Goal: Information Seeking & Learning: Learn about a topic

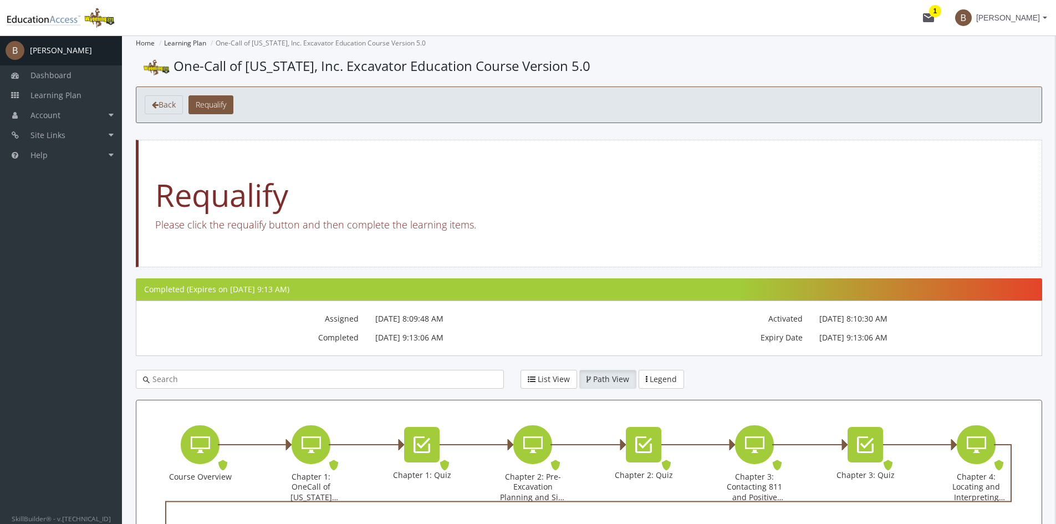
scroll to position [55, 0]
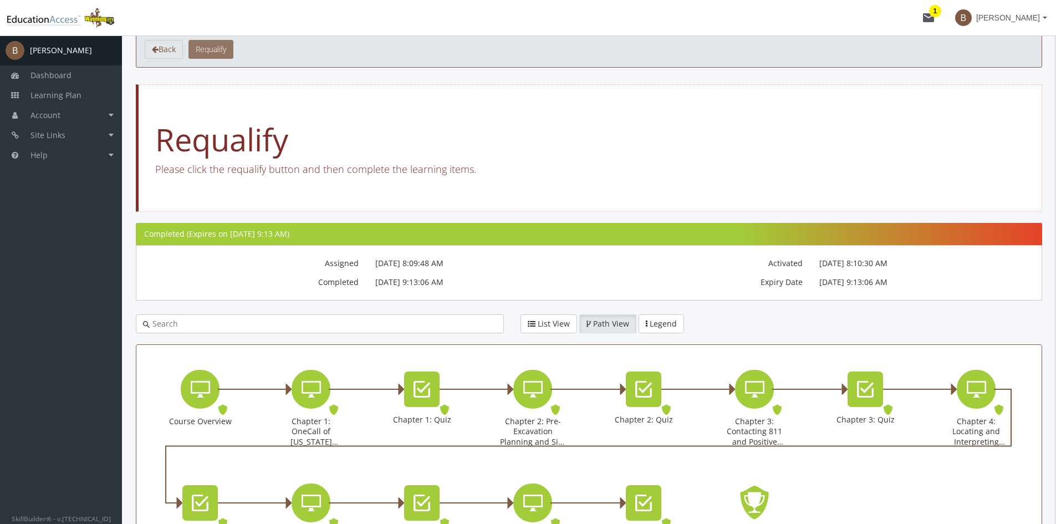
click at [220, 50] on span "Requalify" at bounding box center [211, 49] width 30 height 11
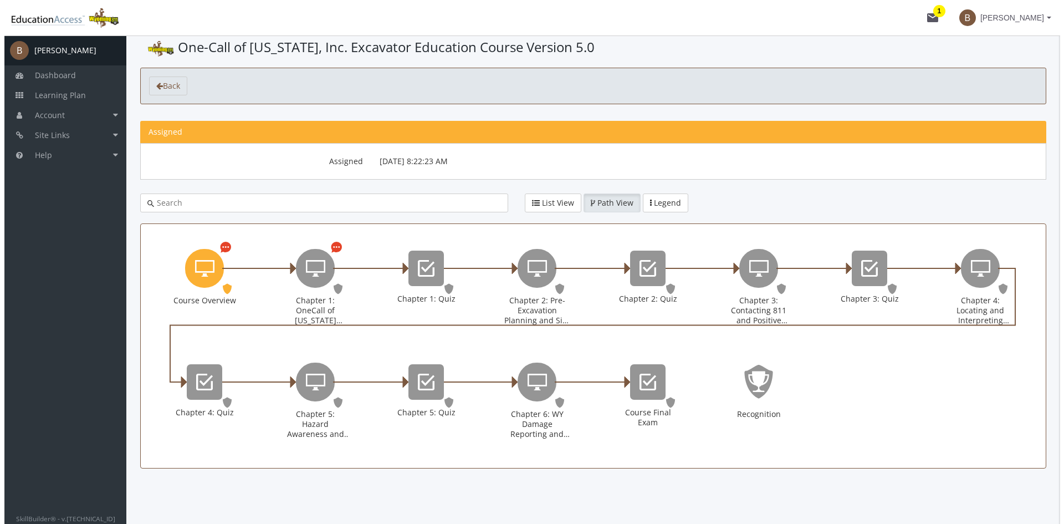
scroll to position [0, 0]
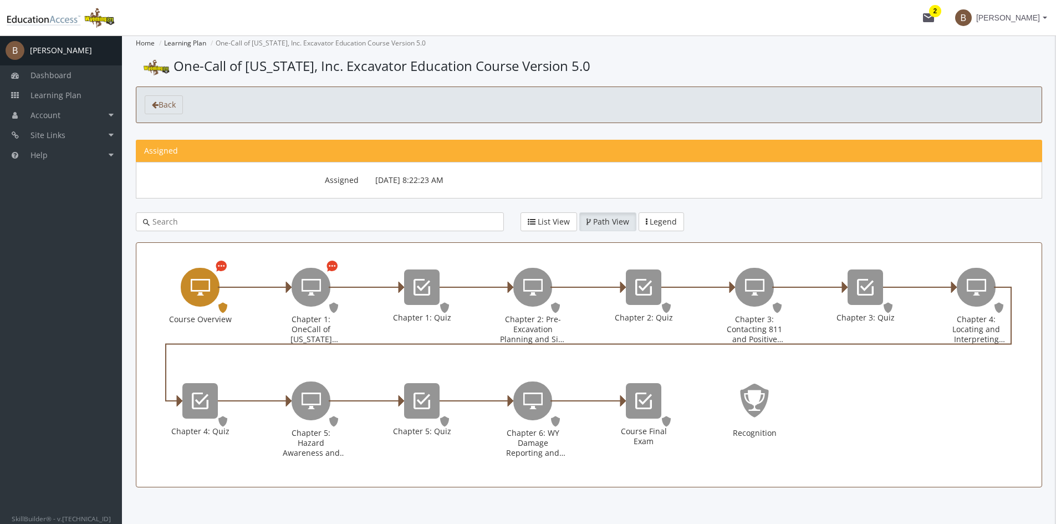
click at [207, 292] on icon "Course Overview" at bounding box center [200, 287] width 19 height 22
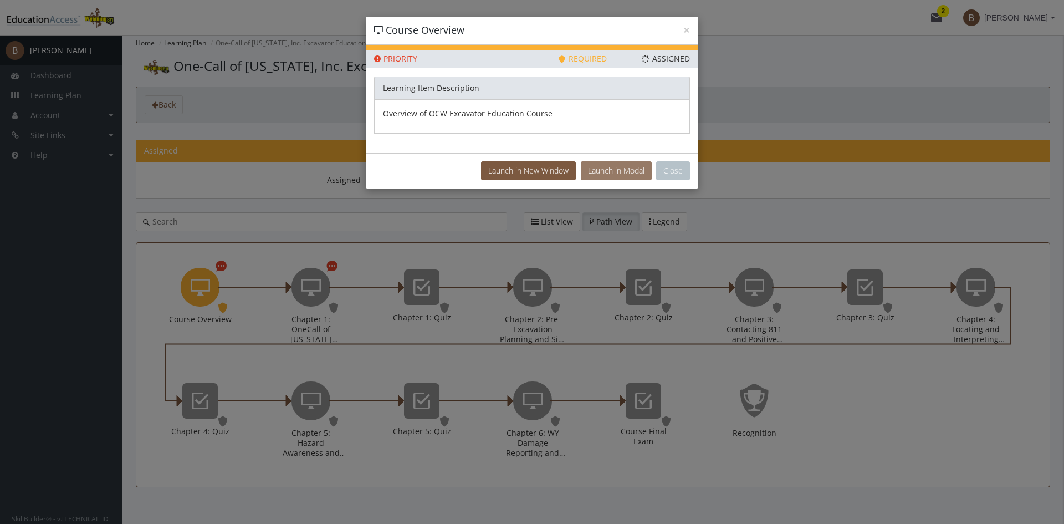
click at [597, 168] on button "Launch in Modal" at bounding box center [616, 170] width 71 height 19
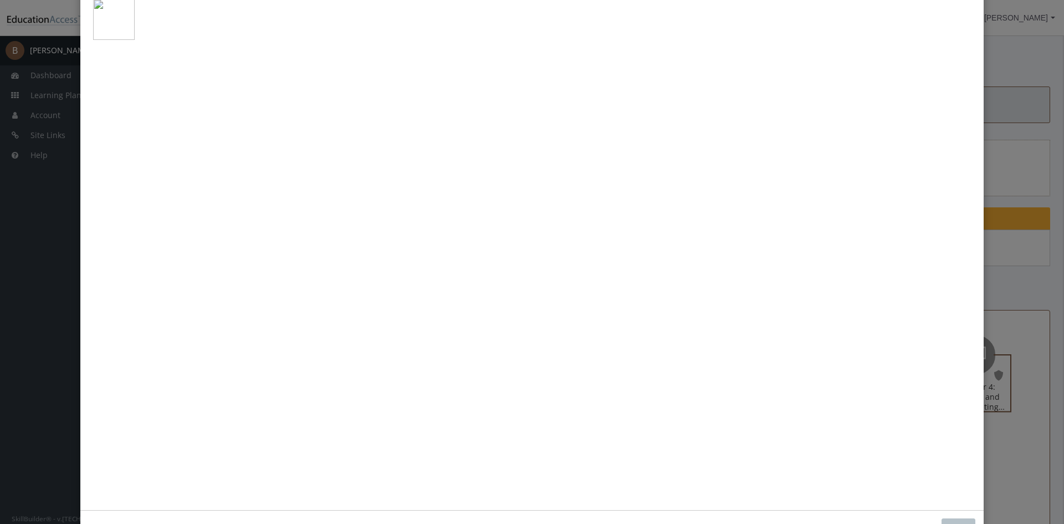
scroll to position [63, 0]
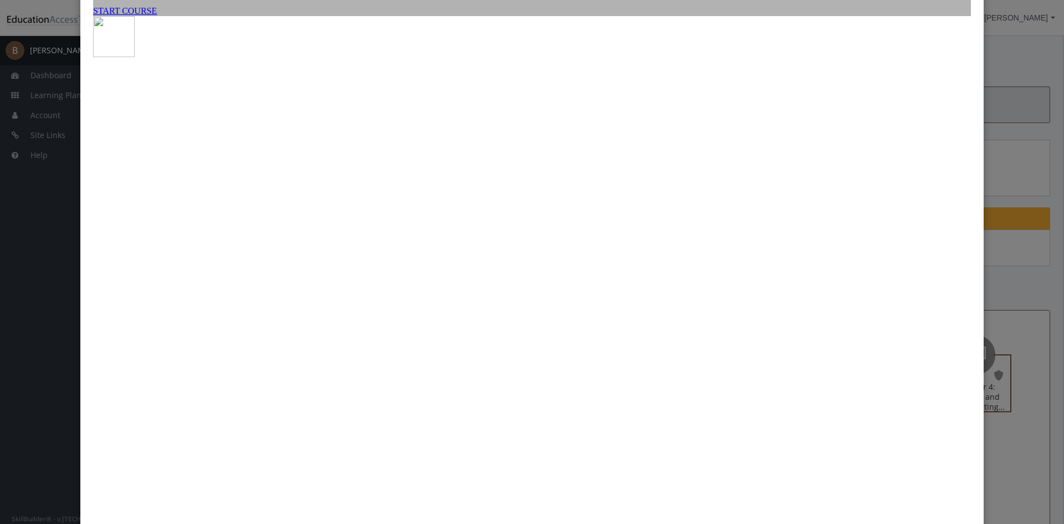
click at [157, 16] on link "START COURSE" at bounding box center [125, 10] width 64 height 9
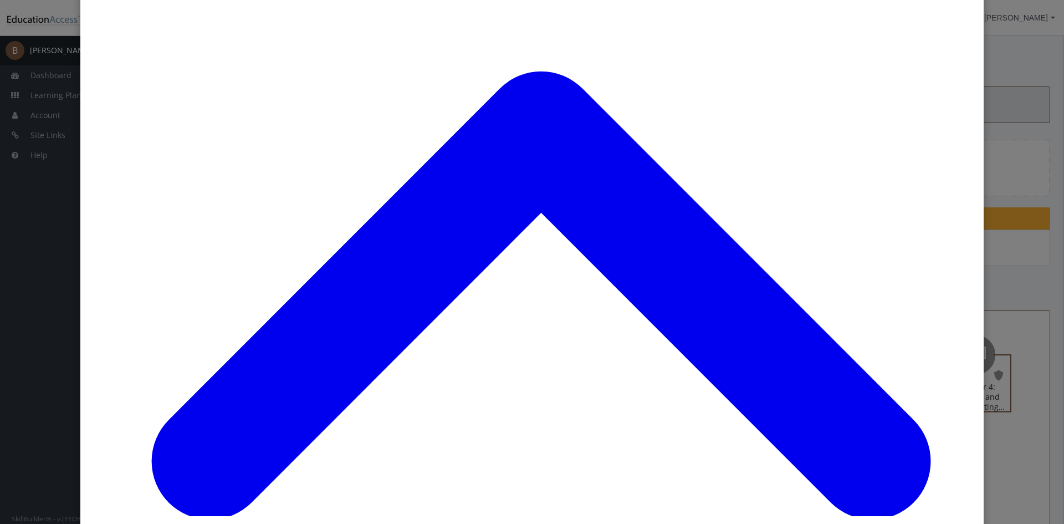
scroll to position [889, 0]
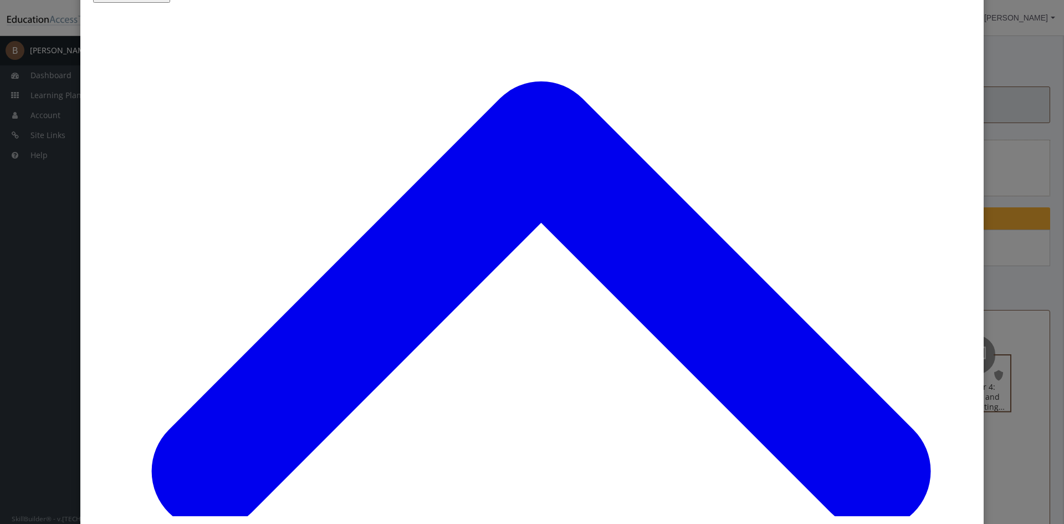
scroll to position [119, 0]
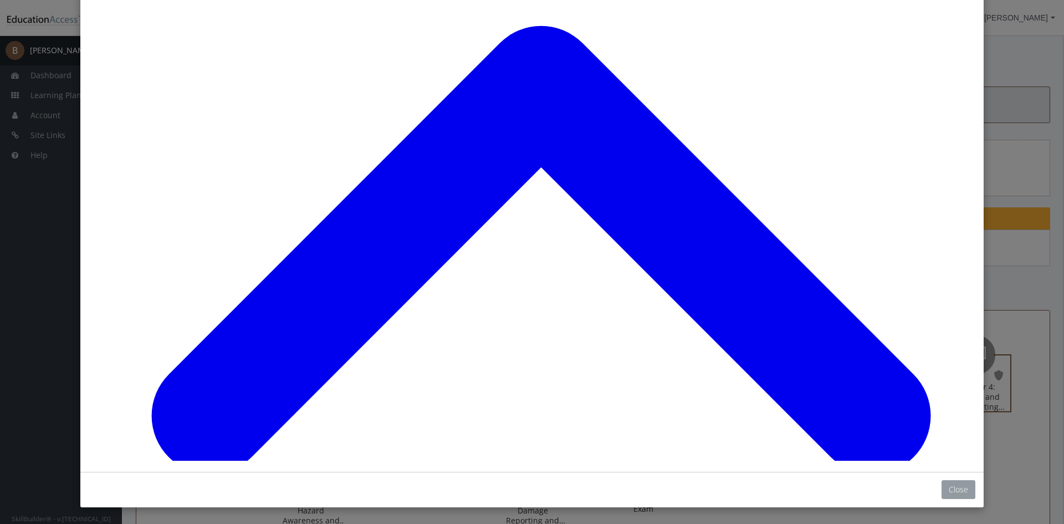
click at [957, 490] on button "Close" at bounding box center [959, 489] width 34 height 19
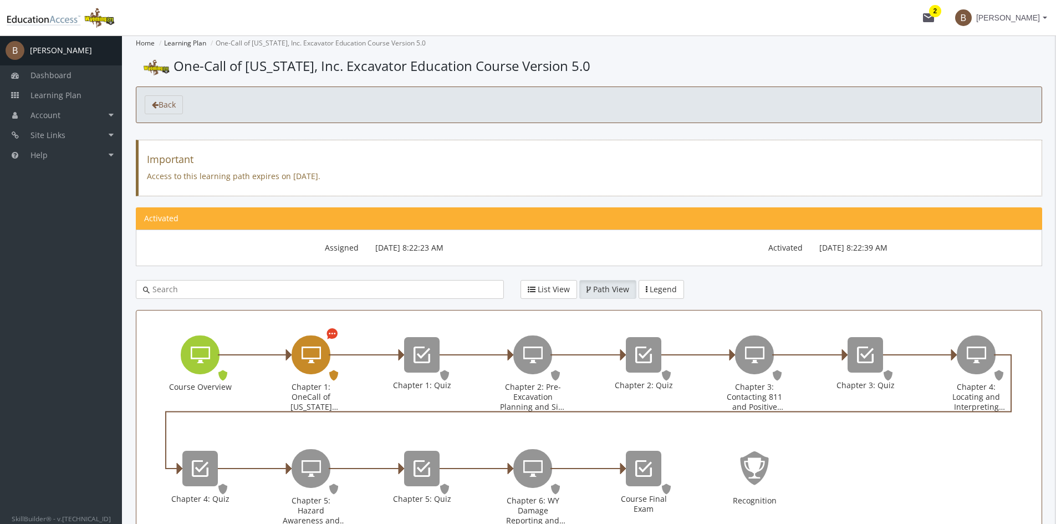
click at [316, 358] on icon "Chapter 1: OneCall of Wyoming Introduction" at bounding box center [311, 355] width 19 height 22
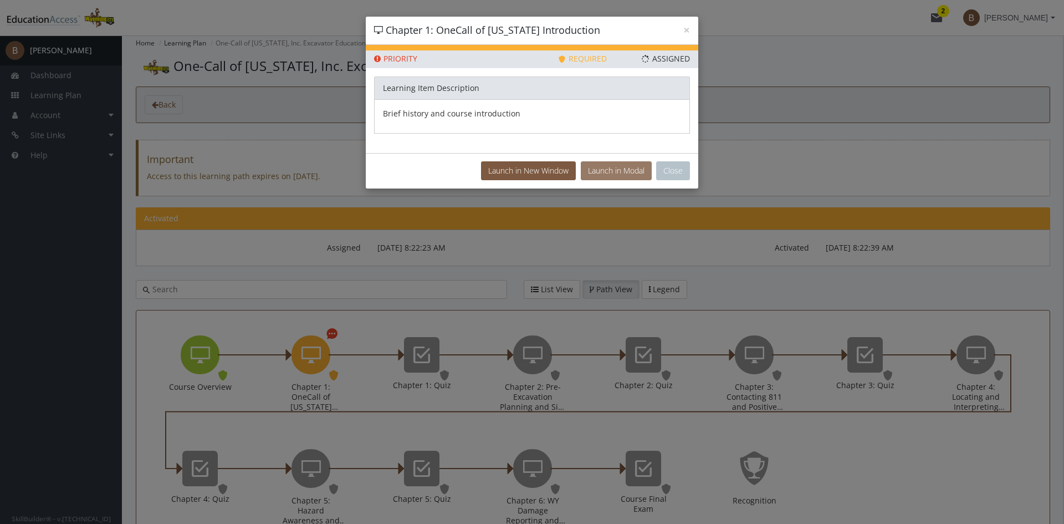
click at [604, 167] on button "Launch in Modal" at bounding box center [616, 170] width 71 height 19
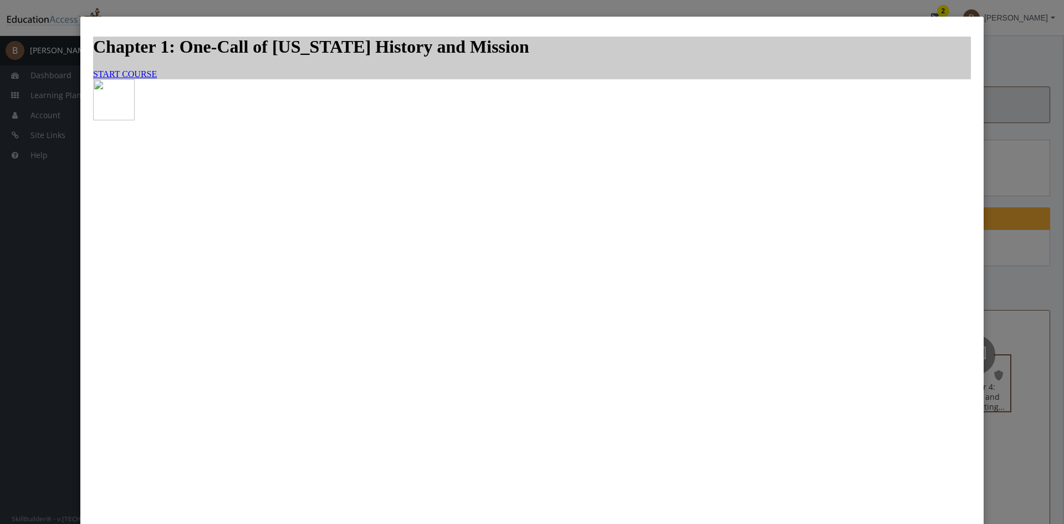
click at [157, 79] on span "START COURSE" at bounding box center [125, 73] width 64 height 9
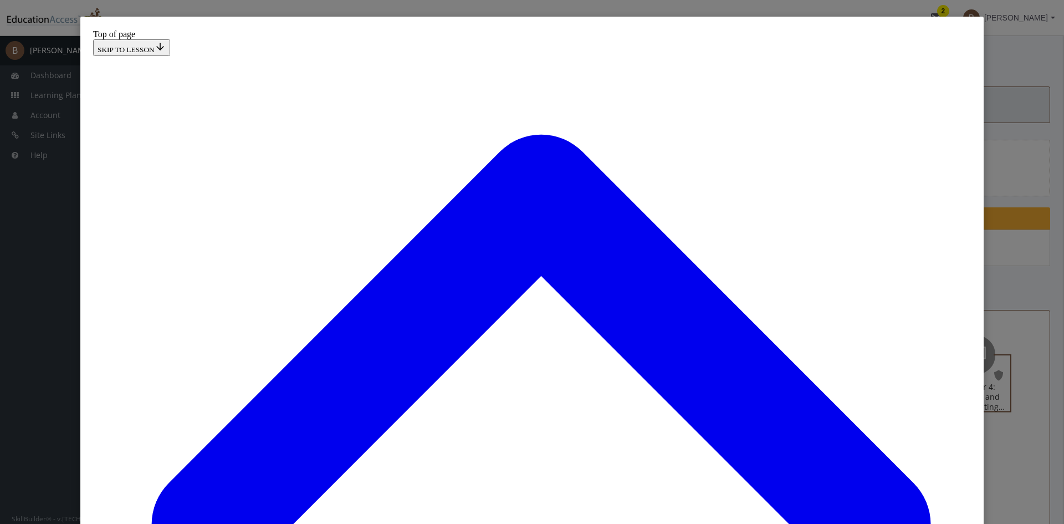
scroll to position [34, 0]
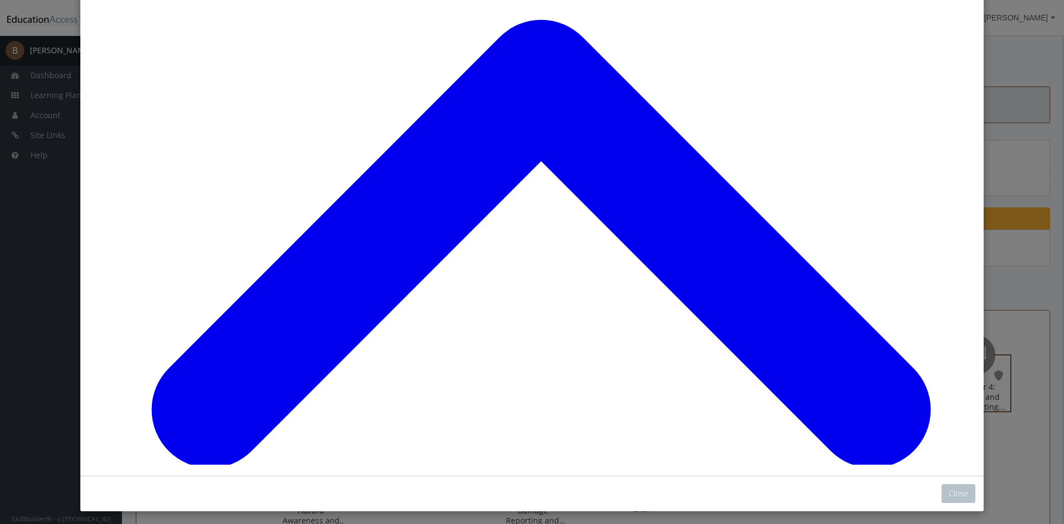
scroll to position [119, 0]
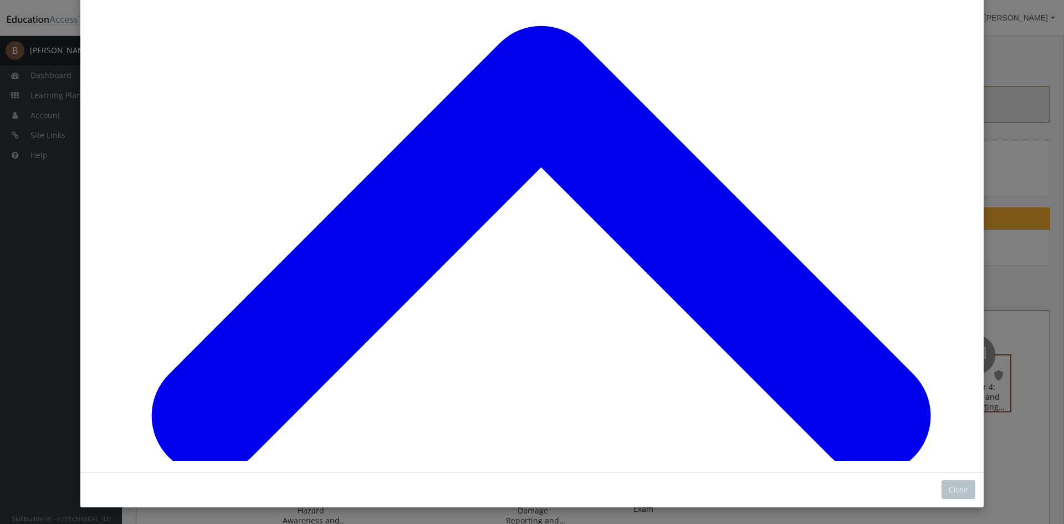
scroll to position [1375, 0]
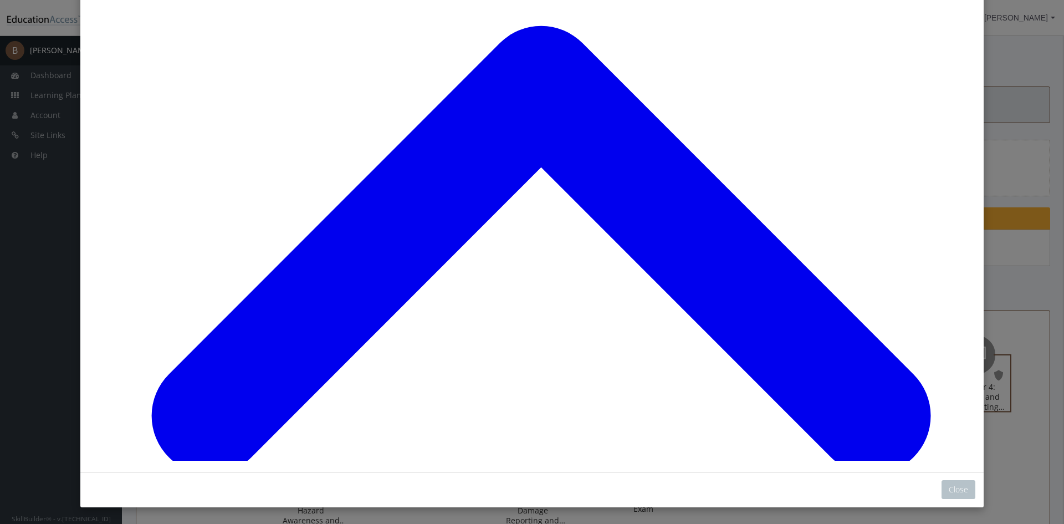
drag, startPoint x: 443, startPoint y: 369, endPoint x: 635, endPoint y: 225, distance: 239.9
drag, startPoint x: 434, startPoint y: 387, endPoint x: 425, endPoint y: 311, distance: 77.0
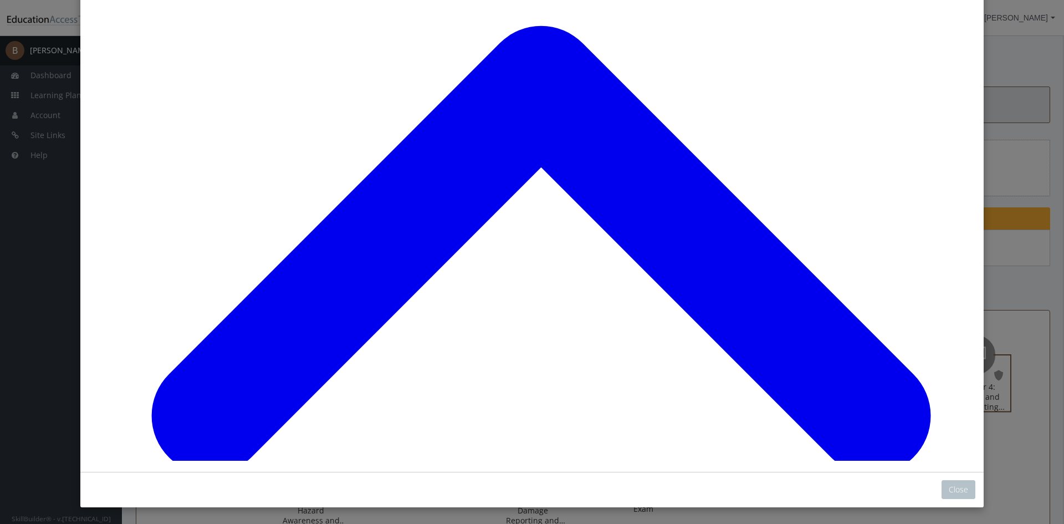
drag, startPoint x: 435, startPoint y: 389, endPoint x: 621, endPoint y: 318, distance: 199.8
drag, startPoint x: 449, startPoint y: 380, endPoint x: 609, endPoint y: 358, distance: 161.6
drag, startPoint x: 456, startPoint y: 294, endPoint x: 647, endPoint y: 374, distance: 207.2
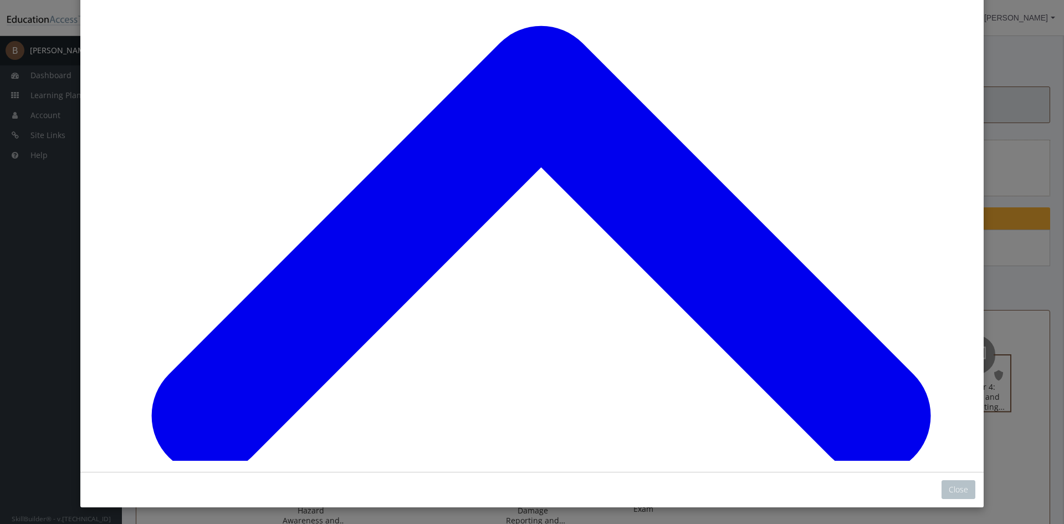
drag, startPoint x: 431, startPoint y: 296, endPoint x: 630, endPoint y: 298, distance: 198.4
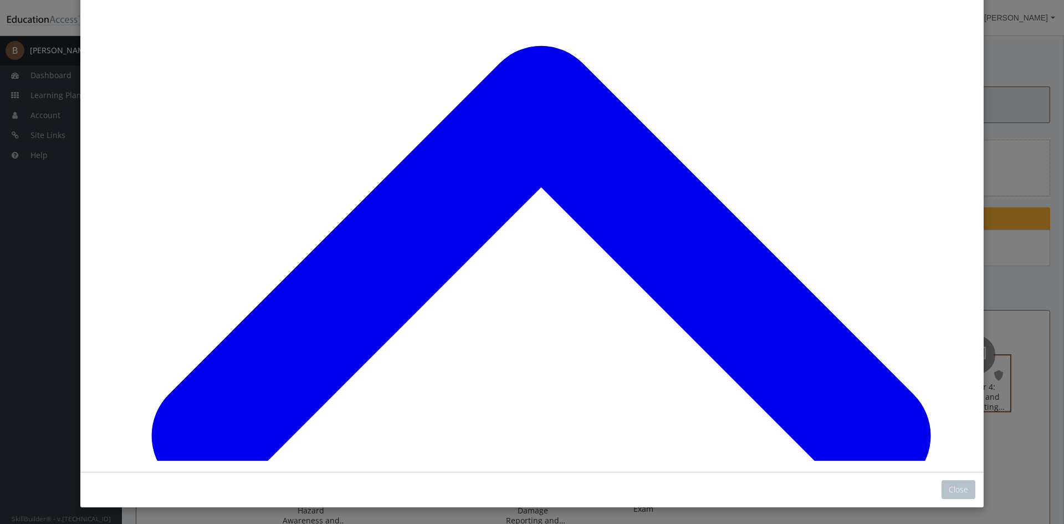
scroll to position [6821, 0]
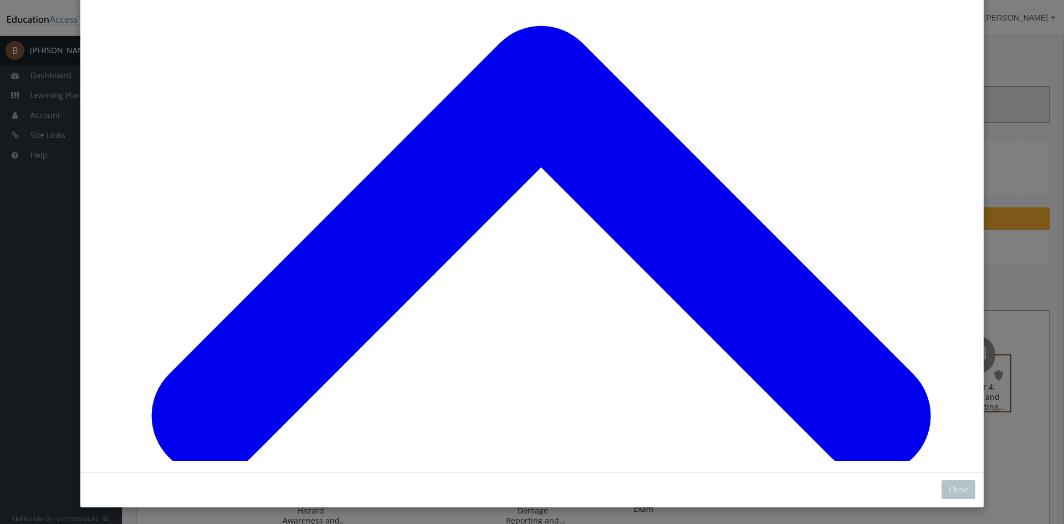
scroll to position [7257, 0]
click at [948, 486] on button "Close" at bounding box center [959, 489] width 34 height 19
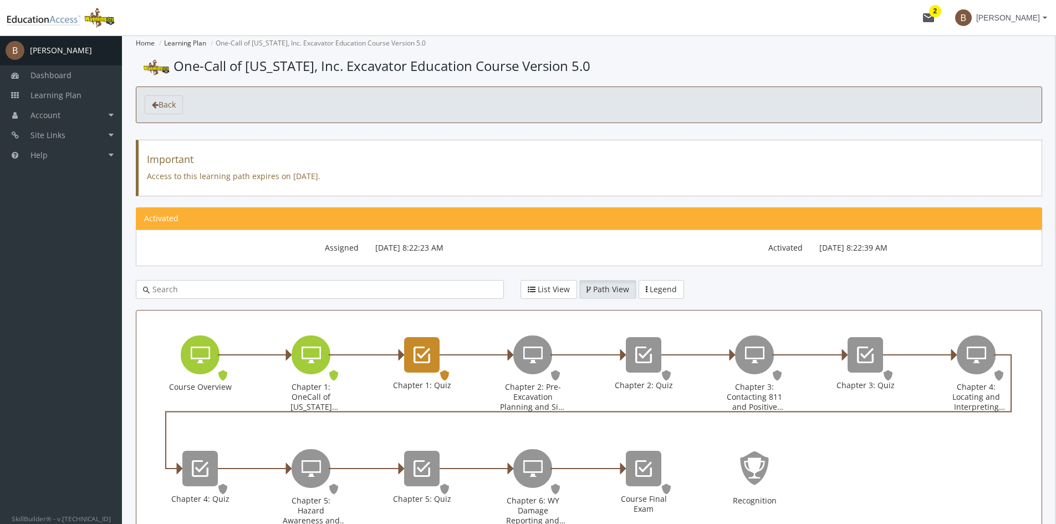
click at [426, 354] on icon "Chapter 1: Quiz" at bounding box center [421, 355] width 17 height 22
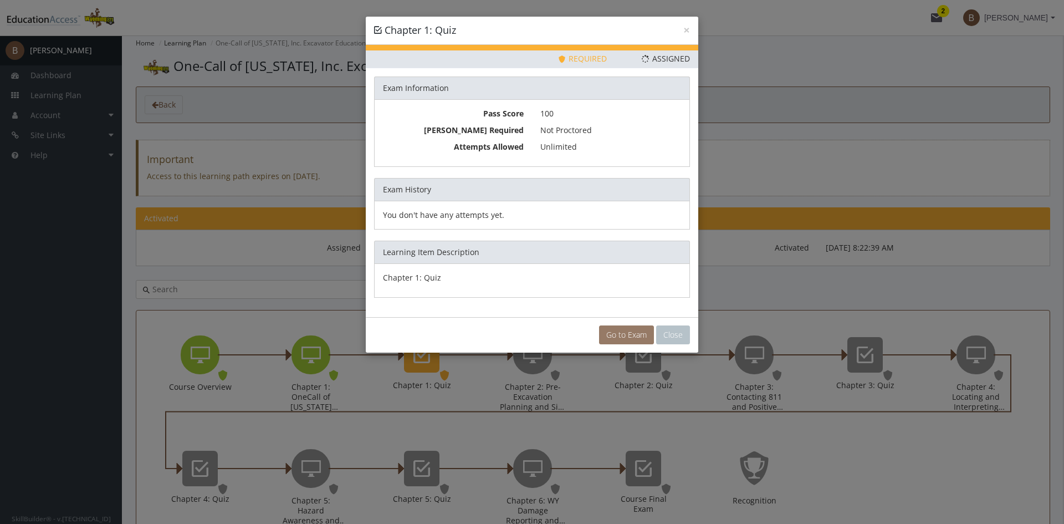
click at [612, 339] on link "Go to Exam" at bounding box center [626, 334] width 55 height 19
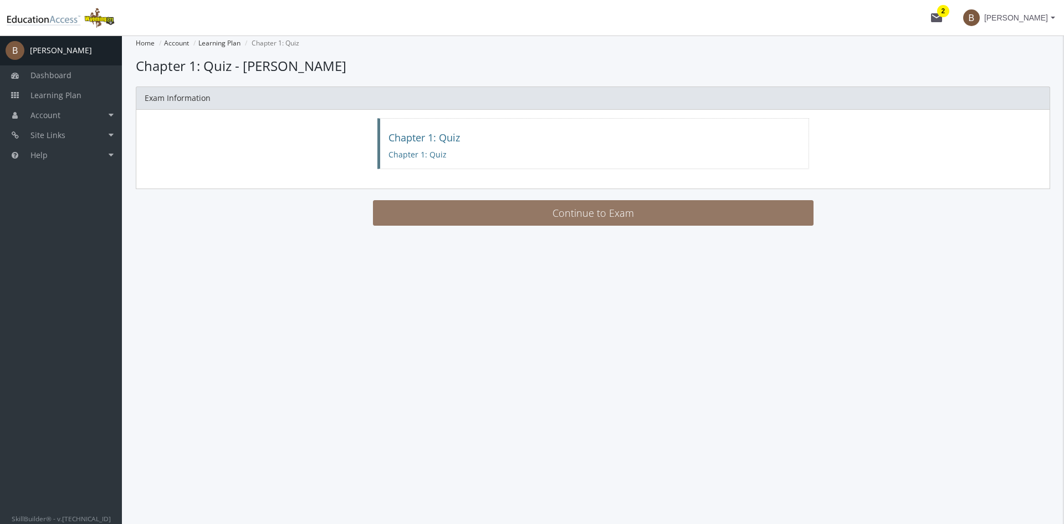
click at [596, 213] on button "Continue to Exam" at bounding box center [593, 212] width 441 height 25
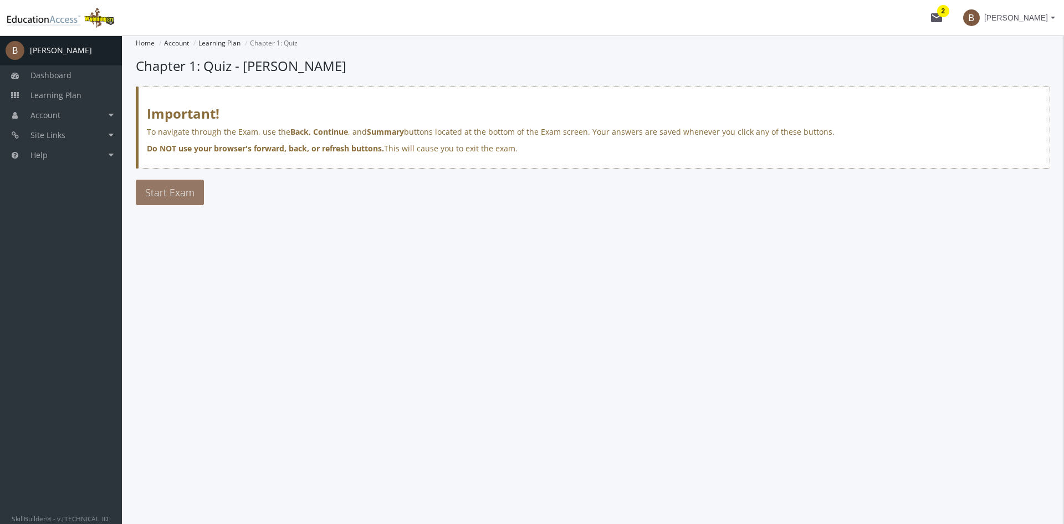
click at [193, 195] on span "Start Exam" at bounding box center [169, 192] width 49 height 13
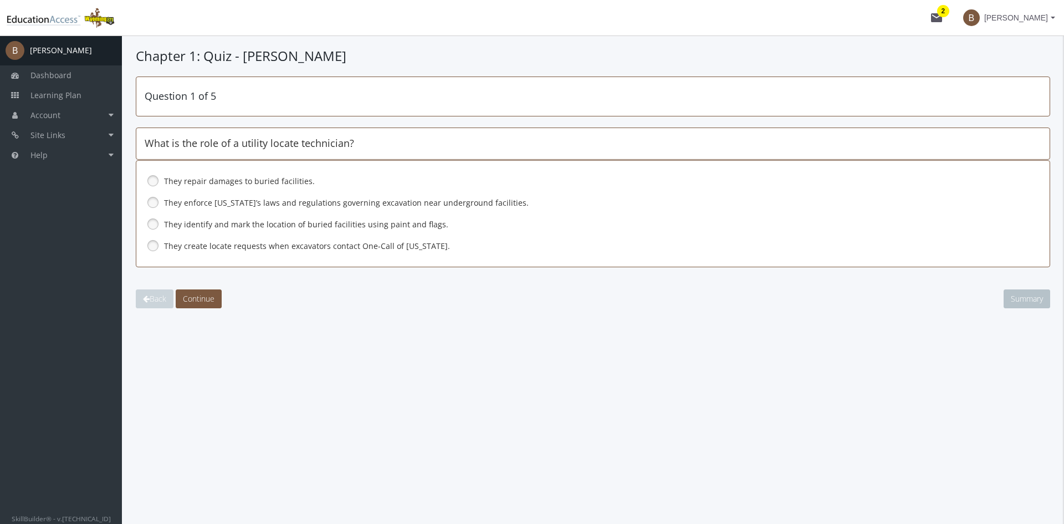
click at [152, 226] on link at bounding box center [153, 224] width 17 height 17
click at [213, 298] on span "Continue" at bounding box center [199, 298] width 32 height 11
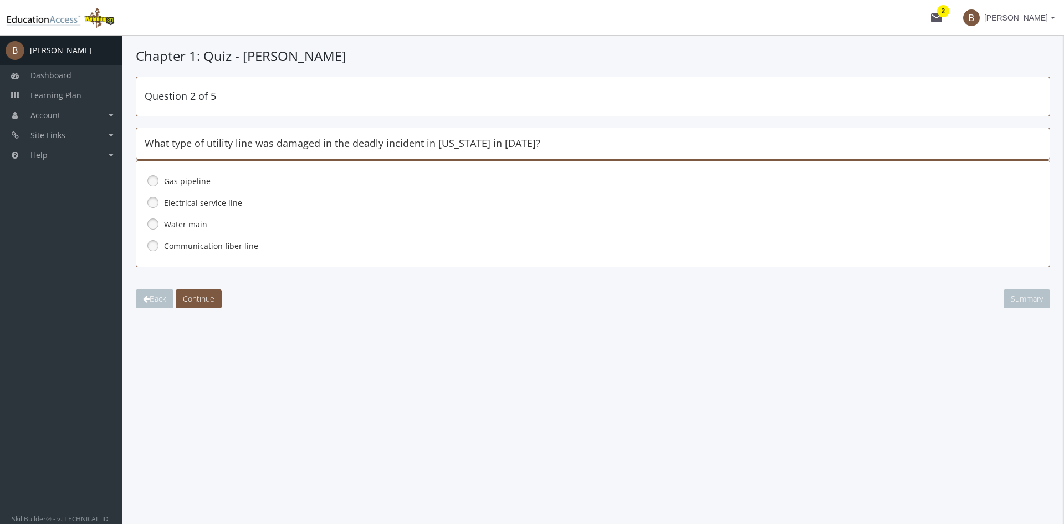
click at [152, 180] on link at bounding box center [153, 180] width 17 height 17
click at [200, 290] on button "Continue" at bounding box center [199, 298] width 46 height 19
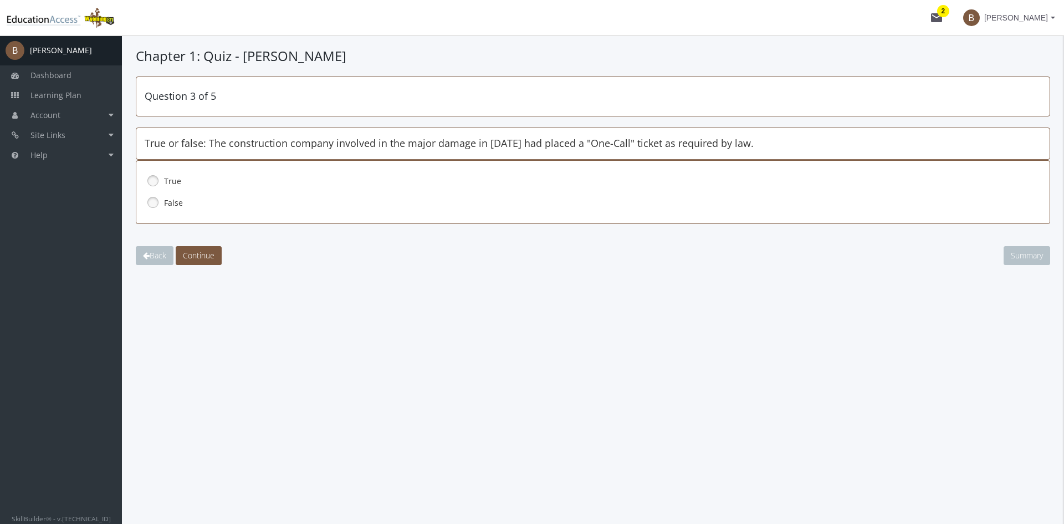
click at [156, 182] on link at bounding box center [153, 180] width 17 height 17
click at [207, 253] on span "Continue" at bounding box center [199, 255] width 32 height 11
click at [154, 201] on link at bounding box center [153, 202] width 17 height 17
click at [198, 253] on span "Continue" at bounding box center [199, 255] width 32 height 11
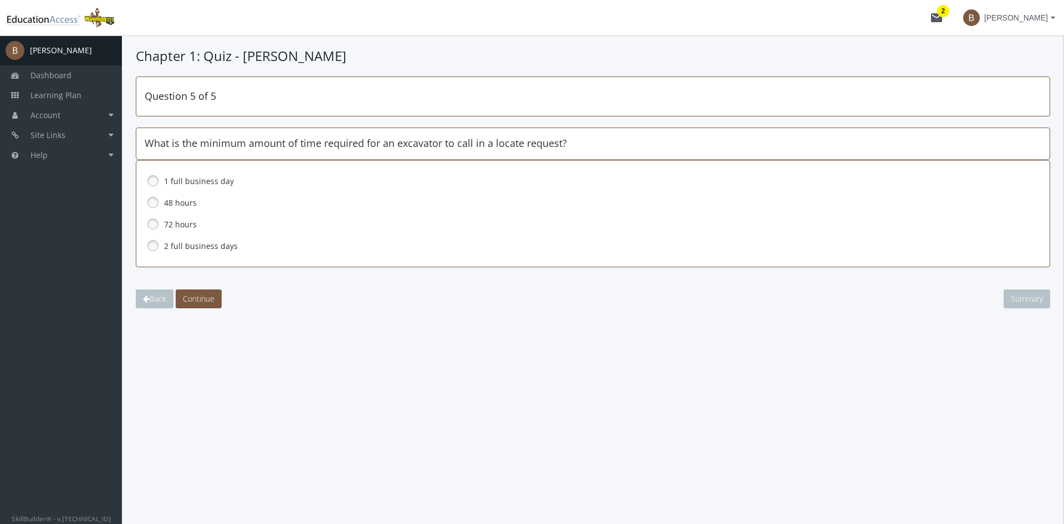
click at [151, 247] on link at bounding box center [153, 245] width 17 height 17
click at [202, 295] on span "Continue" at bounding box center [199, 298] width 32 height 11
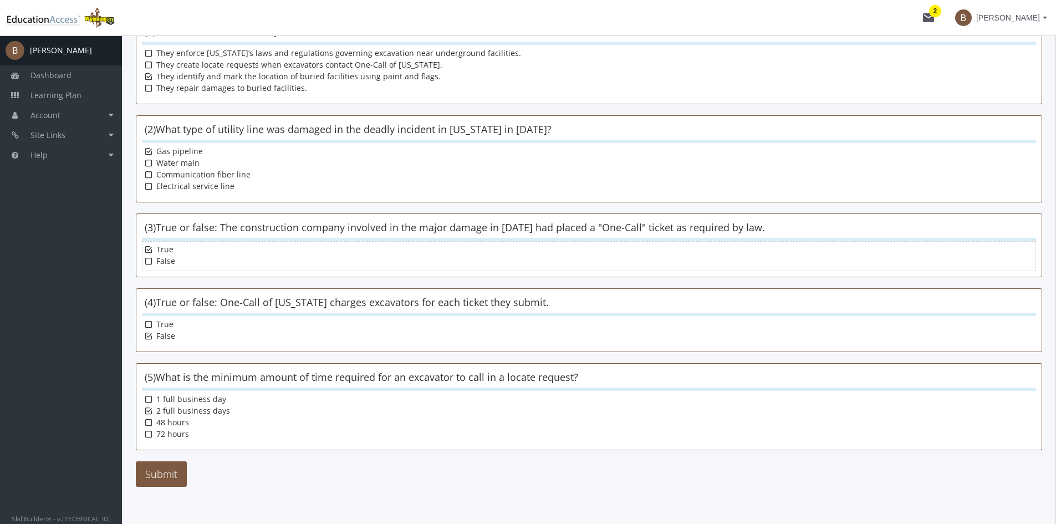
scroll to position [145, 0]
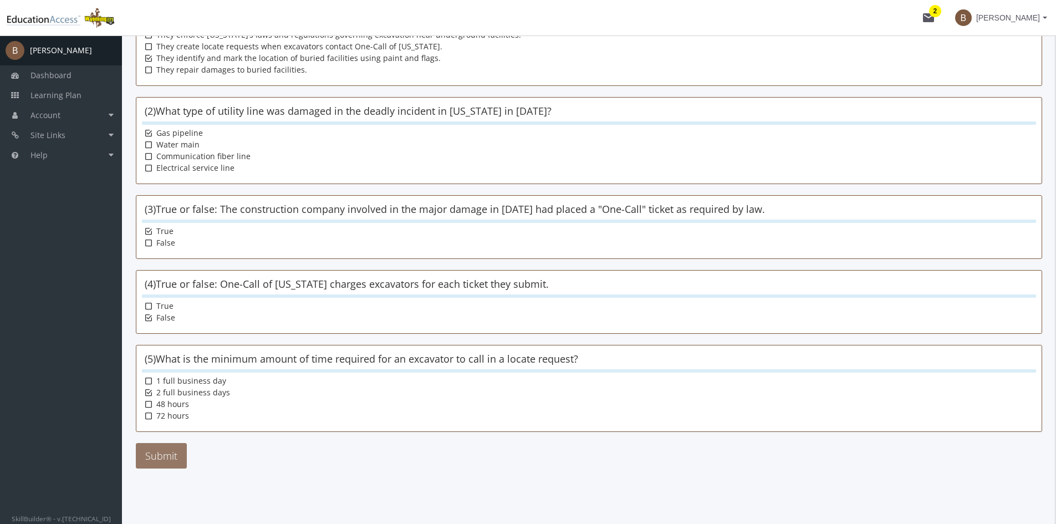
click at [160, 457] on button "Submit" at bounding box center [161, 455] width 51 height 25
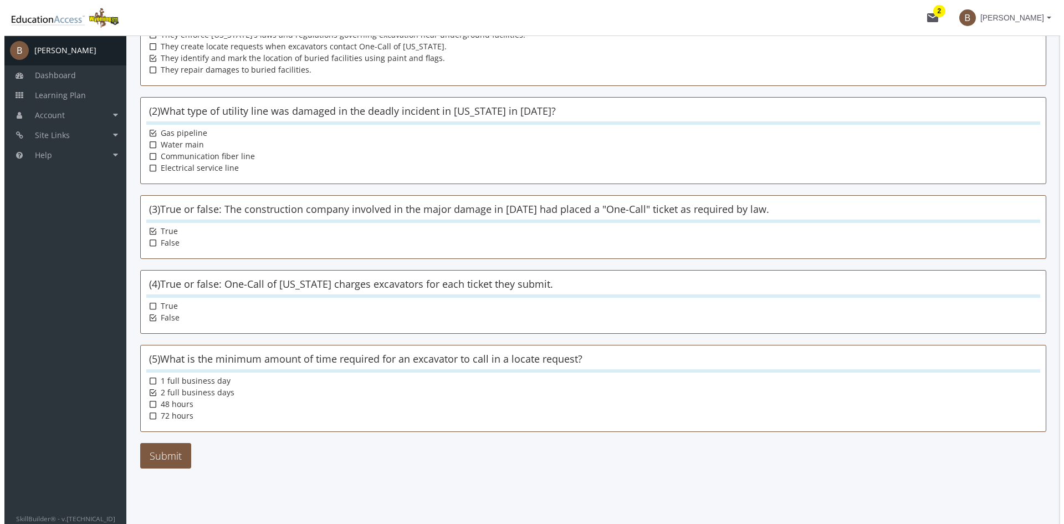
scroll to position [0, 0]
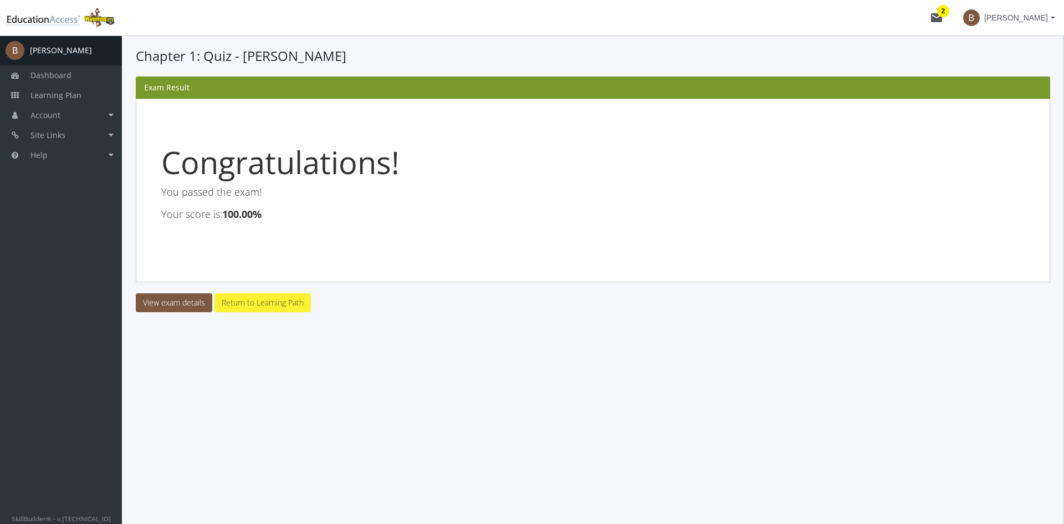
click at [269, 306] on link "Return to Learning Path" at bounding box center [262, 302] width 96 height 19
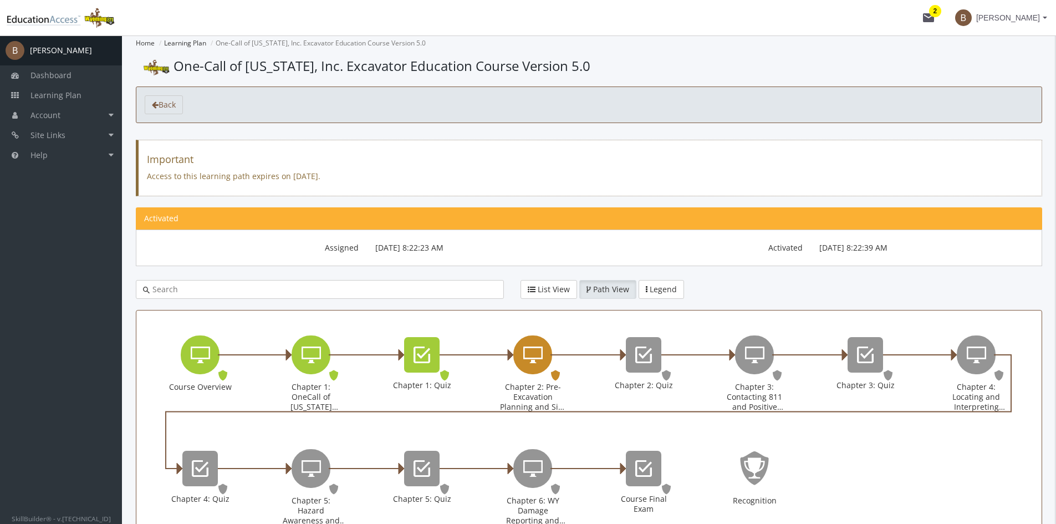
click at [534, 363] on icon "Chapter 2: Pre-Excavation Planning and Site Preparation" at bounding box center [532, 355] width 19 height 22
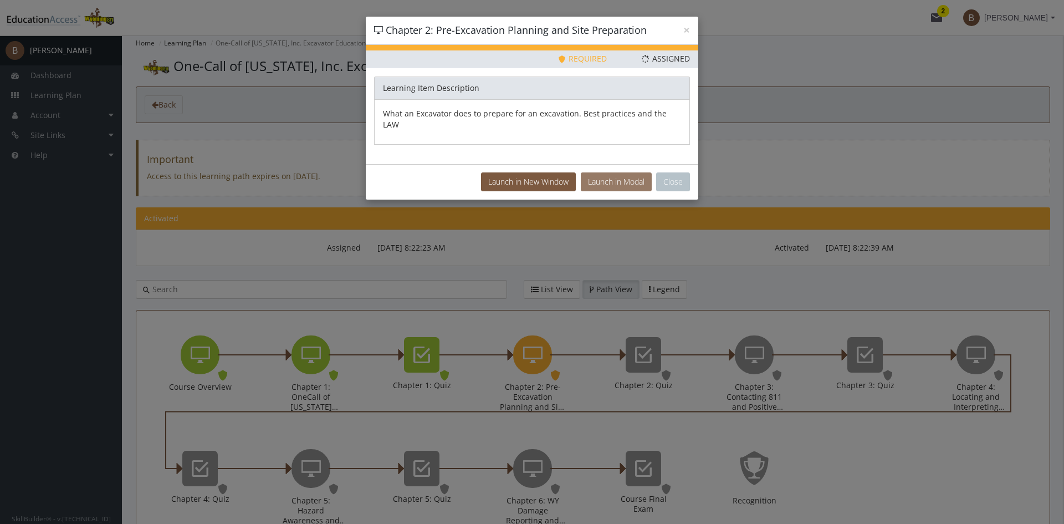
click at [617, 172] on button "Launch in Modal" at bounding box center [616, 181] width 71 height 19
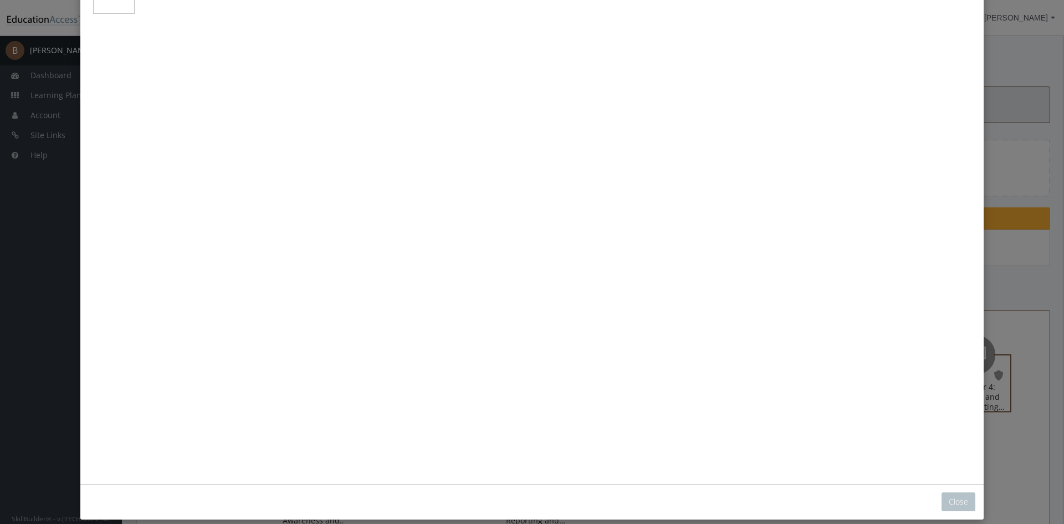
scroll to position [119, 0]
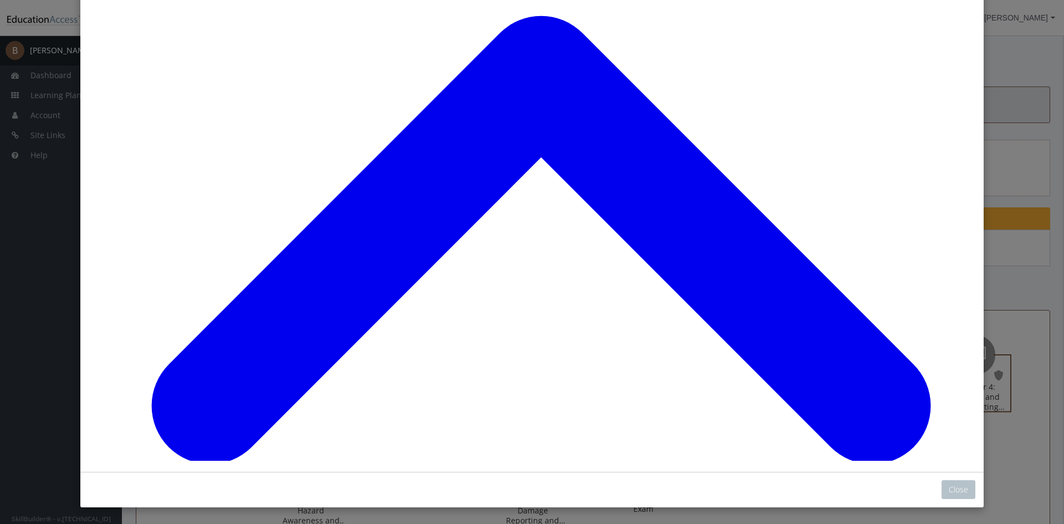
scroll to position [34, 0]
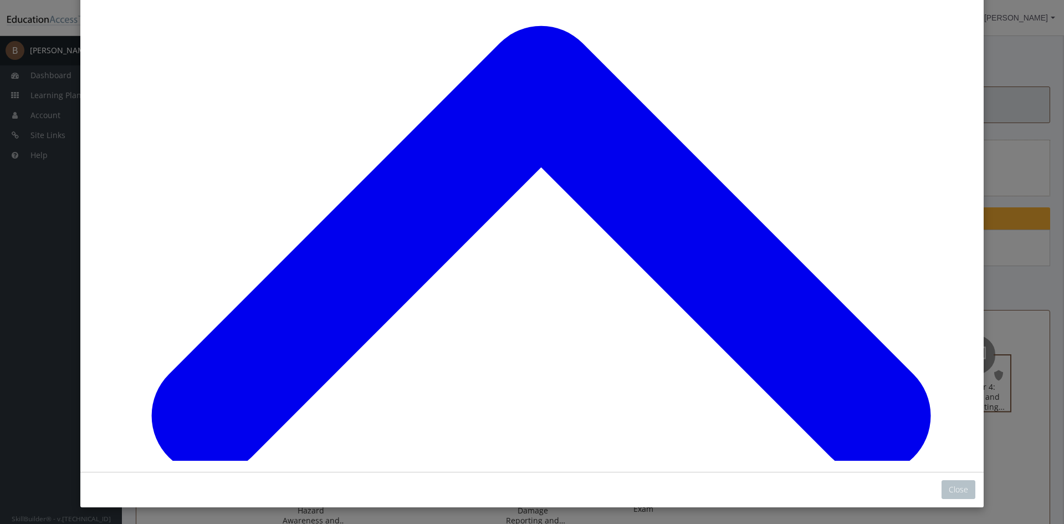
scroll to position [1598, 0]
drag, startPoint x: 575, startPoint y: 343, endPoint x: 571, endPoint y: 338, distance: 6.0
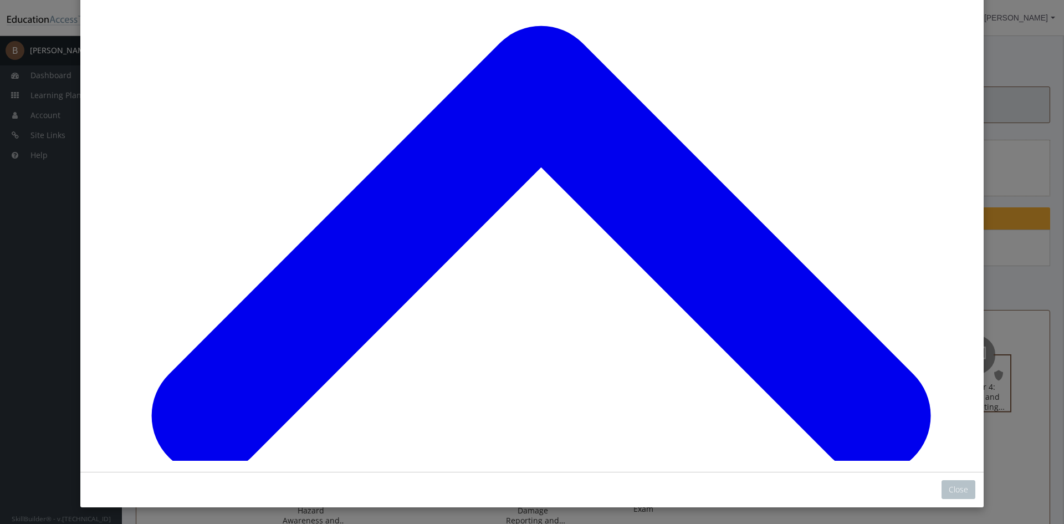
scroll to position [2735, 0]
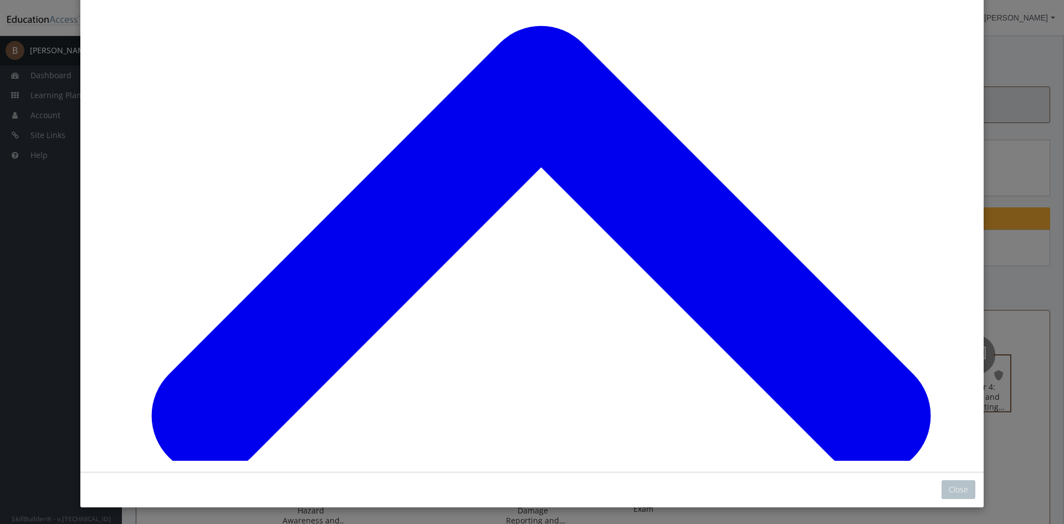
scroll to position [3960, 0]
click at [950, 483] on button "Close" at bounding box center [959, 489] width 34 height 19
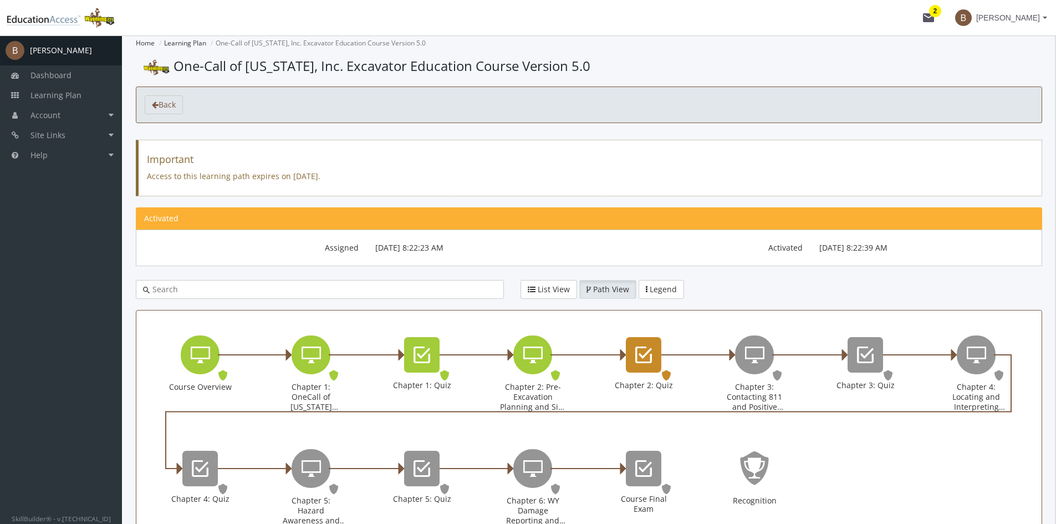
click at [646, 344] on icon "Chapter 2: Quiz" at bounding box center [643, 355] width 17 height 22
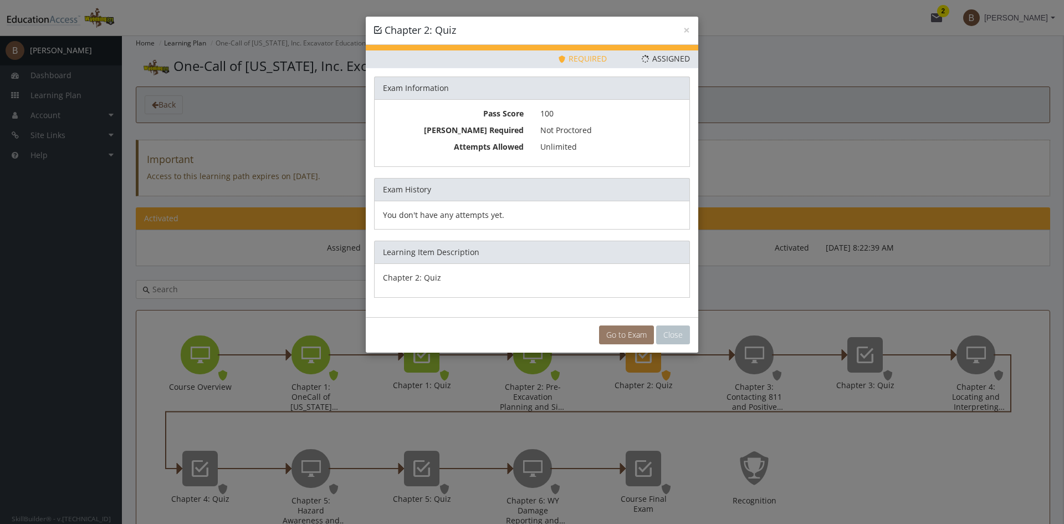
click at [622, 331] on link "Go to Exam" at bounding box center [626, 334] width 55 height 19
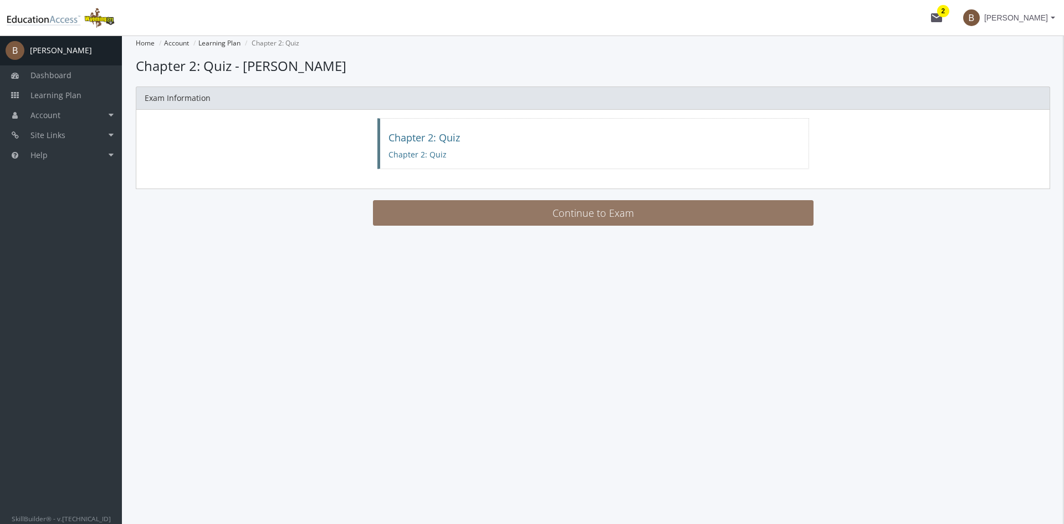
click at [570, 218] on button "Continue to Exam" at bounding box center [593, 212] width 441 height 25
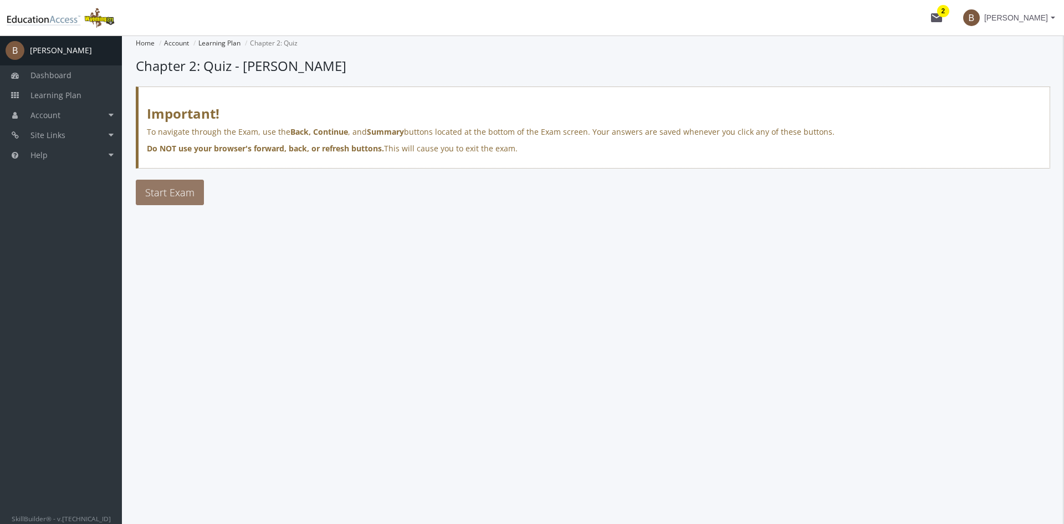
click at [166, 192] on span "Start Exam" at bounding box center [169, 192] width 49 height 13
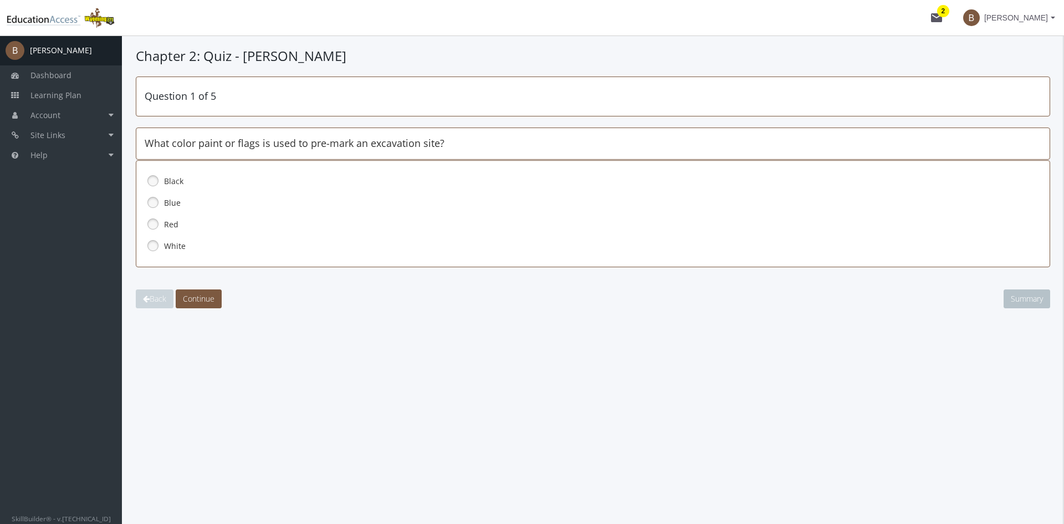
click at [150, 243] on link at bounding box center [153, 245] width 17 height 17
click at [206, 303] on span "Continue" at bounding box center [199, 298] width 32 height 11
click at [151, 247] on link at bounding box center [153, 245] width 17 height 17
click at [205, 297] on span "Continue" at bounding box center [199, 298] width 32 height 11
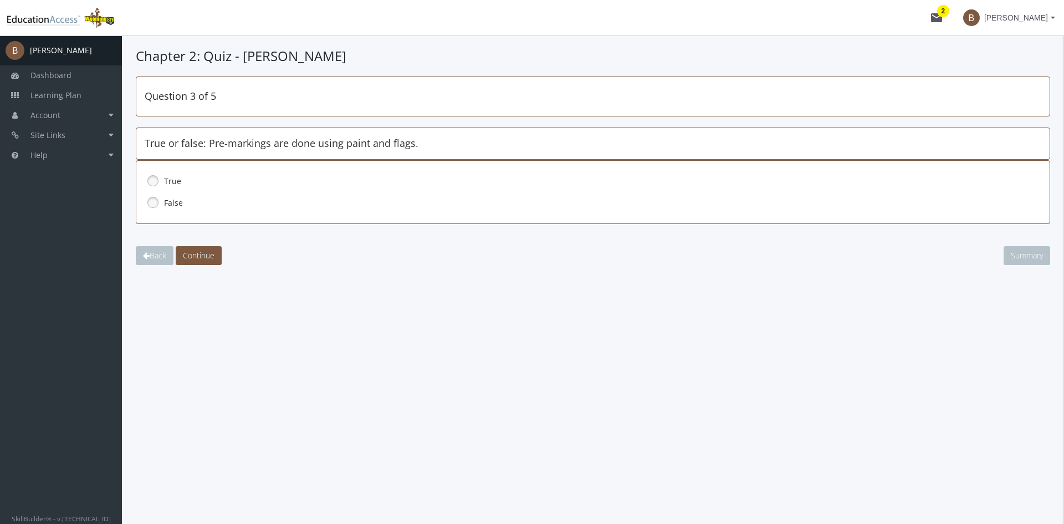
click at [154, 183] on link at bounding box center [153, 180] width 17 height 17
click at [197, 251] on span "Continue" at bounding box center [199, 255] width 32 height 11
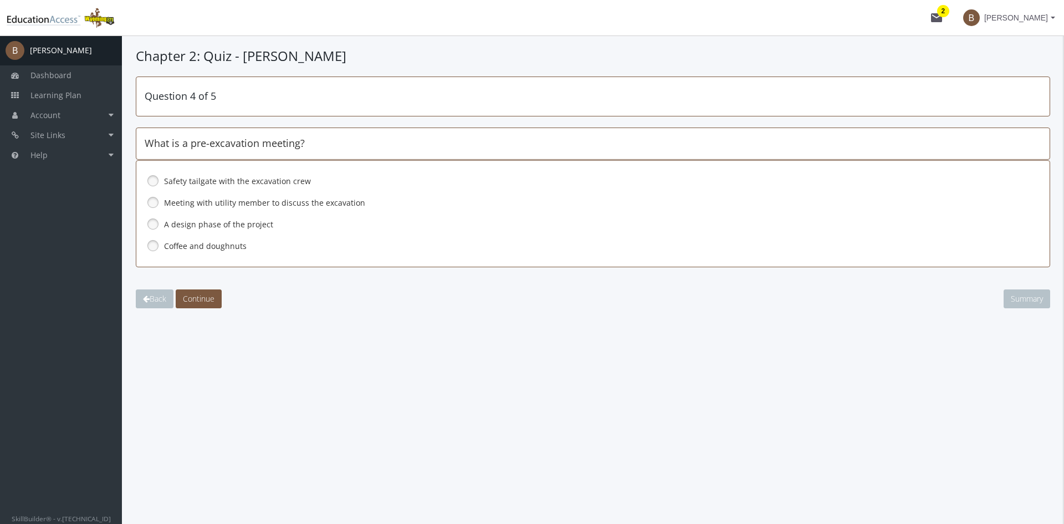
click at [151, 200] on link at bounding box center [153, 202] width 17 height 17
click at [211, 297] on span "Continue" at bounding box center [199, 298] width 32 height 11
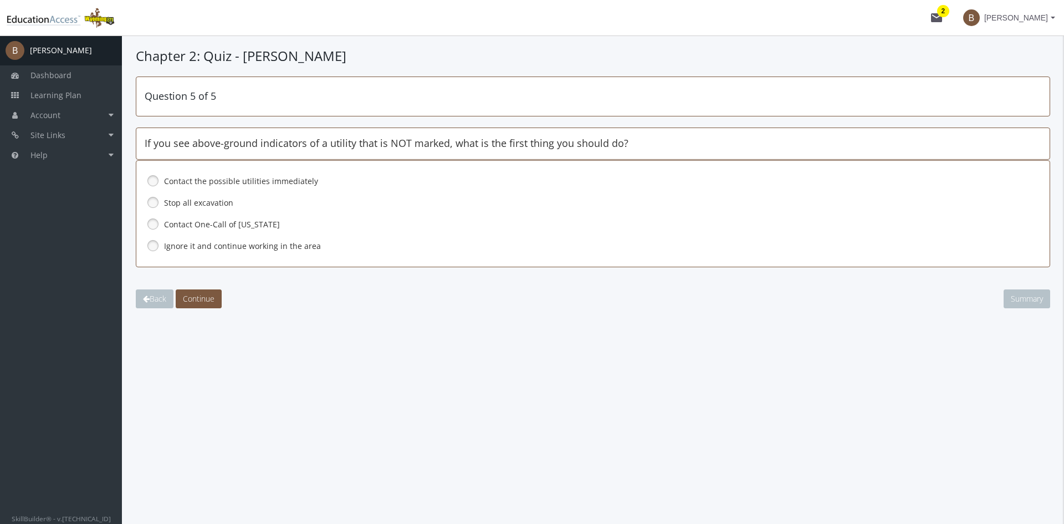
click at [151, 203] on link at bounding box center [153, 202] width 17 height 17
click at [200, 298] on span "Continue" at bounding box center [199, 298] width 32 height 11
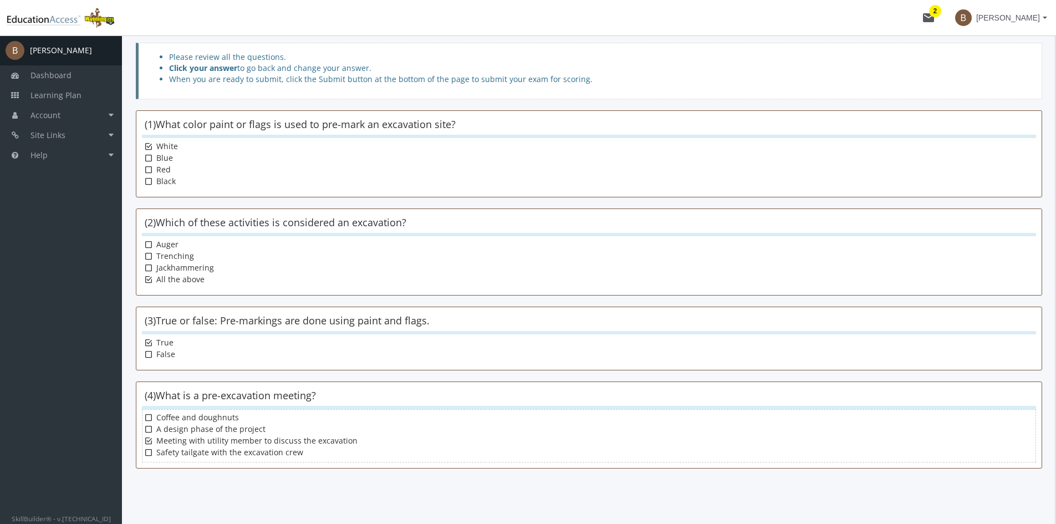
scroll to position [168, 0]
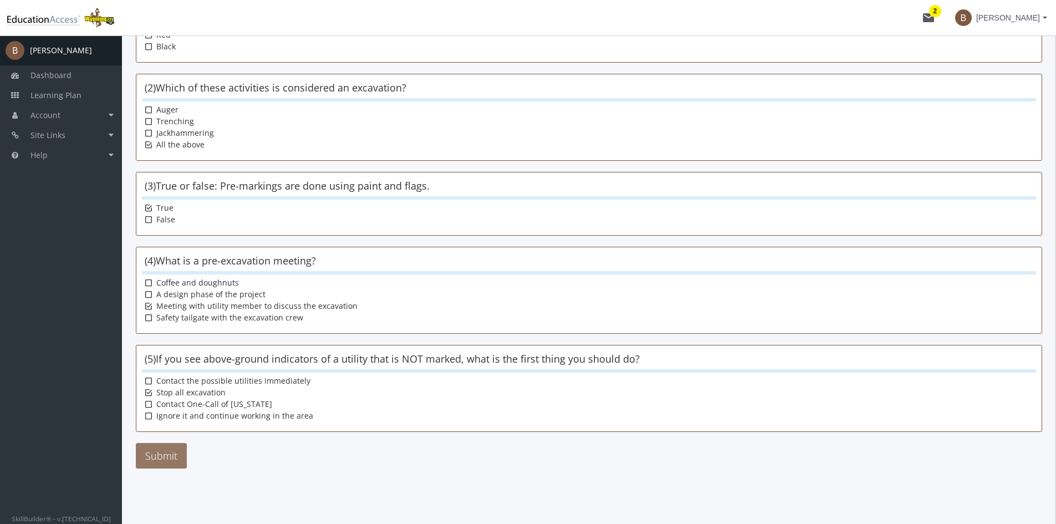
click at [165, 456] on button "Submit" at bounding box center [161, 455] width 51 height 25
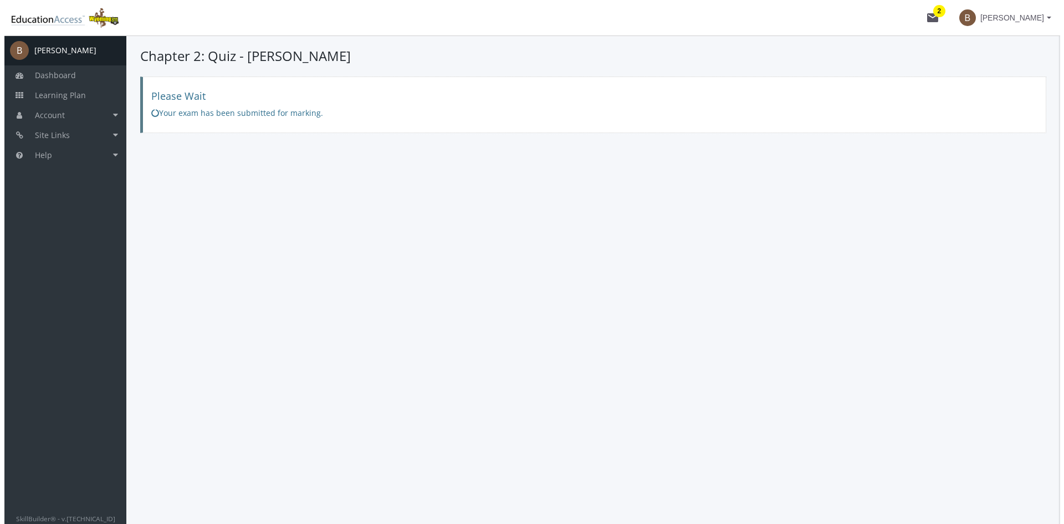
scroll to position [0, 0]
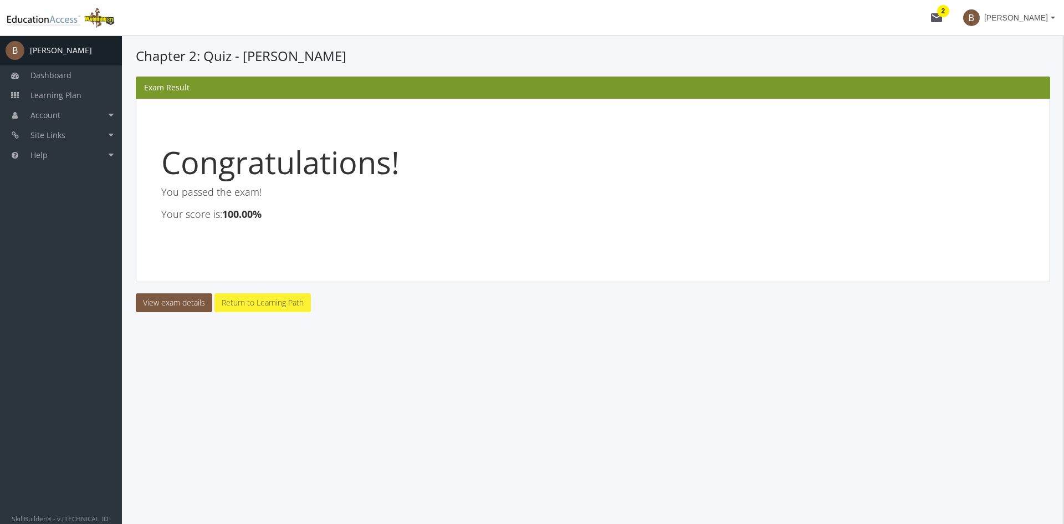
click at [253, 300] on link "Return to Learning Path" at bounding box center [262, 302] width 96 height 19
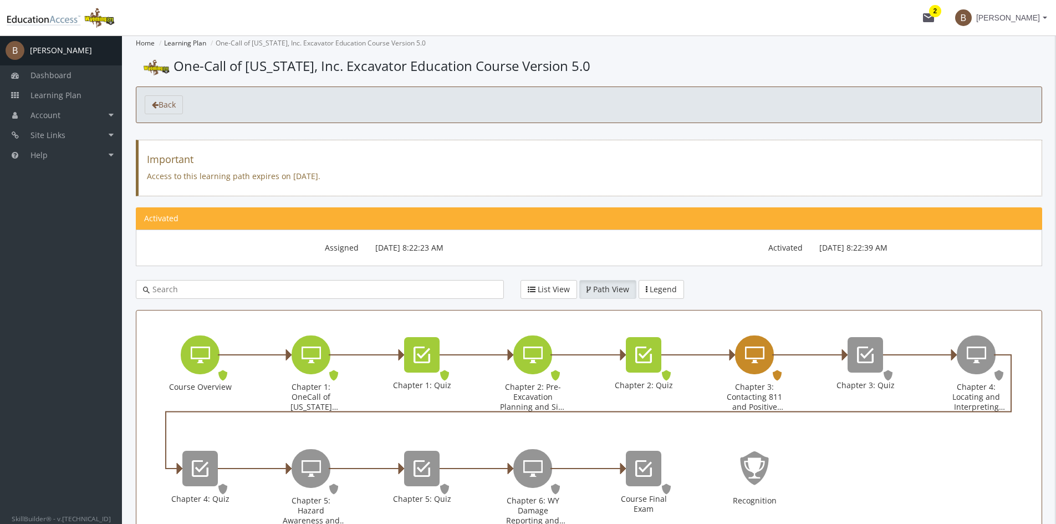
click at [754, 355] on icon "Chapter 3: Contacting 811 and Positive Response" at bounding box center [754, 355] width 19 height 22
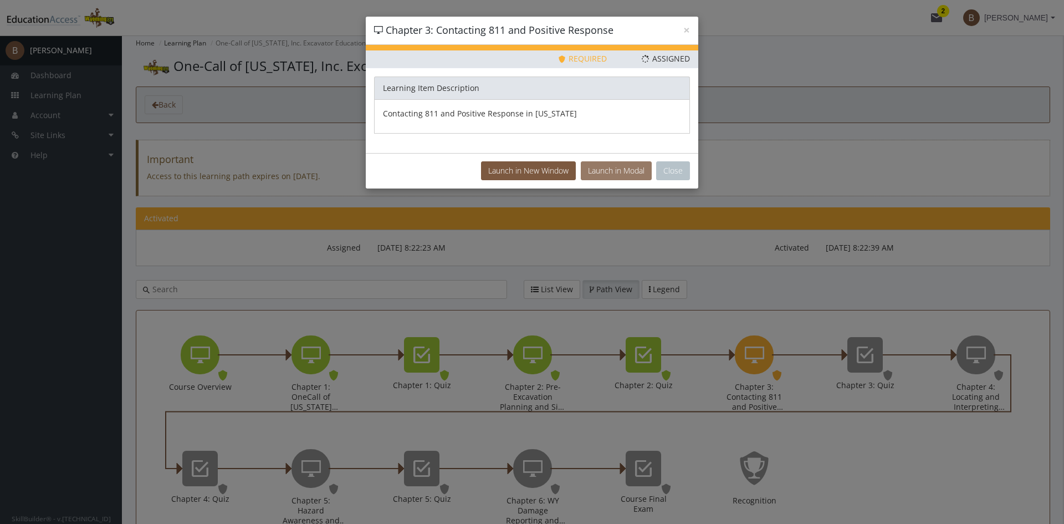
click at [606, 170] on button "Launch in Modal" at bounding box center [616, 170] width 71 height 19
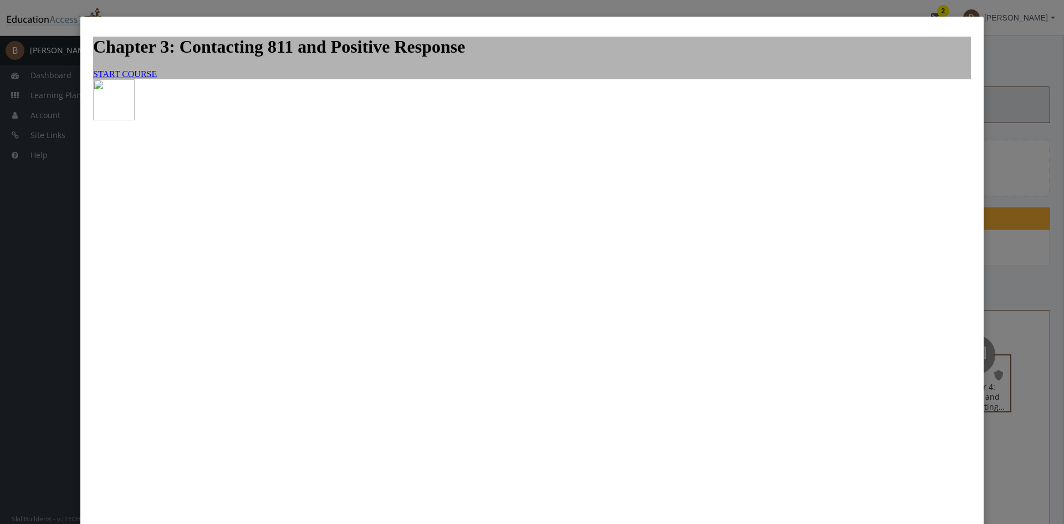
click at [157, 79] on link "START COURSE" at bounding box center [125, 73] width 64 height 9
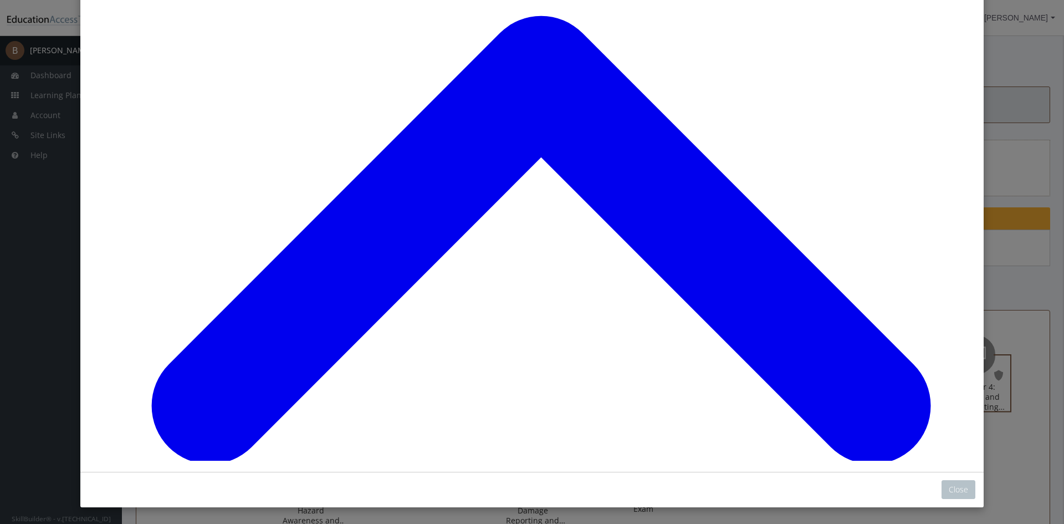
scroll to position [78, 0]
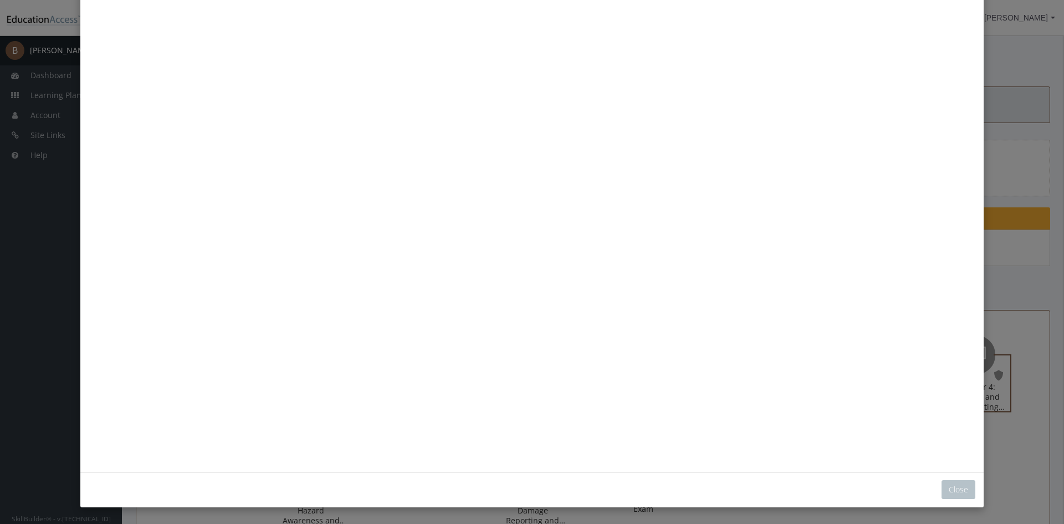
click at [597, 211] on button "Unzoom image" at bounding box center [532, 183] width 887 height 554
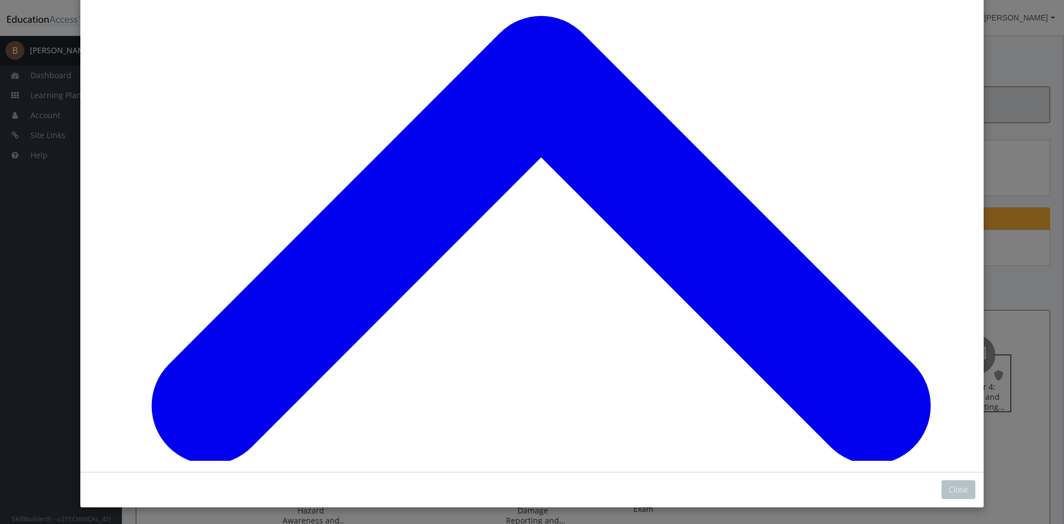
scroll to position [22, 0]
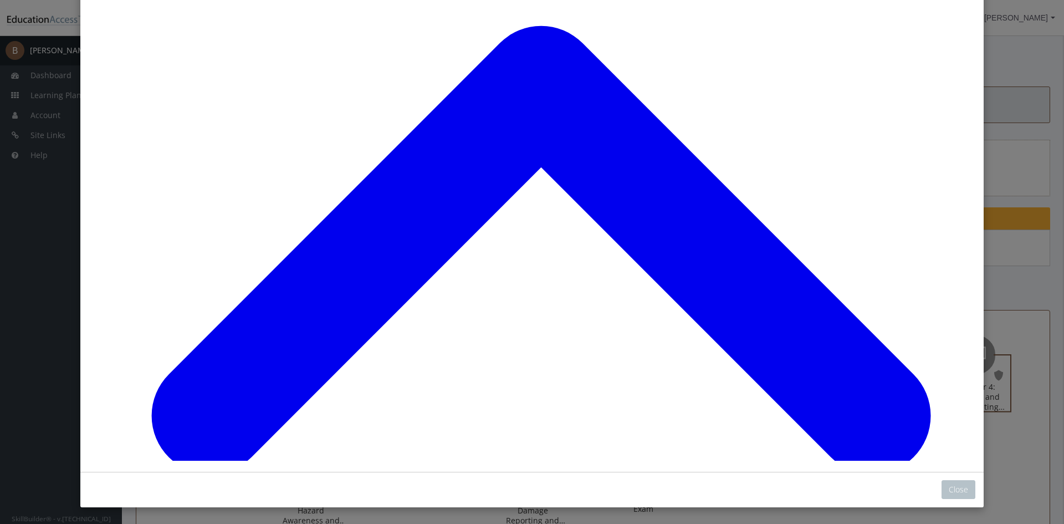
scroll to position [858, 0]
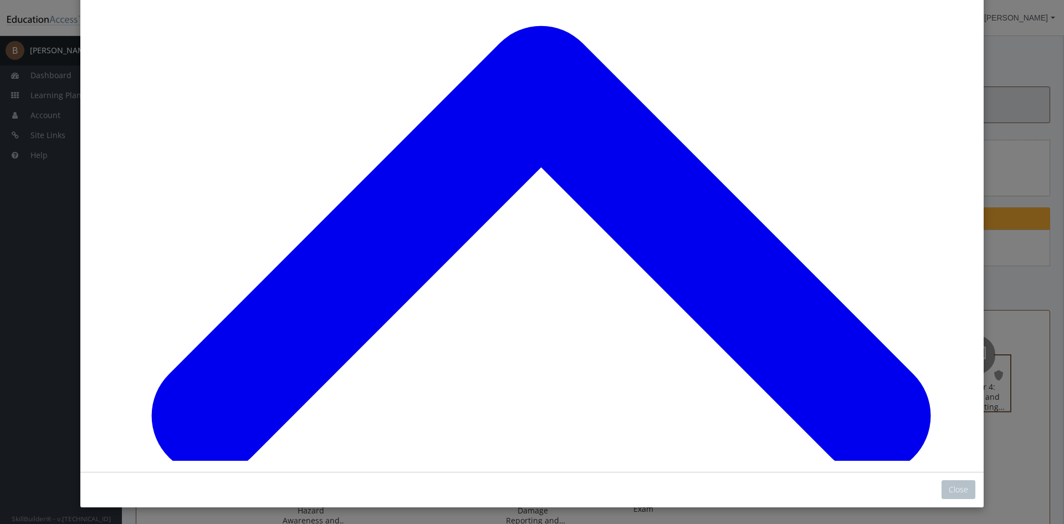
scroll to position [1419, 0]
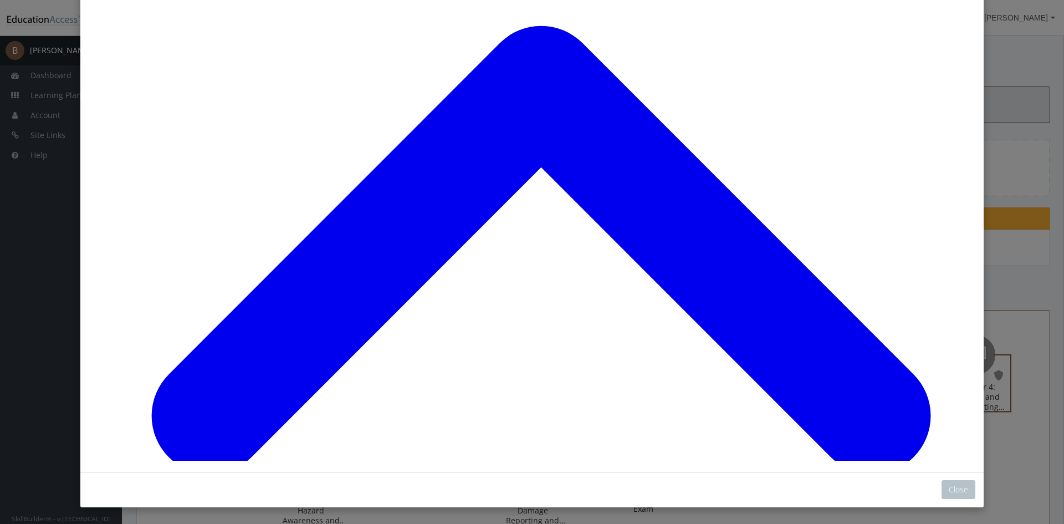
scroll to position [2022, 0]
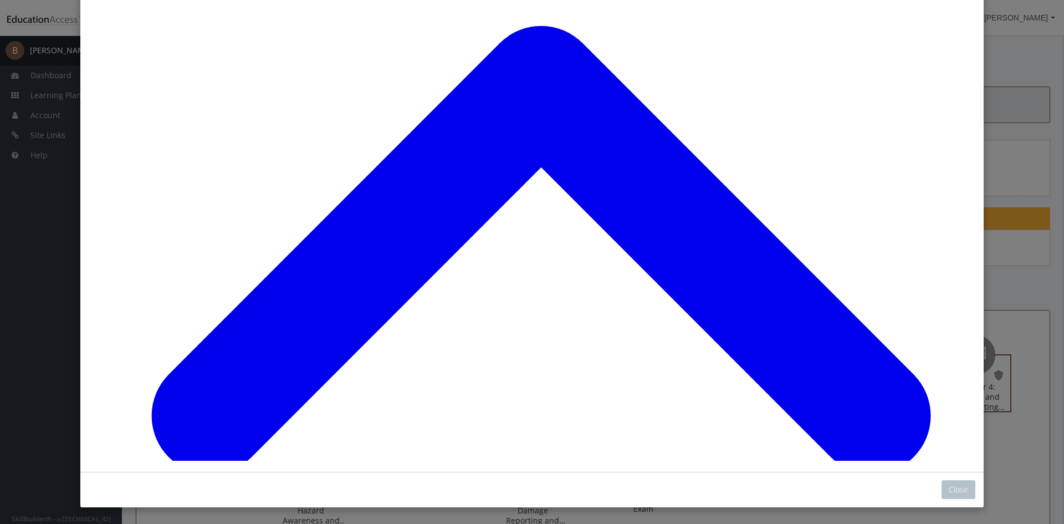
scroll to position [3619, 0]
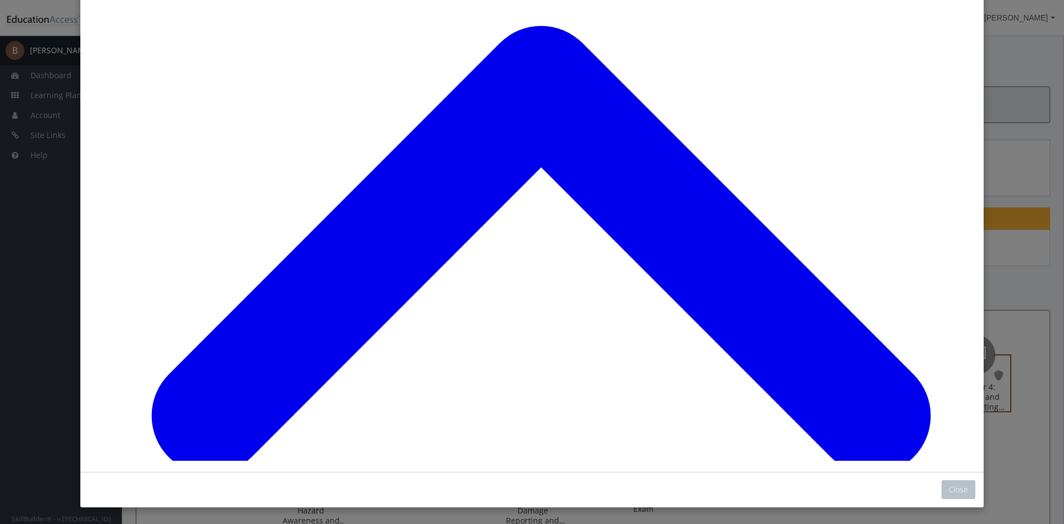
scroll to position [3519, 0]
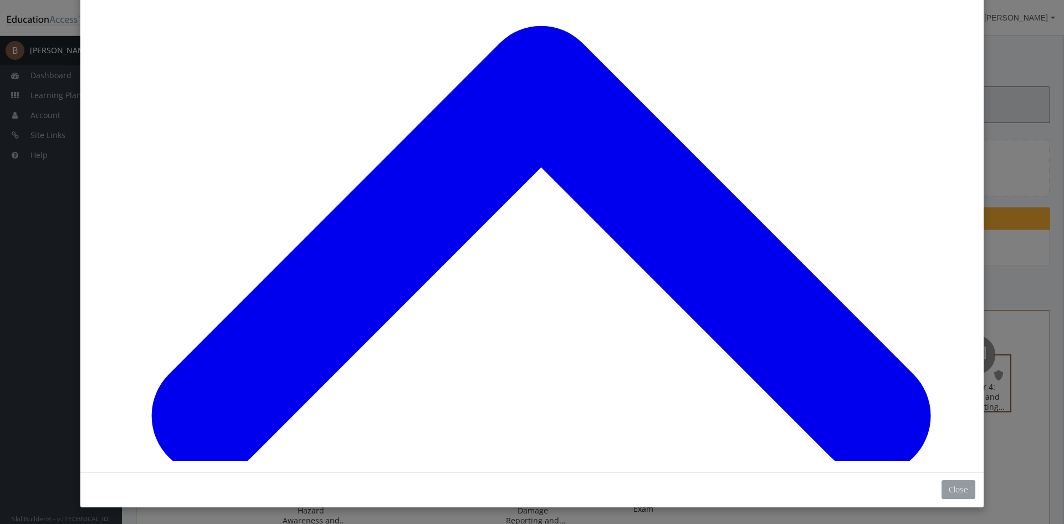
click at [944, 485] on button "Close" at bounding box center [959, 489] width 34 height 19
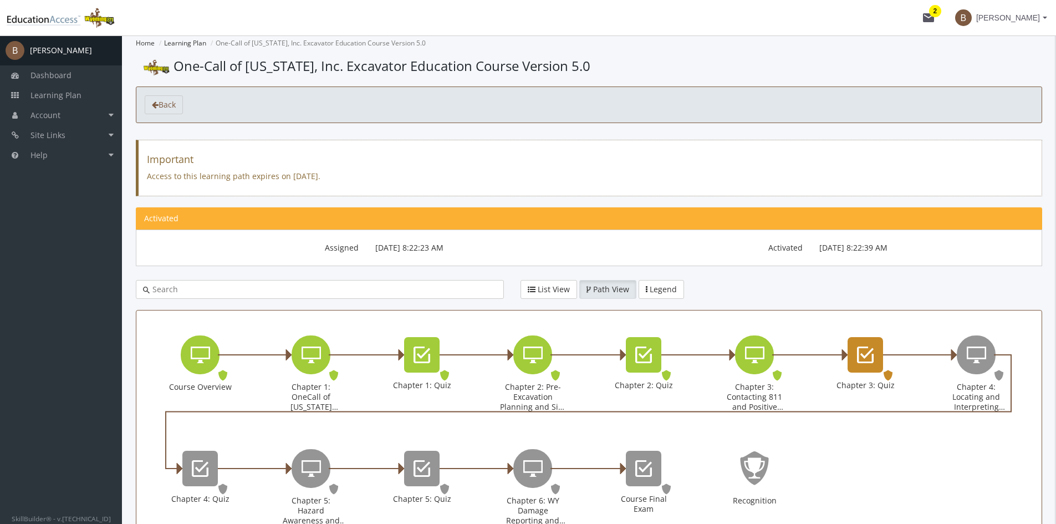
click at [857, 356] on icon "Chapter 3: Quiz" at bounding box center [865, 355] width 17 height 22
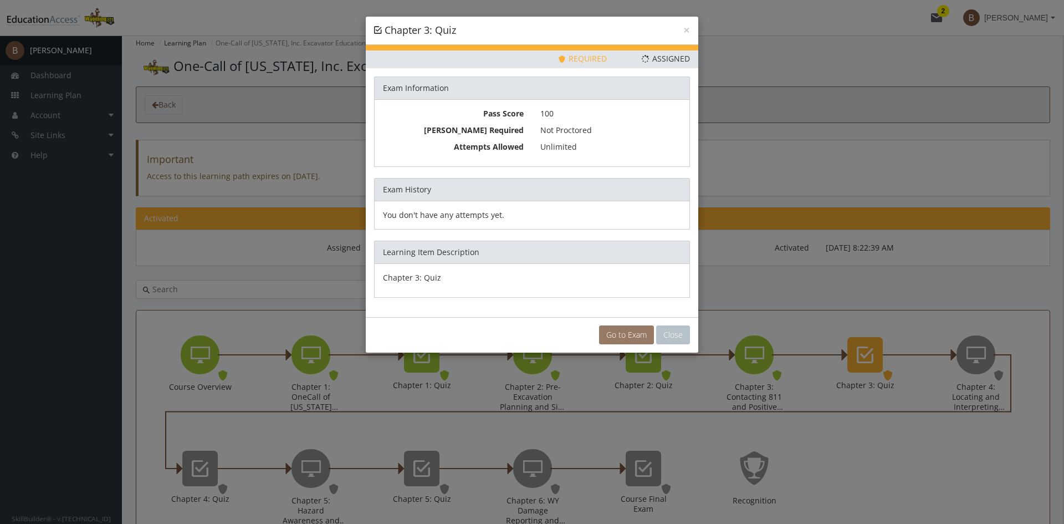
click at [633, 332] on link "Go to Exam" at bounding box center [626, 334] width 55 height 19
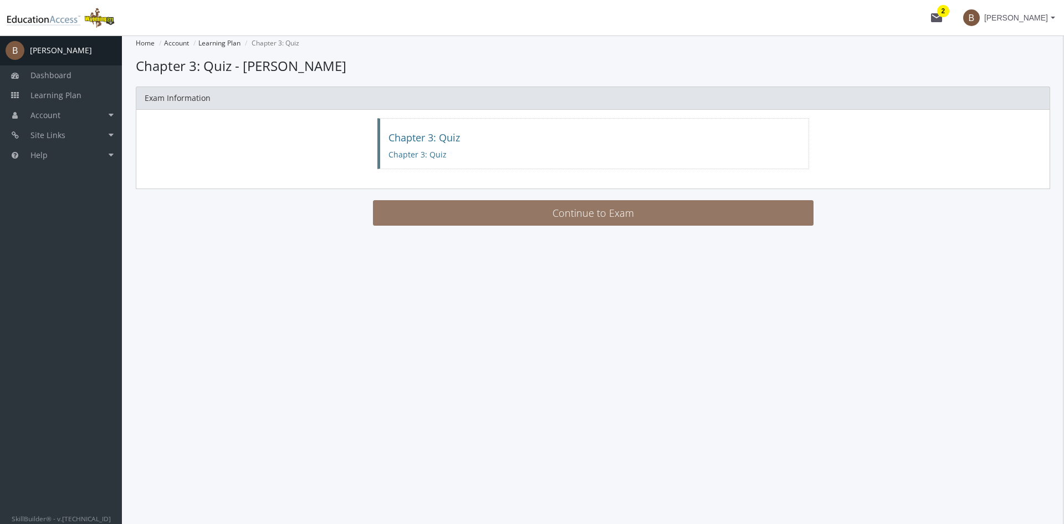
click at [473, 218] on button "Continue to Exam" at bounding box center [593, 212] width 441 height 25
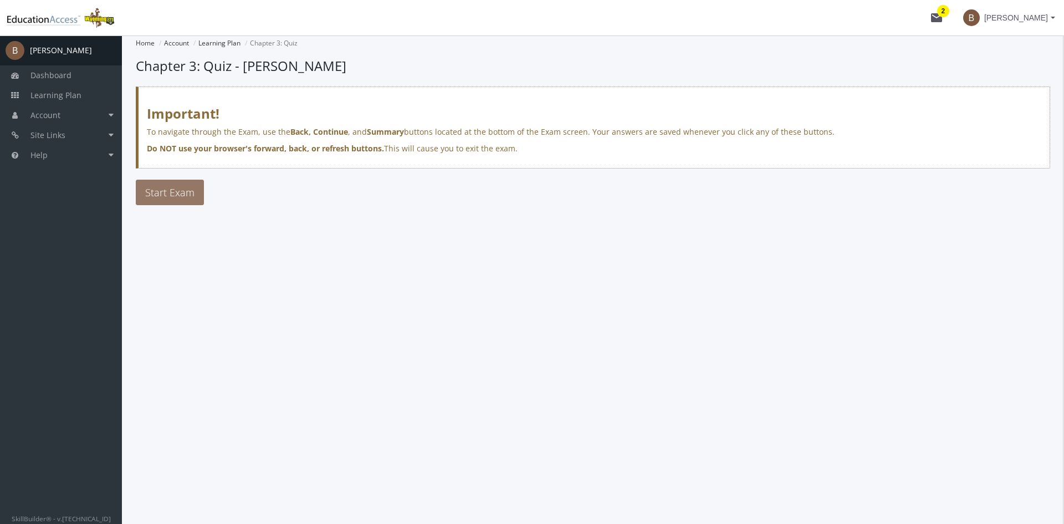
click at [169, 191] on span "Start Exam" at bounding box center [169, 192] width 49 height 13
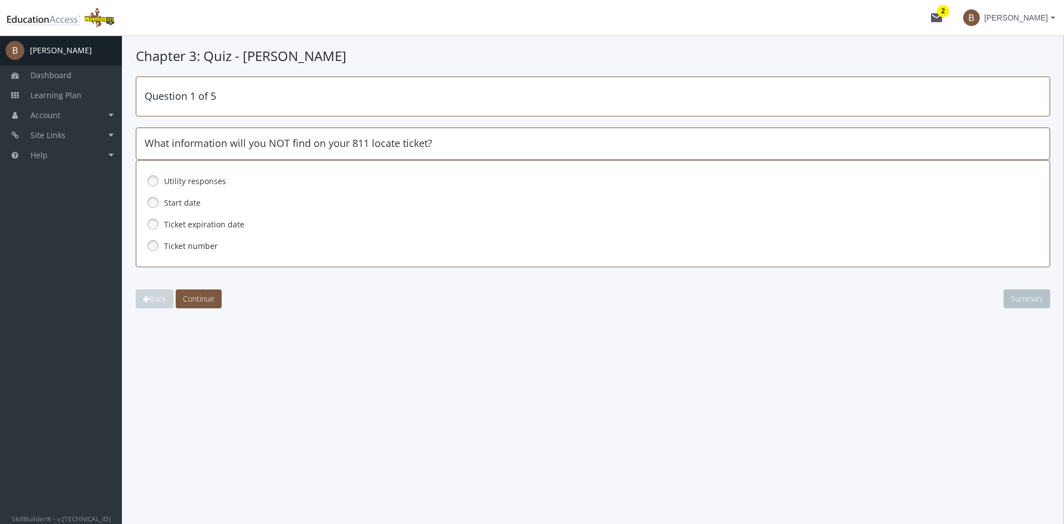
click at [149, 181] on link at bounding box center [153, 180] width 17 height 17
click at [212, 299] on span "Continue" at bounding box center [199, 298] width 32 height 11
click at [151, 247] on link at bounding box center [153, 245] width 17 height 17
click at [202, 302] on span "Continue" at bounding box center [199, 298] width 32 height 11
click at [149, 223] on link at bounding box center [153, 224] width 17 height 17
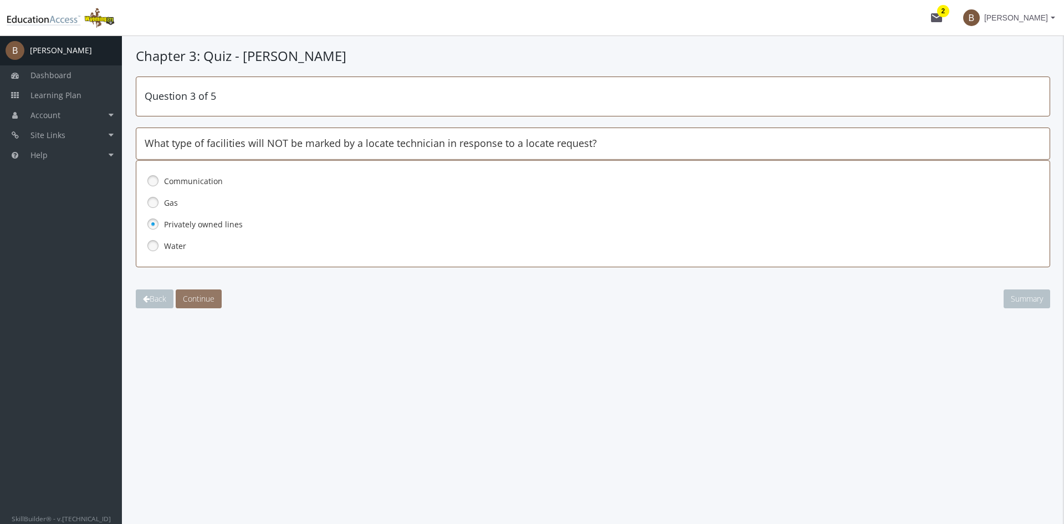
click at [203, 298] on span "Continue" at bounding box center [199, 298] width 32 height 11
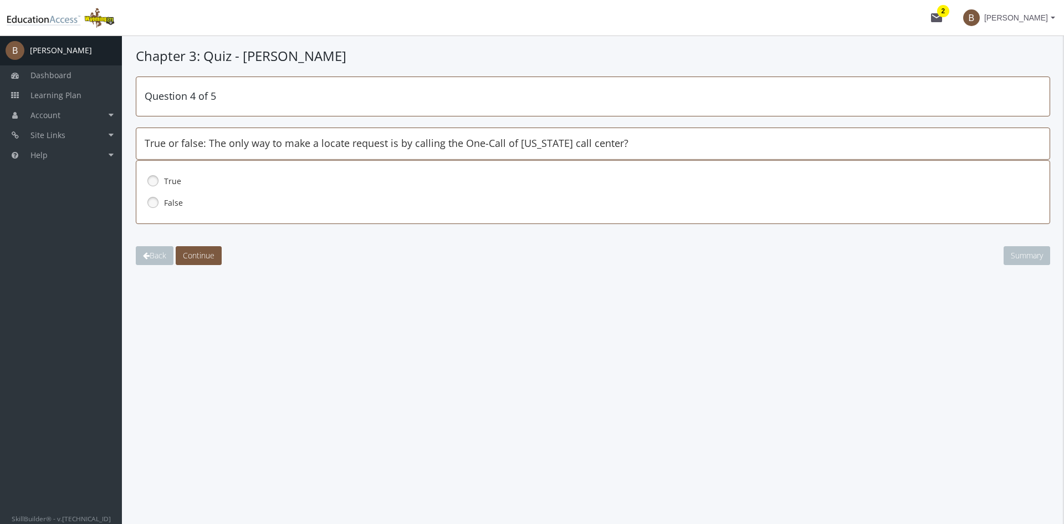
click at [151, 203] on link at bounding box center [153, 202] width 17 height 17
click at [190, 255] on span "Continue" at bounding box center [199, 255] width 32 height 11
click at [151, 202] on link at bounding box center [153, 202] width 17 height 17
click at [201, 255] on span "Continue" at bounding box center [199, 255] width 32 height 11
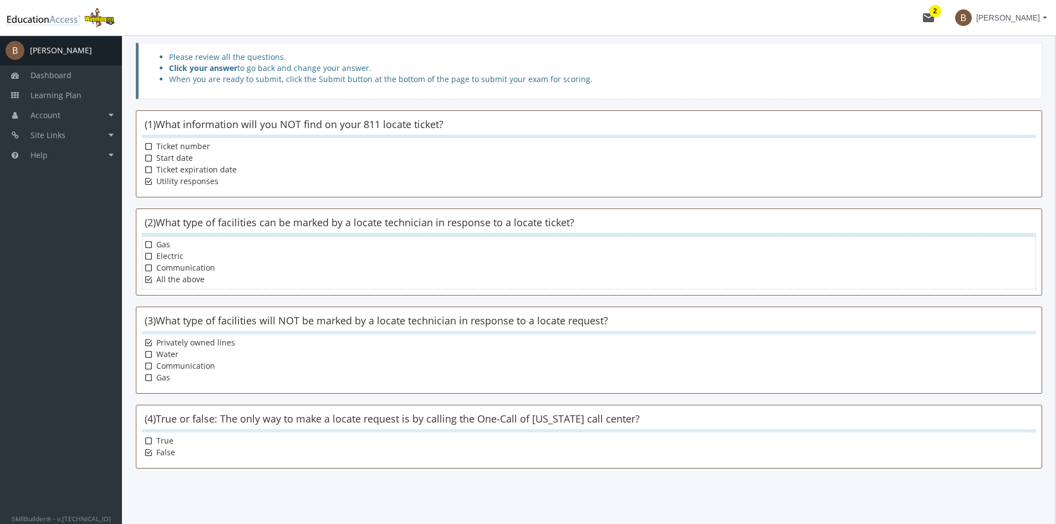
scroll to position [145, 0]
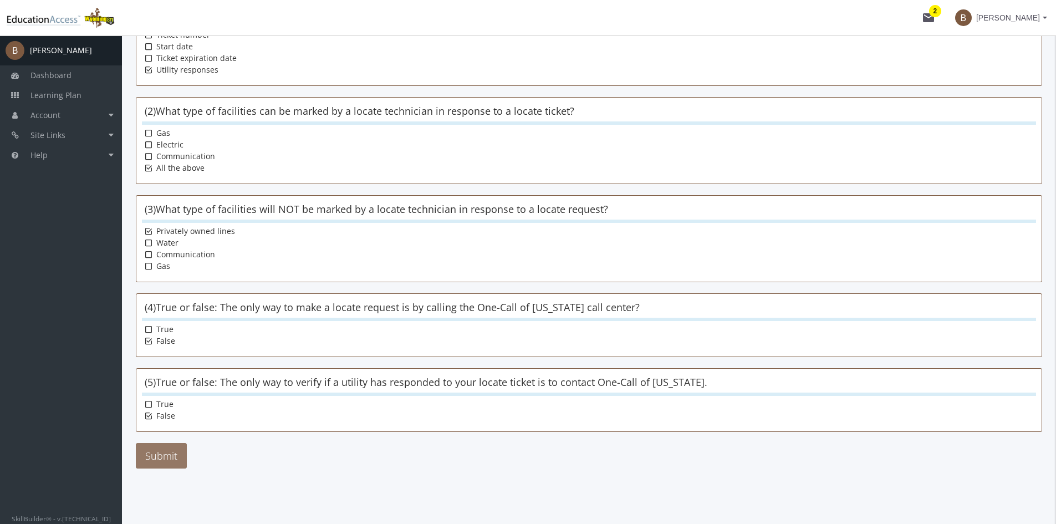
click at [167, 454] on button "Submit" at bounding box center [161, 455] width 51 height 25
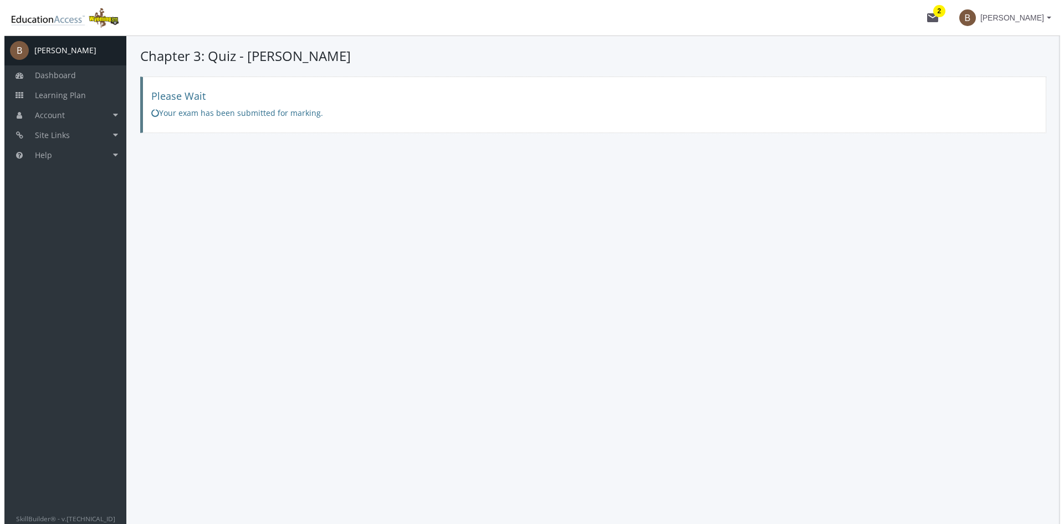
scroll to position [0, 0]
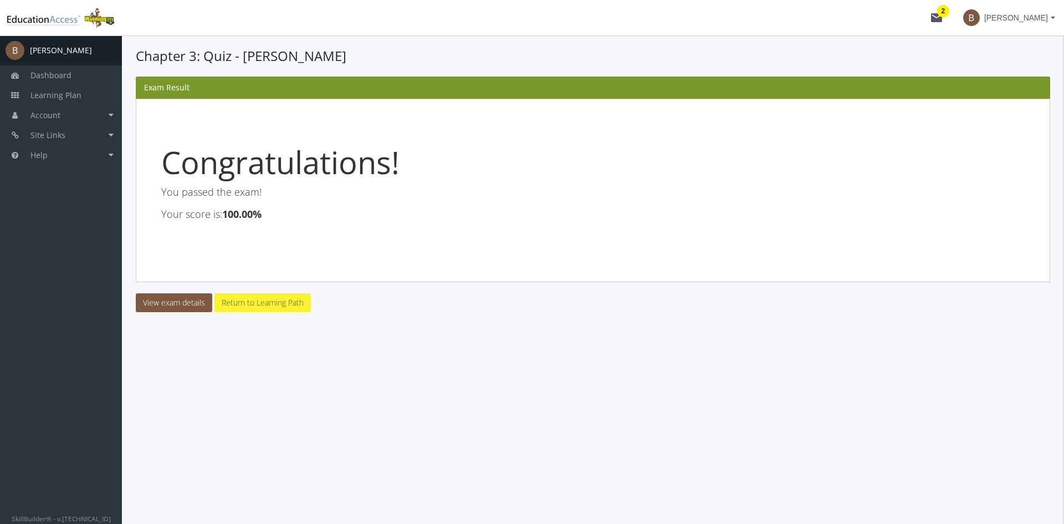
click at [243, 306] on link "Return to Learning Path" at bounding box center [262, 302] width 96 height 19
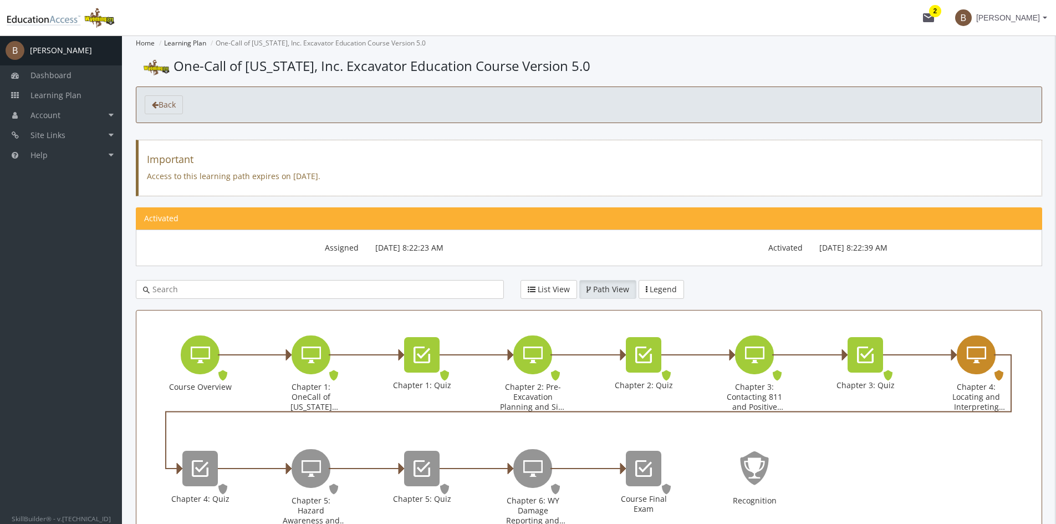
click at [967, 352] on icon "Chapter 4: Locating and Interpreting Markings" at bounding box center [976, 355] width 19 height 22
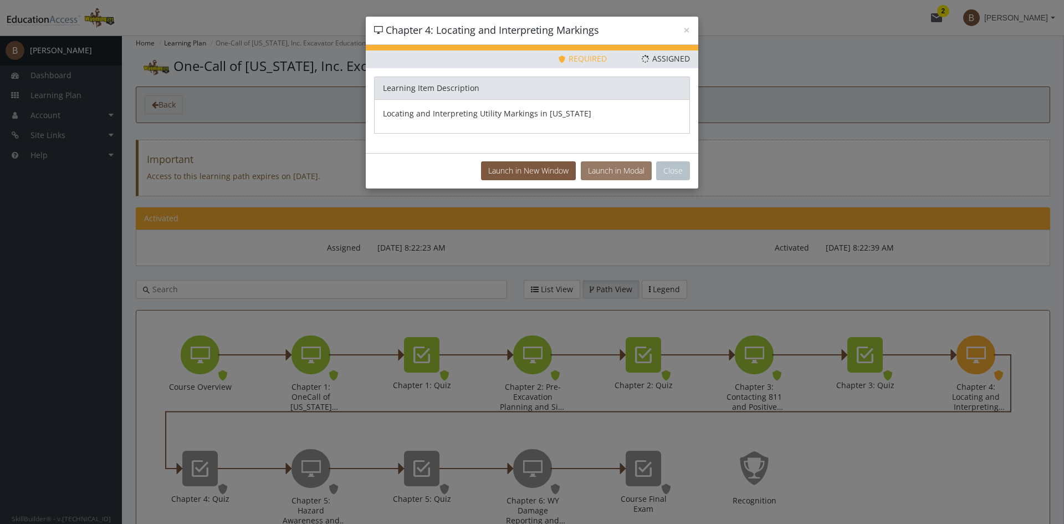
click at [600, 171] on button "Launch in Modal" at bounding box center [616, 170] width 71 height 19
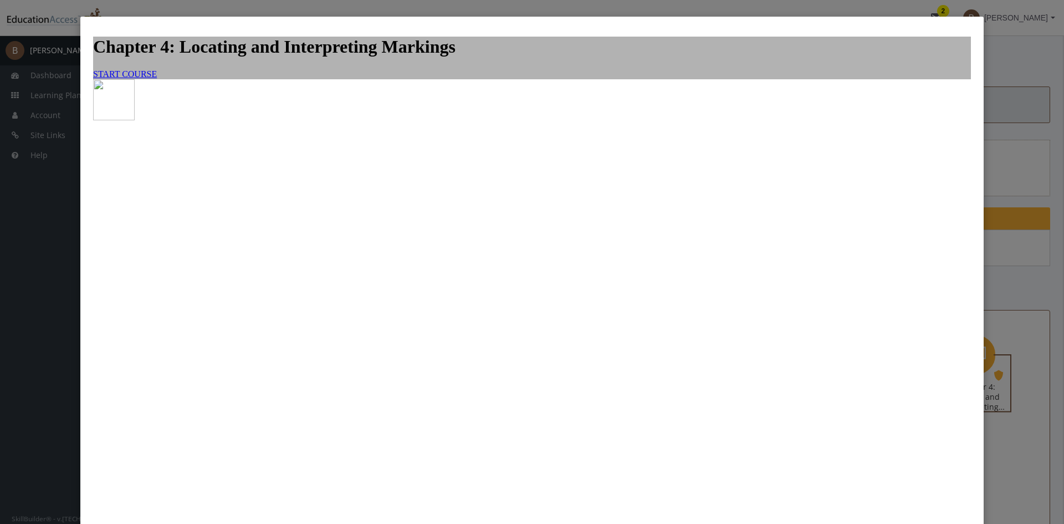
click at [157, 79] on span "START COURSE" at bounding box center [125, 73] width 64 height 9
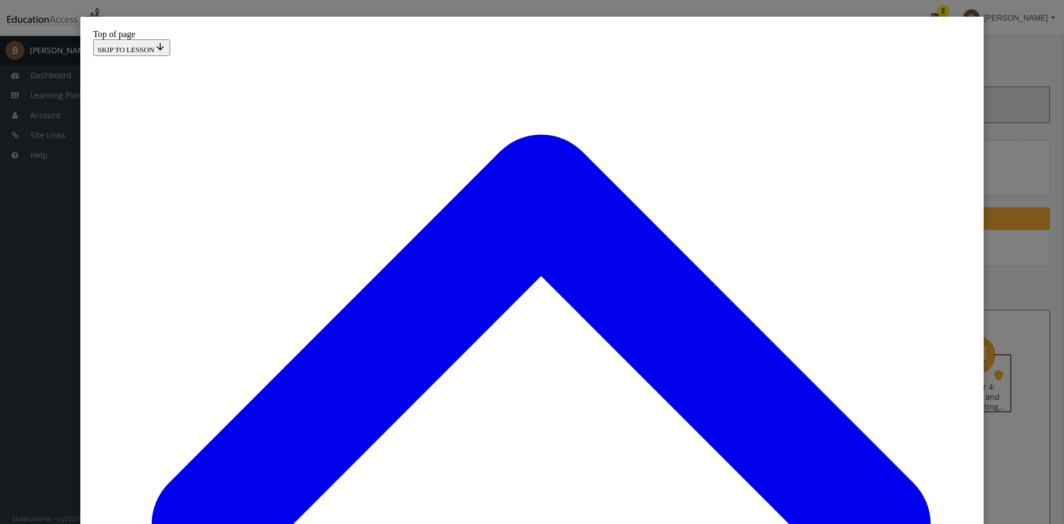
scroll to position [200, 0]
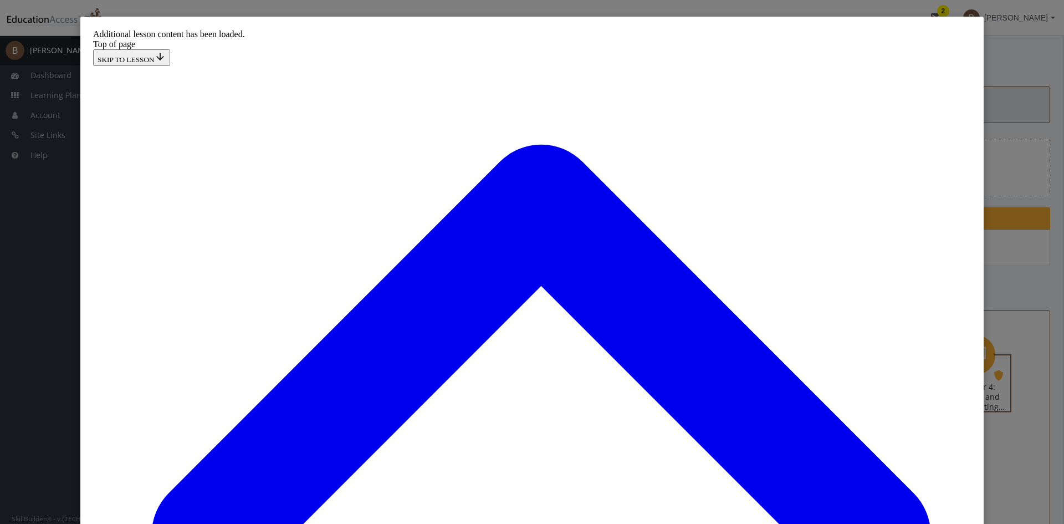
scroll to position [742, 0]
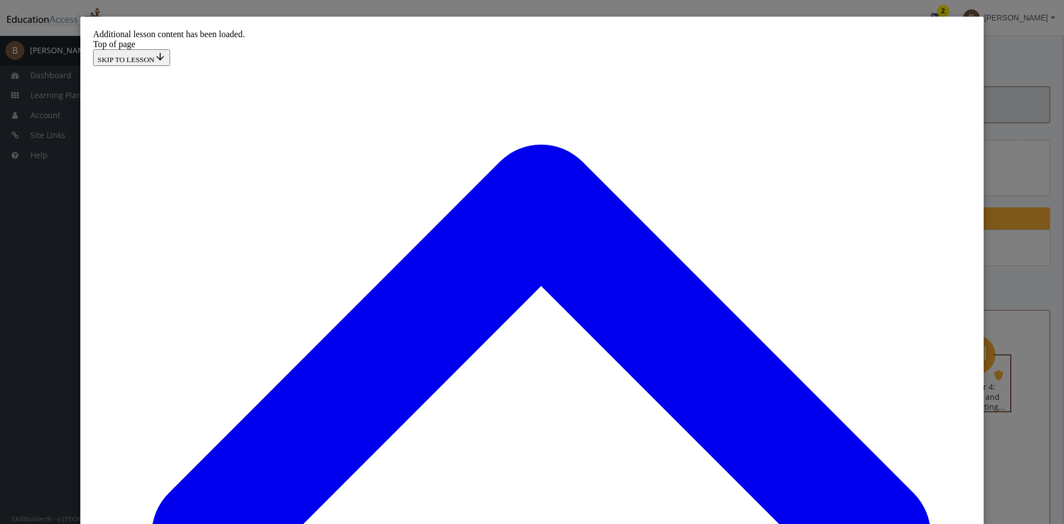
drag, startPoint x: 546, startPoint y: 367, endPoint x: 470, endPoint y: 289, distance: 108.6
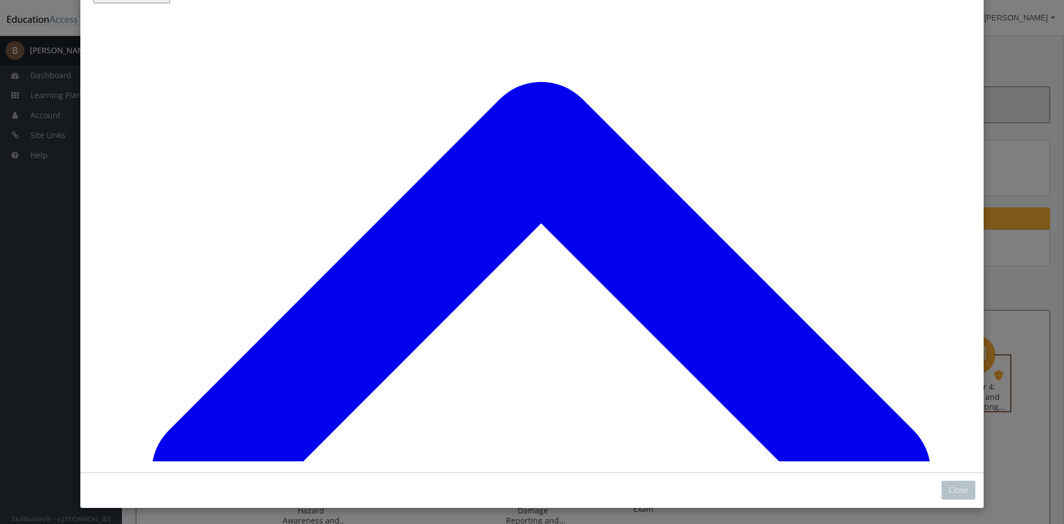
scroll to position [63, 0]
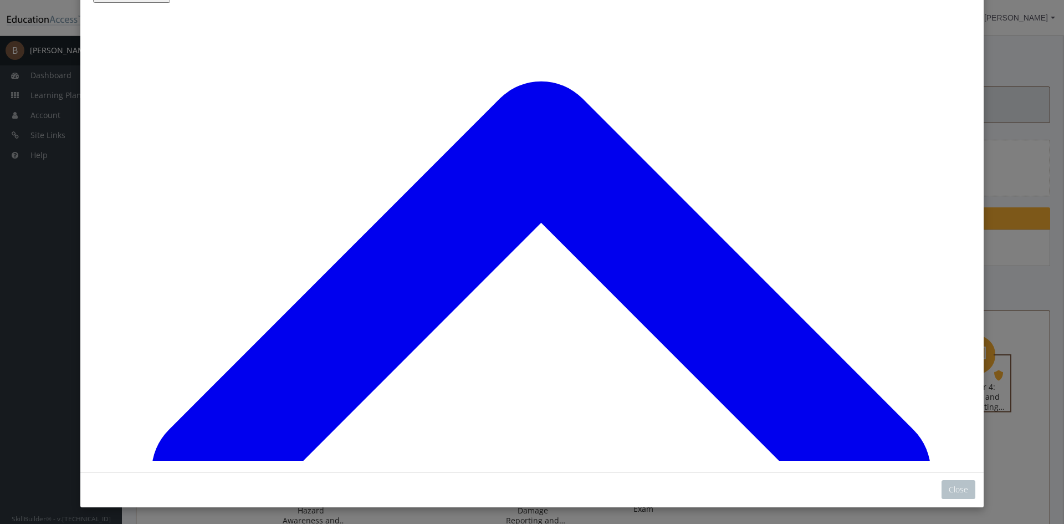
drag, startPoint x: 446, startPoint y: 264, endPoint x: 629, endPoint y: 87, distance: 255.2
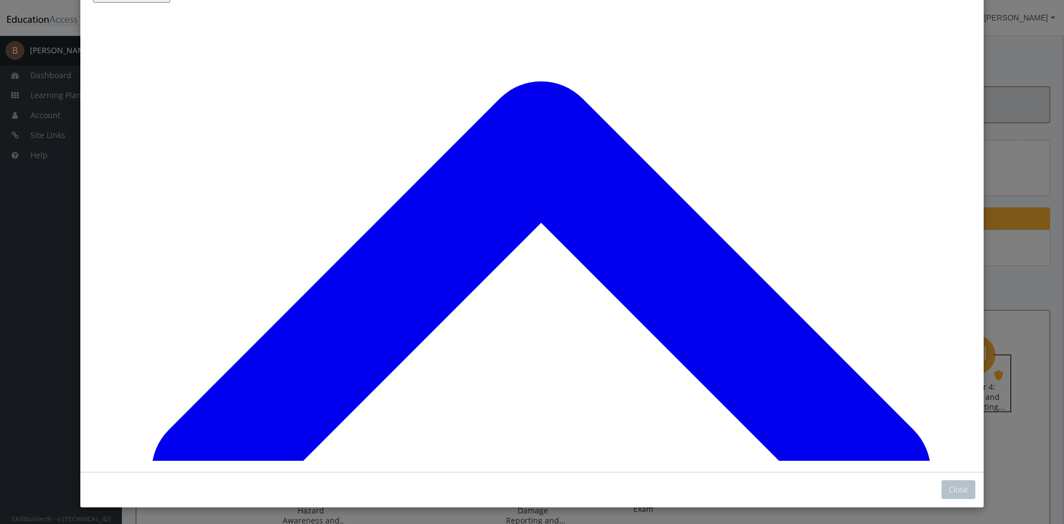
drag, startPoint x: 446, startPoint y: 420, endPoint x: 639, endPoint y: 143, distance: 337.5
drag, startPoint x: 428, startPoint y: 407, endPoint x: 619, endPoint y: 172, distance: 302.5
drag, startPoint x: 408, startPoint y: 221, endPoint x: 615, endPoint y: 222, distance: 206.2
drag, startPoint x: 426, startPoint y: 370, endPoint x: 587, endPoint y: 282, distance: 184.5
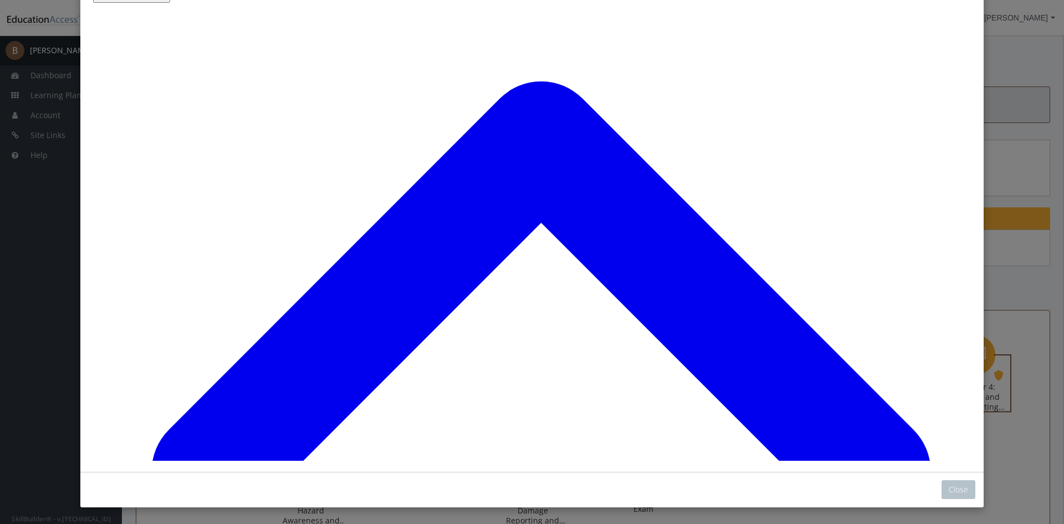
drag, startPoint x: 425, startPoint y: 418, endPoint x: 581, endPoint y: 341, distance: 174.0
drag, startPoint x: 437, startPoint y: 418, endPoint x: 578, endPoint y: 387, distance: 144.3
drag, startPoint x: 446, startPoint y: 410, endPoint x: 562, endPoint y: 355, distance: 128.4
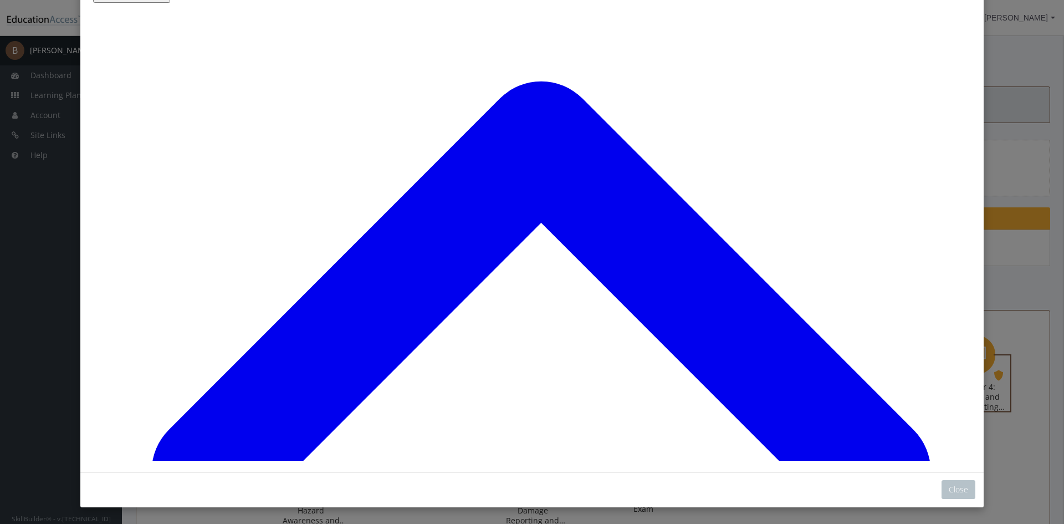
drag, startPoint x: 486, startPoint y: 351, endPoint x: 614, endPoint y: 356, distance: 128.1
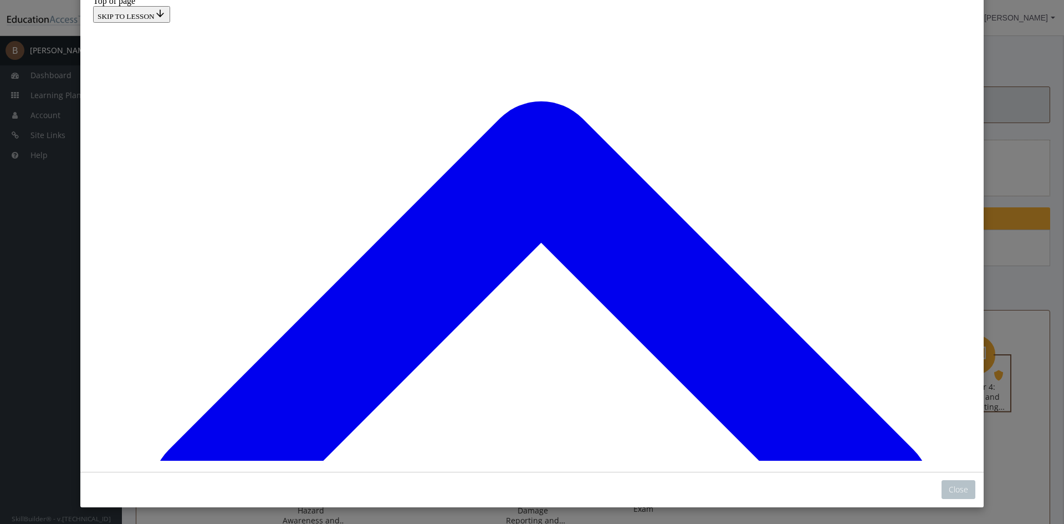
scroll to position [3906, 0]
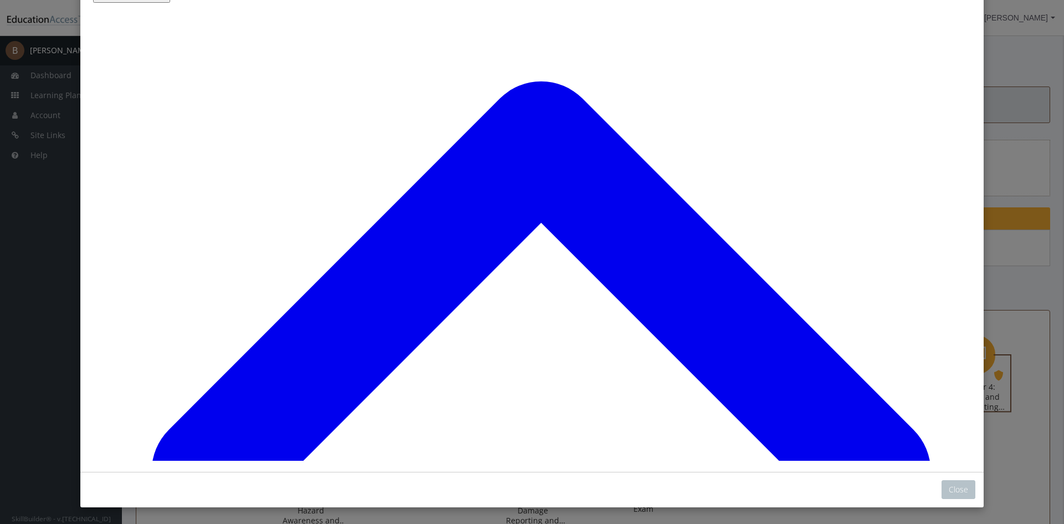
scroll to position [3944, 0]
click at [948, 489] on button "Close" at bounding box center [959, 489] width 34 height 19
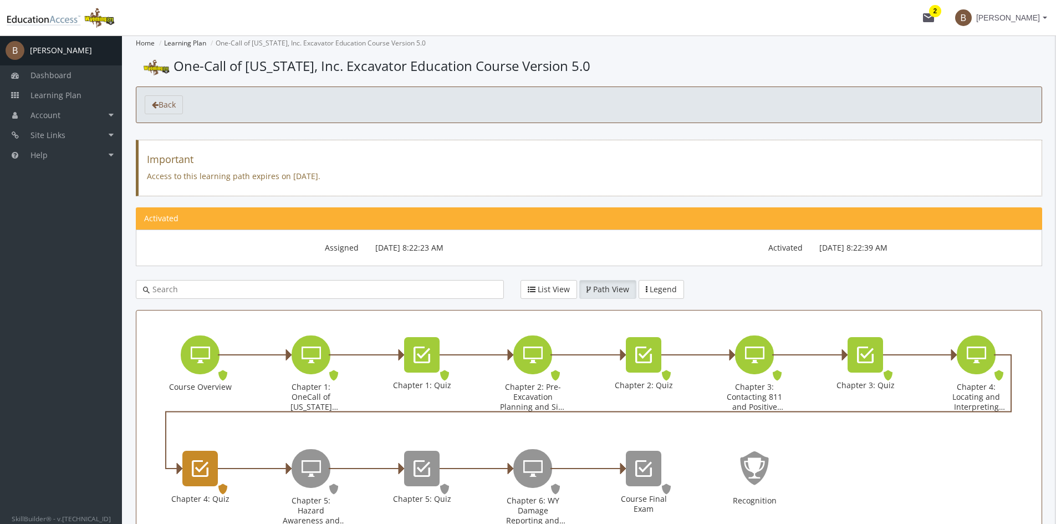
drag, startPoint x: 203, startPoint y: 464, endPoint x: 209, endPoint y: 463, distance: 5.8
click at [208, 463] on icon "Chapter 4: Quiz" at bounding box center [200, 468] width 17 height 22
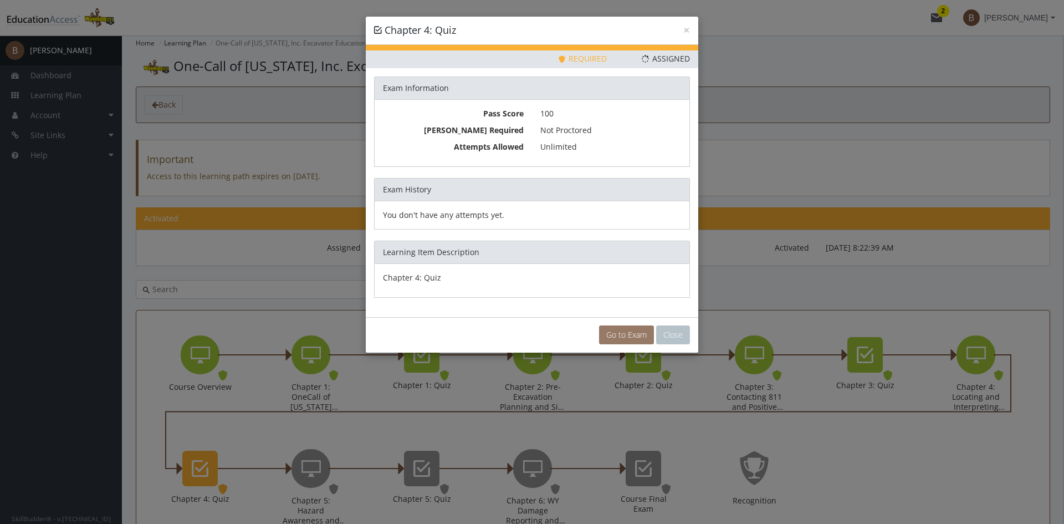
click at [618, 339] on link "Go to Exam" at bounding box center [626, 334] width 55 height 19
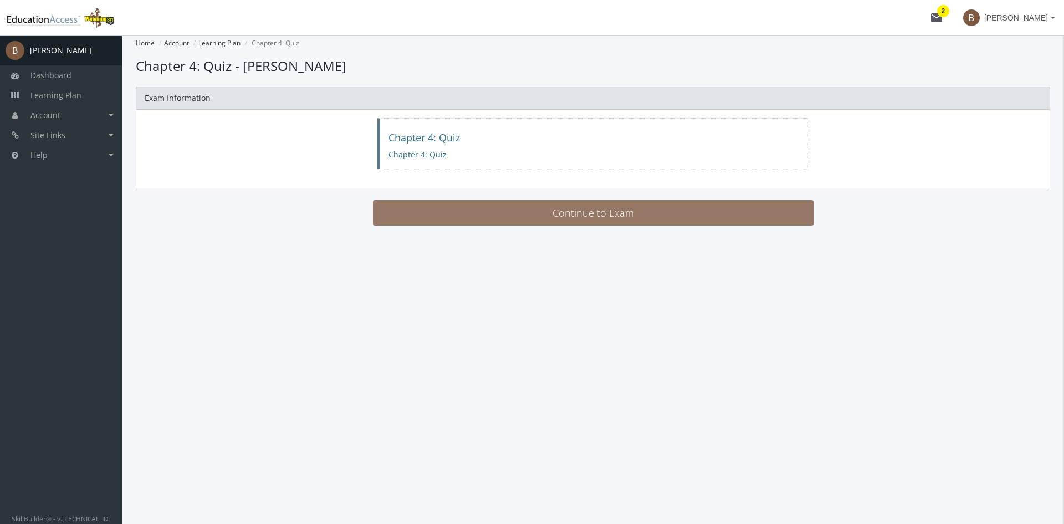
click at [440, 210] on button "Continue to Exam" at bounding box center [593, 212] width 441 height 25
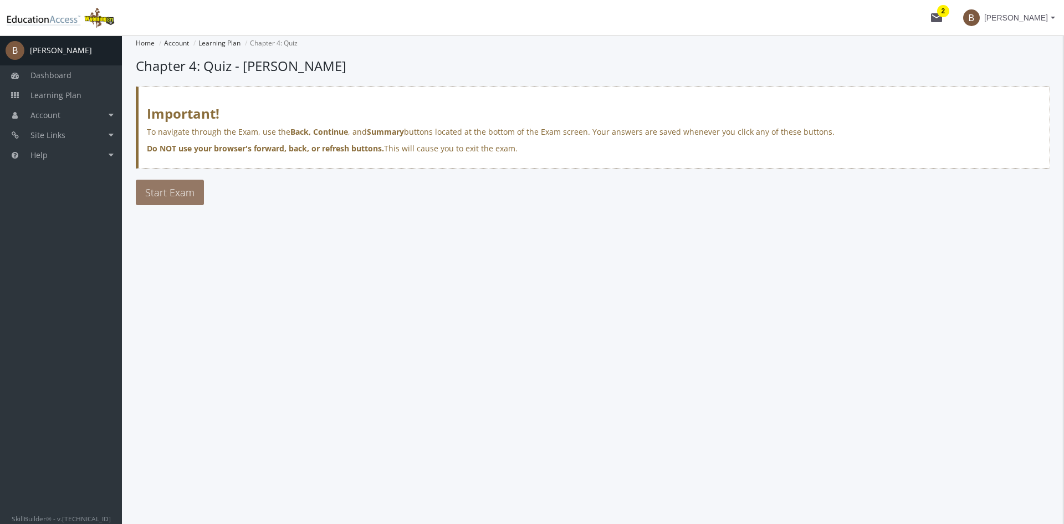
click at [178, 194] on span "Start Exam" at bounding box center [169, 192] width 49 height 13
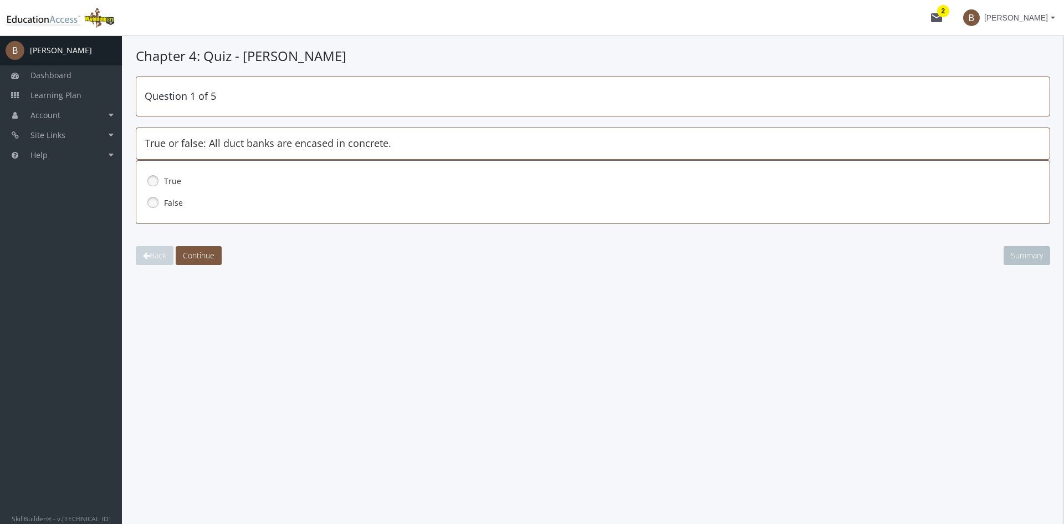
click at [155, 202] on link at bounding box center [153, 202] width 17 height 17
click at [213, 254] on span "Continue" at bounding box center [199, 255] width 32 height 11
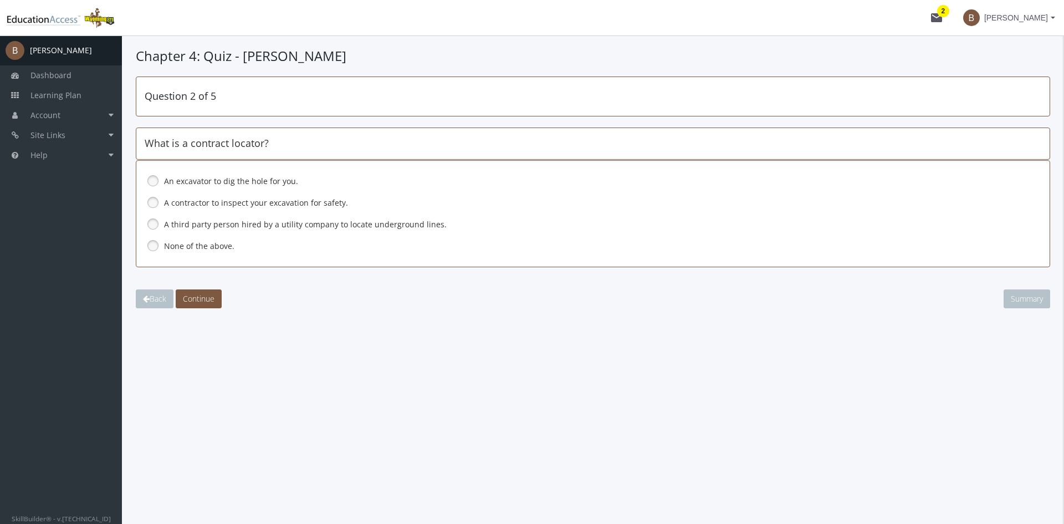
click at [150, 222] on link at bounding box center [153, 224] width 17 height 17
click at [197, 300] on span "Continue" at bounding box center [199, 298] width 32 height 11
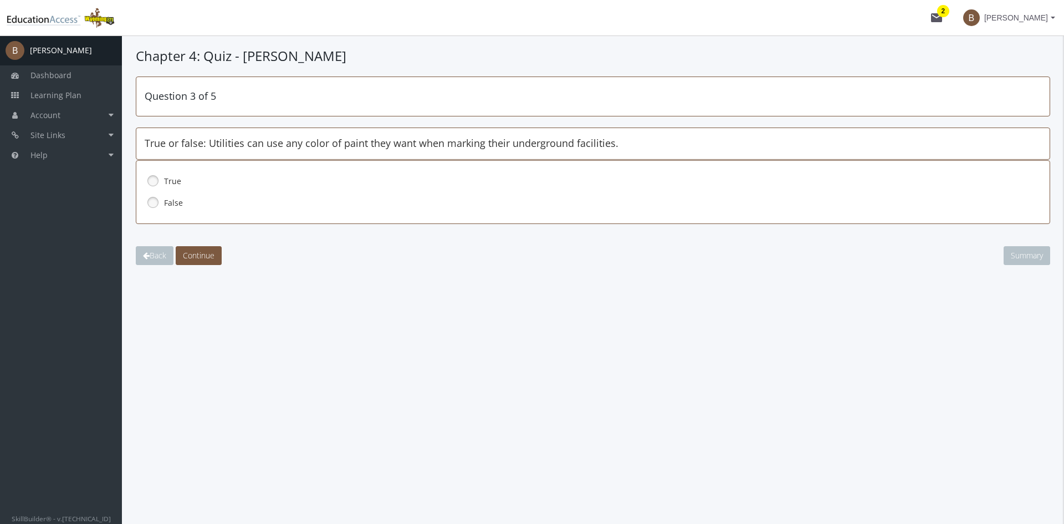
click at [149, 203] on link at bounding box center [153, 202] width 17 height 17
click at [203, 254] on span "Continue" at bounding box center [199, 255] width 32 height 11
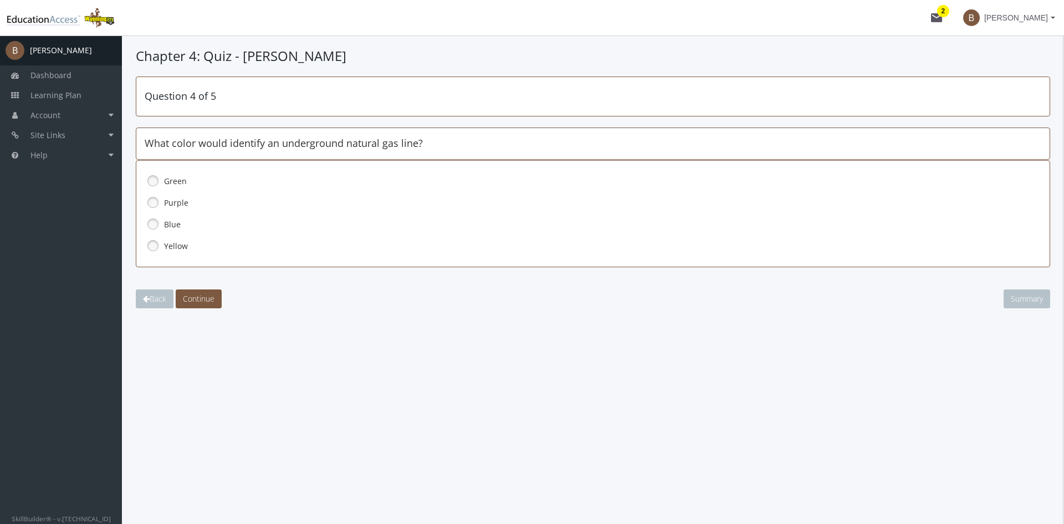
click at [152, 247] on link at bounding box center [153, 245] width 17 height 17
click at [200, 298] on span "Continue" at bounding box center [199, 298] width 32 height 11
click at [155, 226] on link at bounding box center [153, 224] width 17 height 17
click at [151, 201] on link at bounding box center [153, 202] width 17 height 17
click at [201, 297] on span "Continue" at bounding box center [199, 298] width 32 height 11
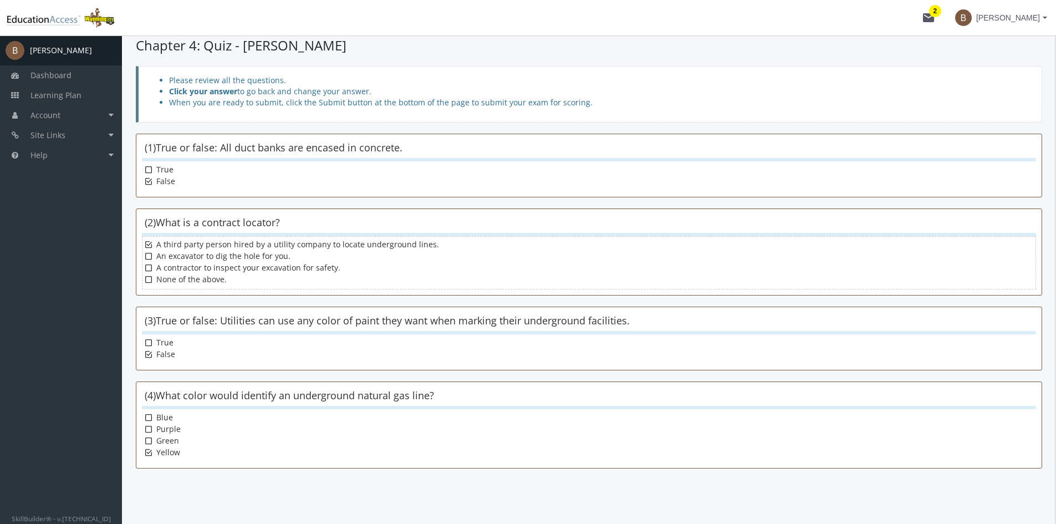
scroll to position [145, 0]
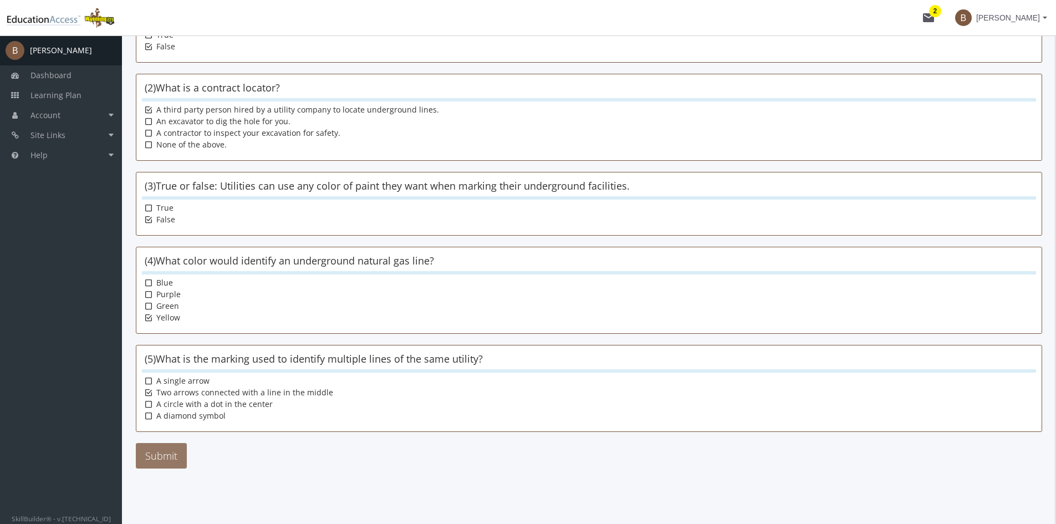
click at [161, 452] on button "Submit" at bounding box center [161, 455] width 51 height 25
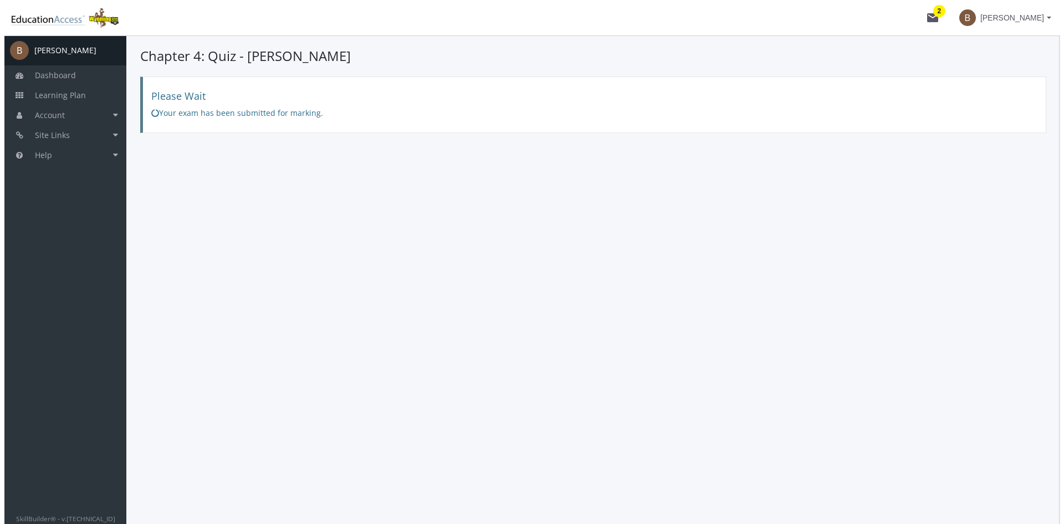
scroll to position [0, 0]
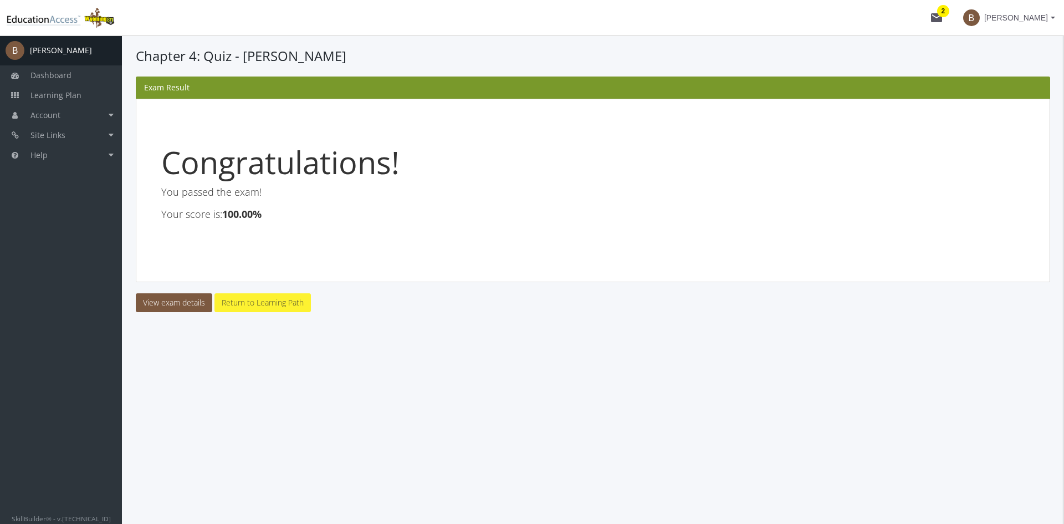
click at [254, 302] on link "Return to Learning Path" at bounding box center [262, 302] width 96 height 19
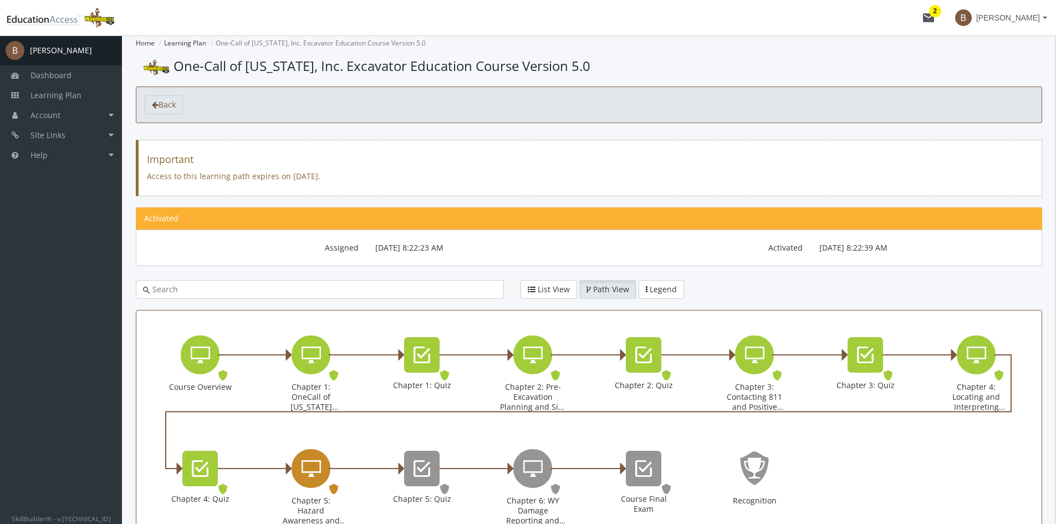
click at [305, 452] on div "Chapter 5: Hazard Awareness and Excavation Best Practices" at bounding box center [311, 468] width 39 height 39
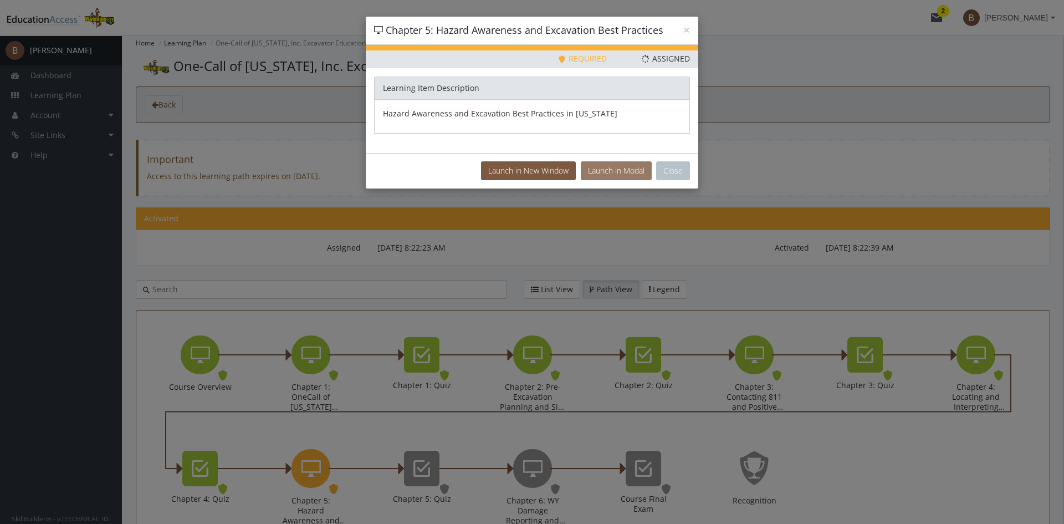
click at [624, 171] on button "Launch in Modal" at bounding box center [616, 170] width 71 height 19
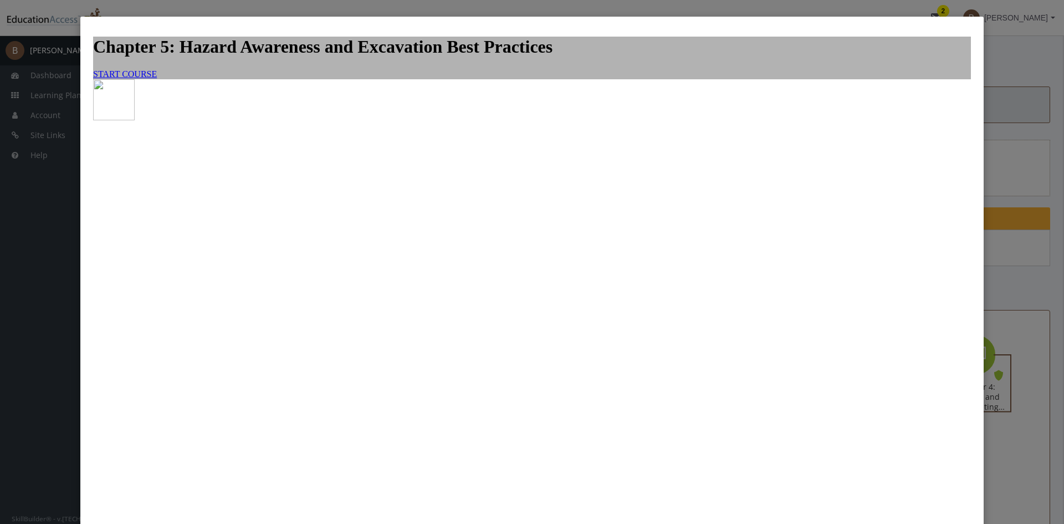
click at [157, 79] on span "START COURSE" at bounding box center [125, 73] width 64 height 9
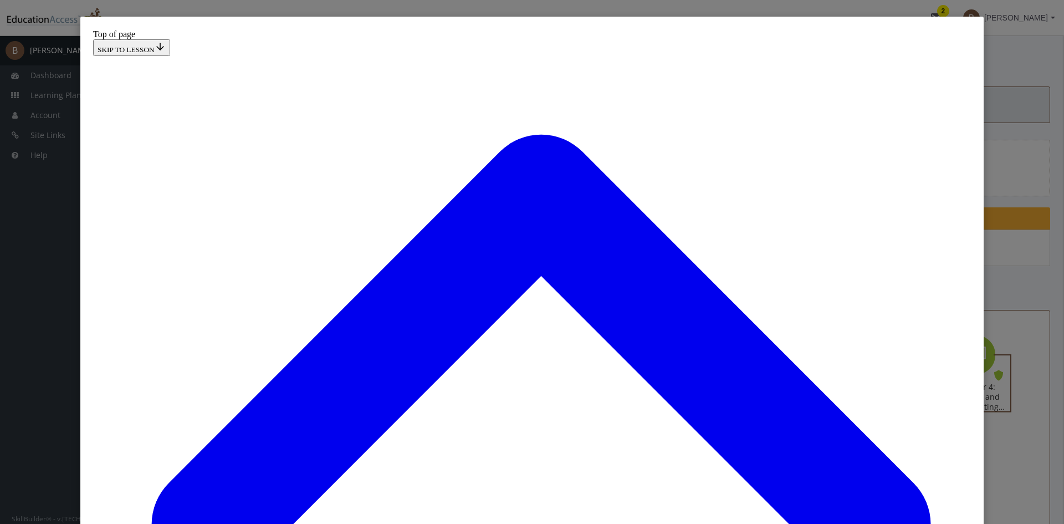
scroll to position [196, 0]
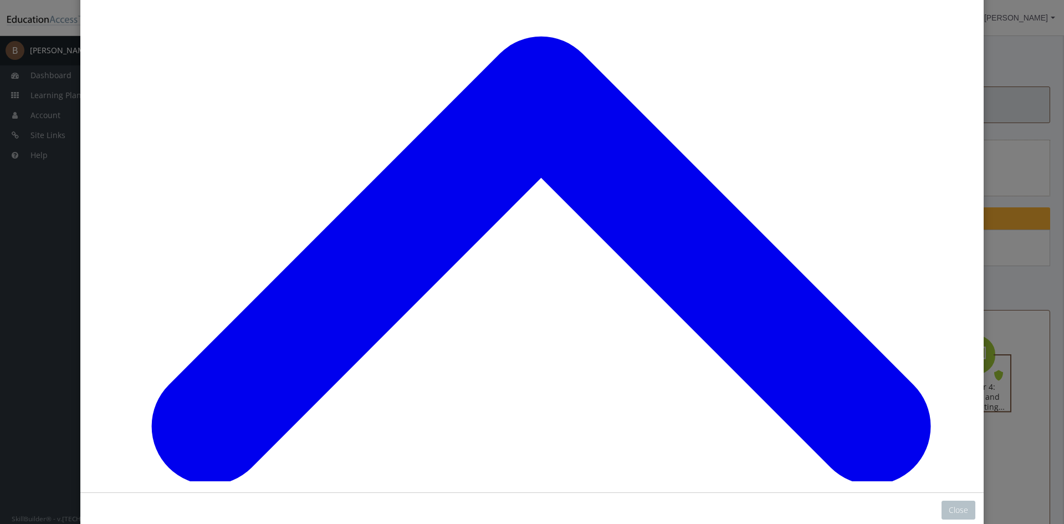
scroll to position [111, 0]
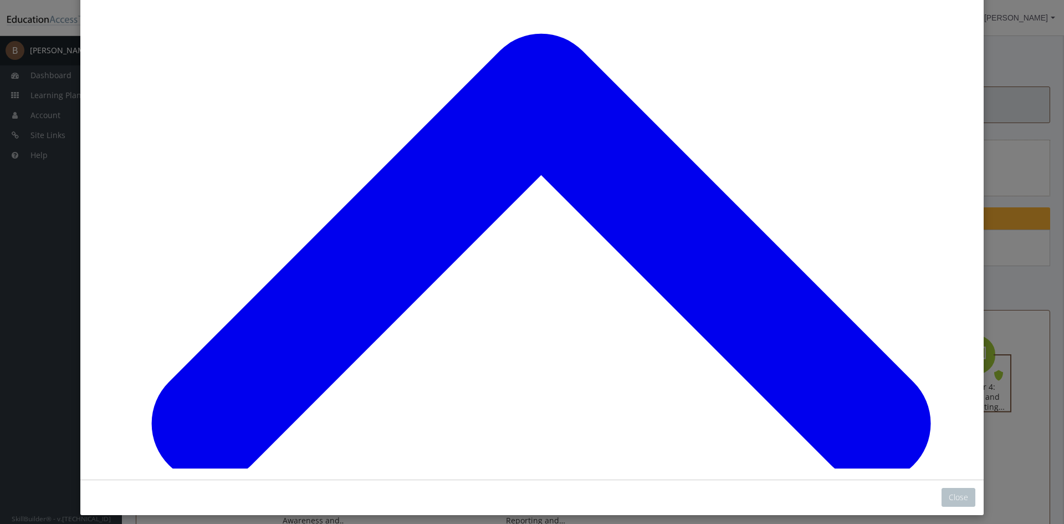
scroll to position [594, 0]
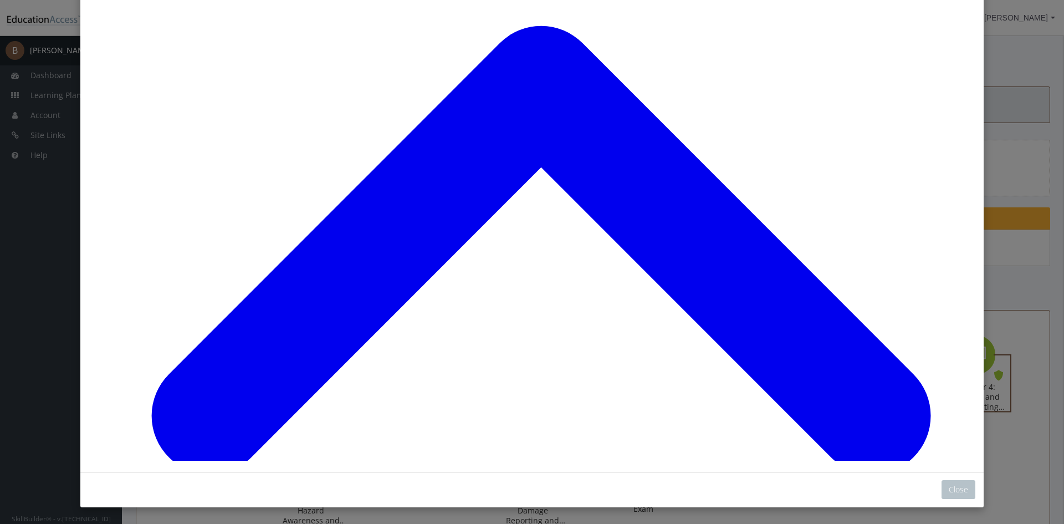
drag, startPoint x: 413, startPoint y: 342, endPoint x: 408, endPoint y: 305, distance: 37.5
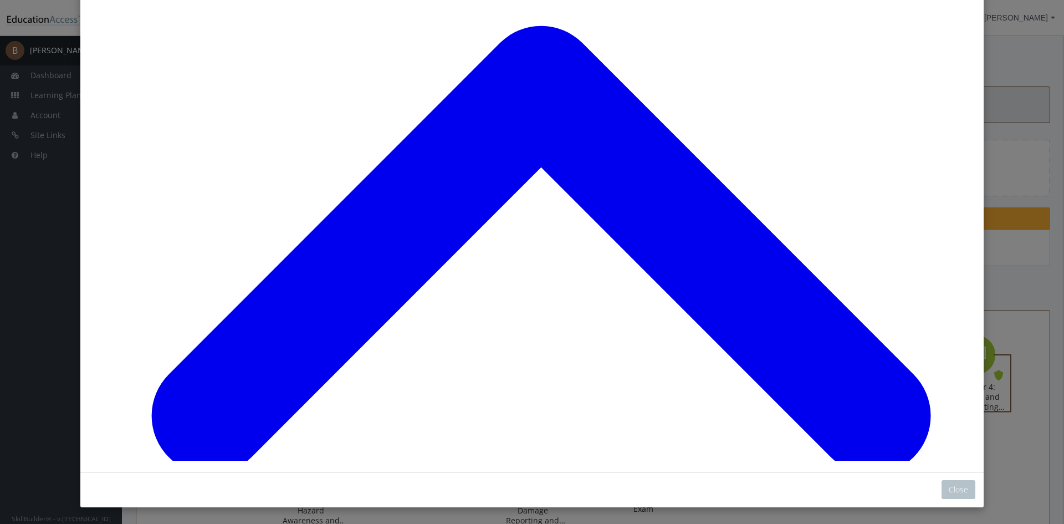
drag, startPoint x: 479, startPoint y: 343, endPoint x: 498, endPoint y: 353, distance: 21.6
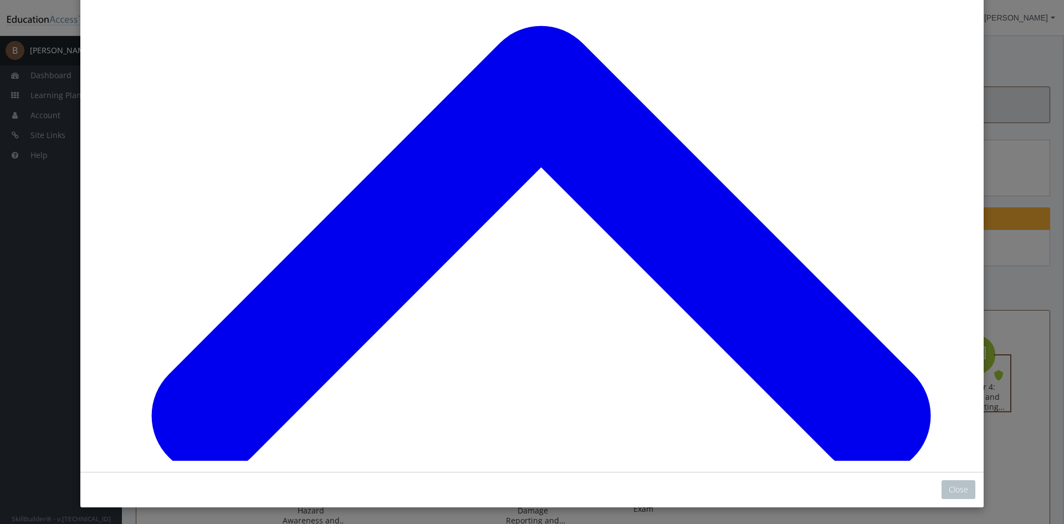
scroll to position [1793, 0]
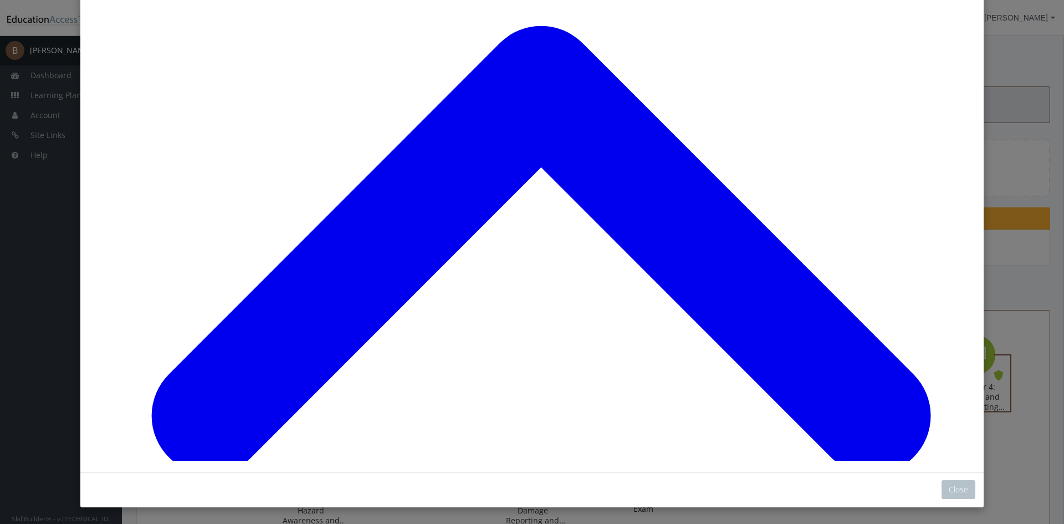
scroll to position [2840, 0]
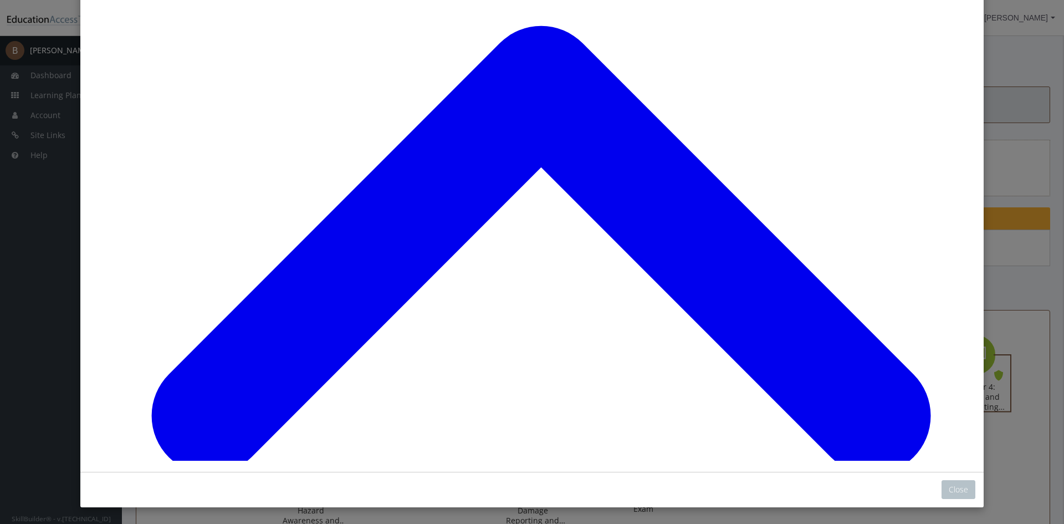
click at [954, 491] on button "Close" at bounding box center [959, 489] width 34 height 19
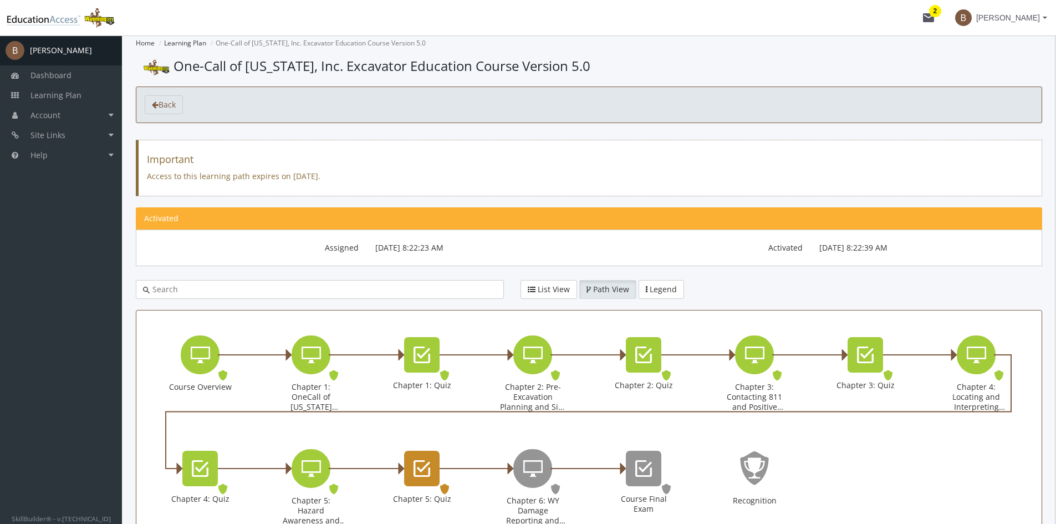
click at [433, 468] on div "Chapter 5: Quiz" at bounding box center [421, 468] width 35 height 35
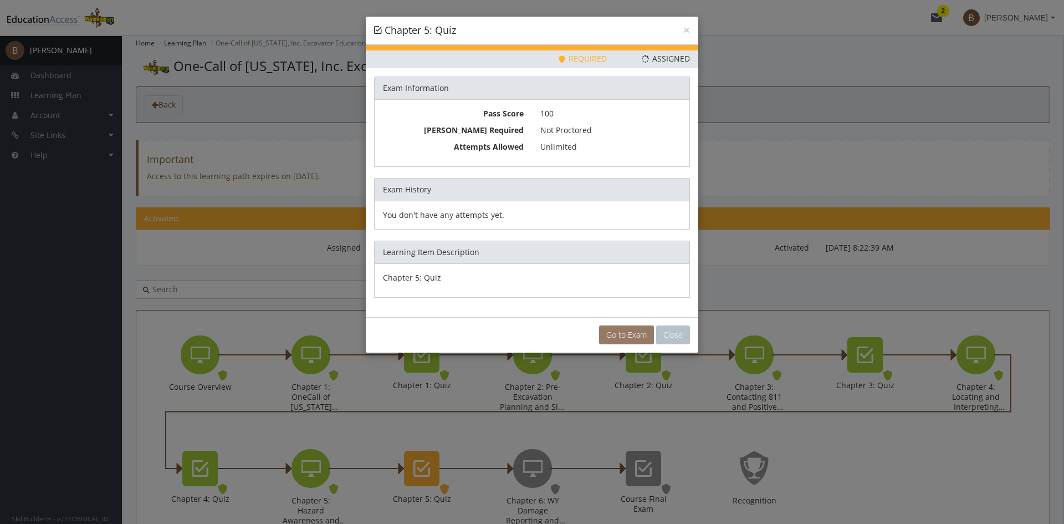
click at [616, 335] on link "Go to Exam" at bounding box center [626, 334] width 55 height 19
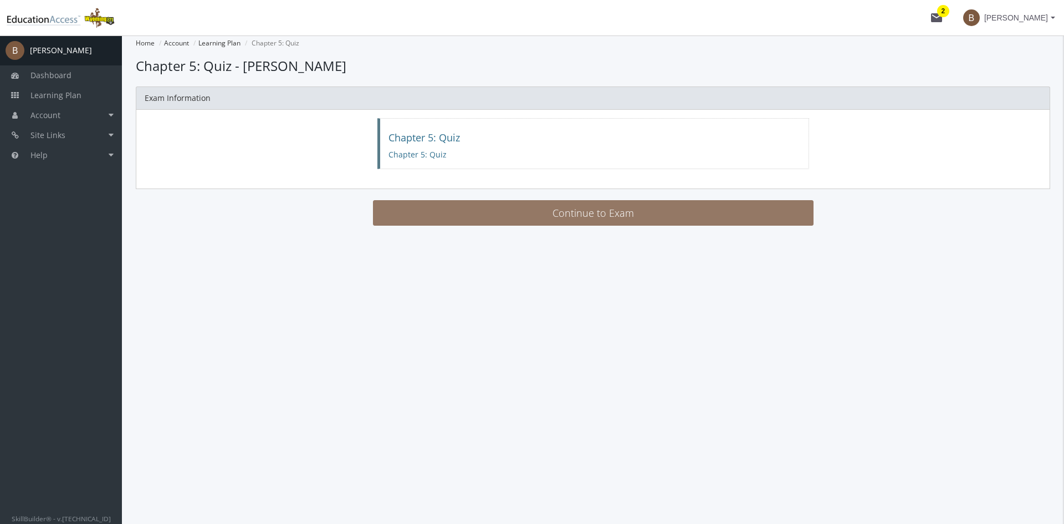
click at [582, 215] on button "Continue to Exam" at bounding box center [593, 212] width 441 height 25
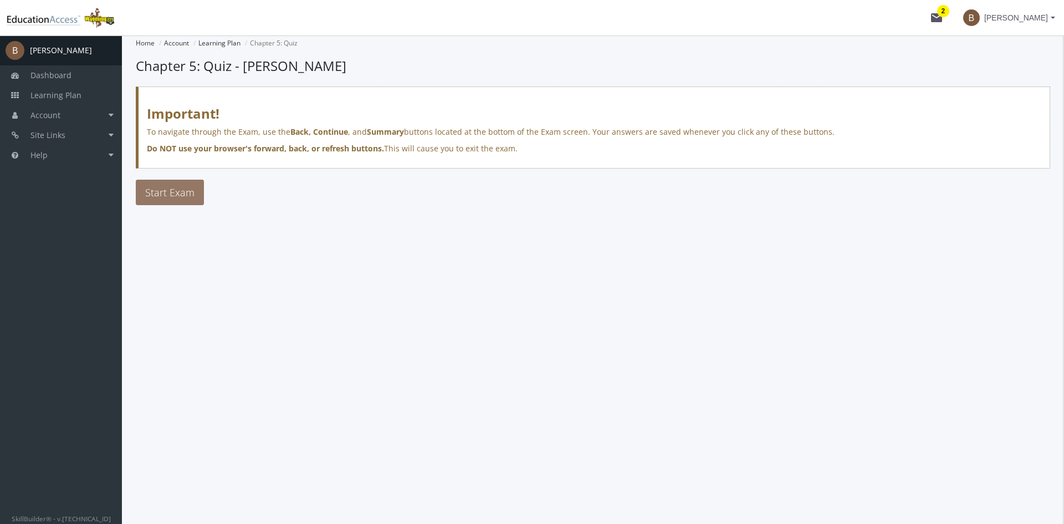
click at [154, 189] on span "Start Exam" at bounding box center [169, 192] width 49 height 13
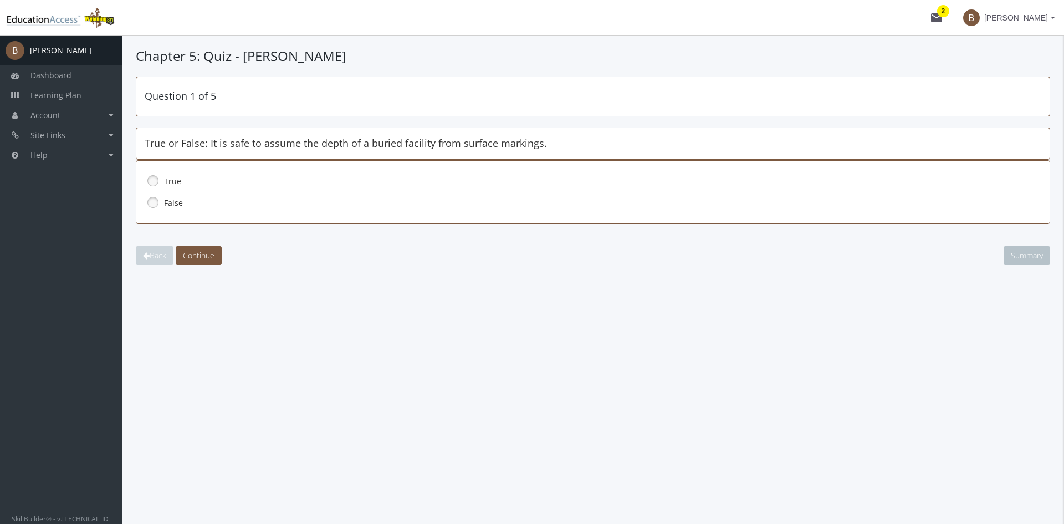
click at [155, 202] on link at bounding box center [153, 202] width 17 height 17
click at [197, 254] on span "Continue" at bounding box center [199, 255] width 32 height 11
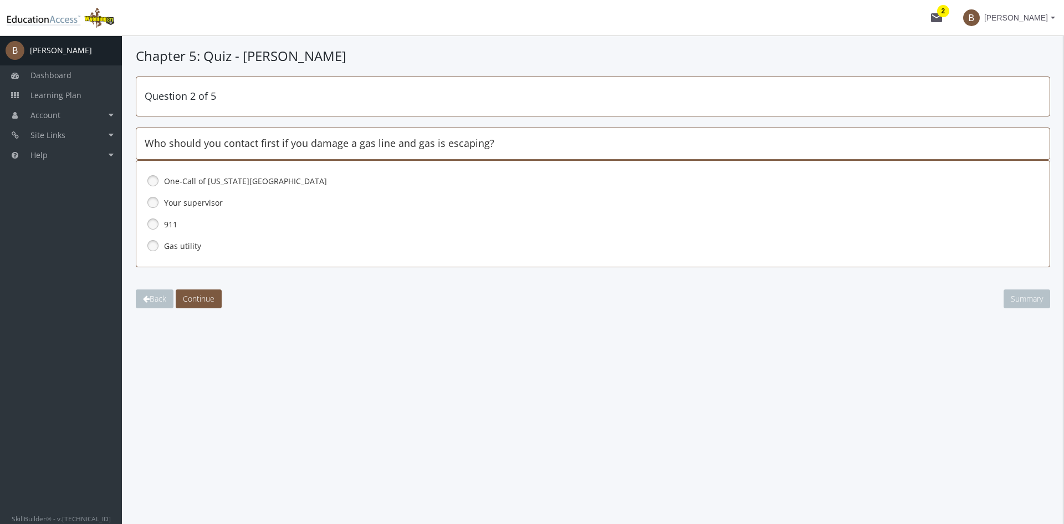
click at [155, 224] on link at bounding box center [153, 224] width 17 height 17
click at [199, 294] on span "Continue" at bounding box center [199, 298] width 32 height 11
click at [152, 247] on link at bounding box center [153, 245] width 17 height 17
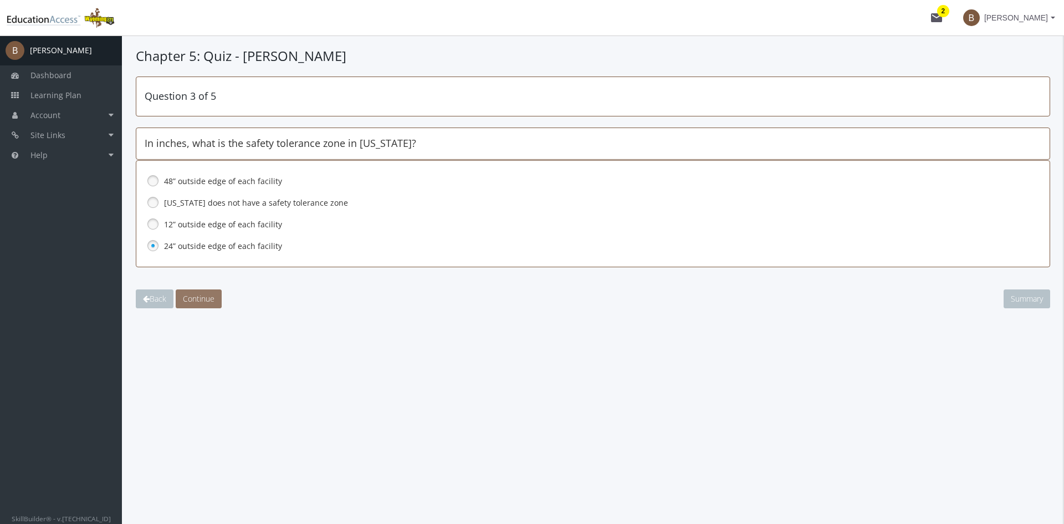
click at [201, 298] on span "Continue" at bounding box center [199, 298] width 32 height 11
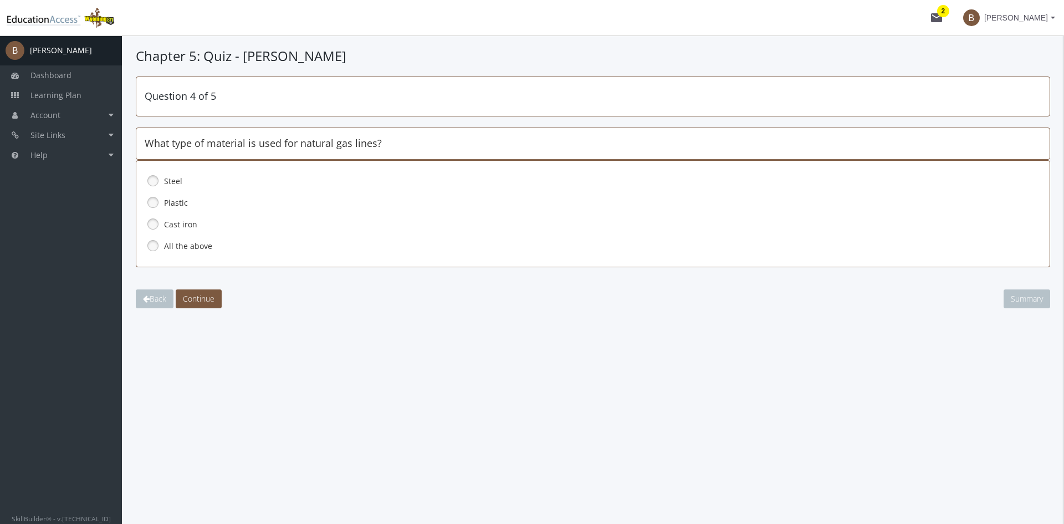
click at [154, 248] on link at bounding box center [153, 245] width 17 height 17
click at [194, 306] on button "Continue" at bounding box center [199, 298] width 46 height 19
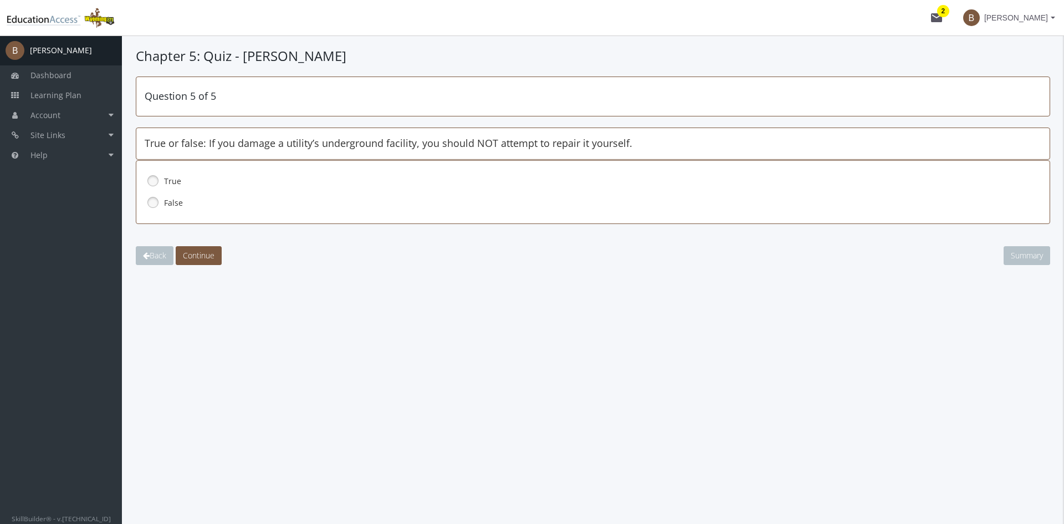
click at [155, 183] on link at bounding box center [153, 180] width 17 height 17
click at [203, 257] on span "Continue" at bounding box center [199, 255] width 32 height 11
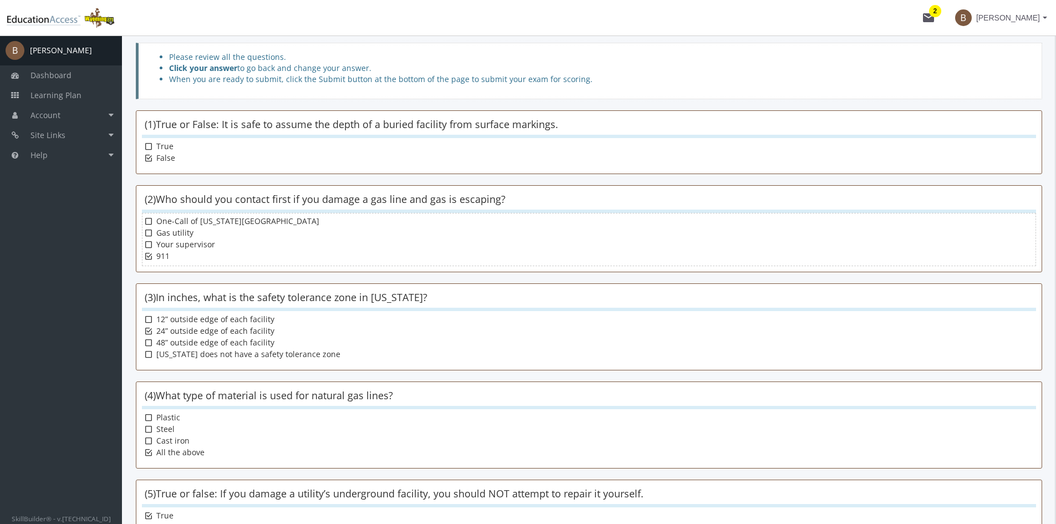
scroll to position [145, 0]
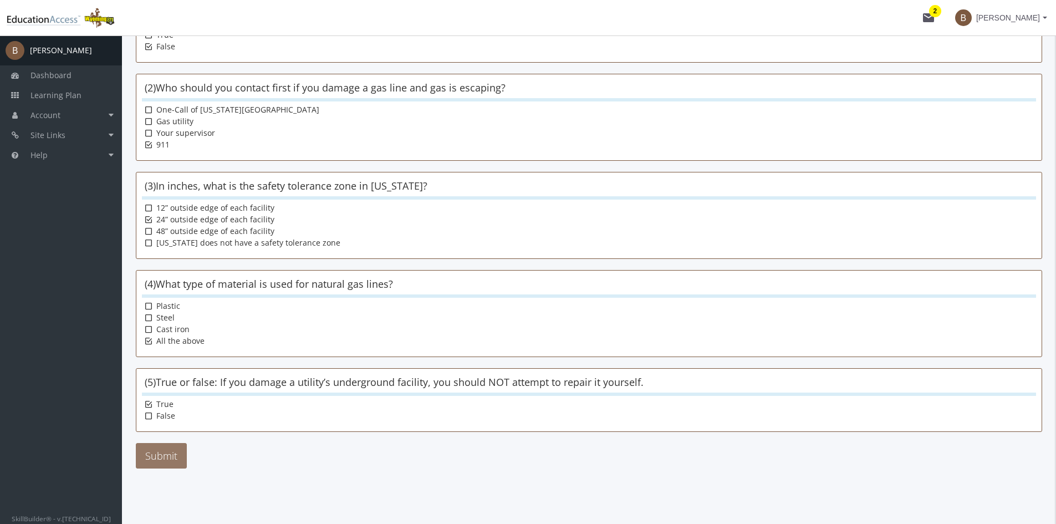
click at [161, 453] on button "Submit" at bounding box center [161, 455] width 51 height 25
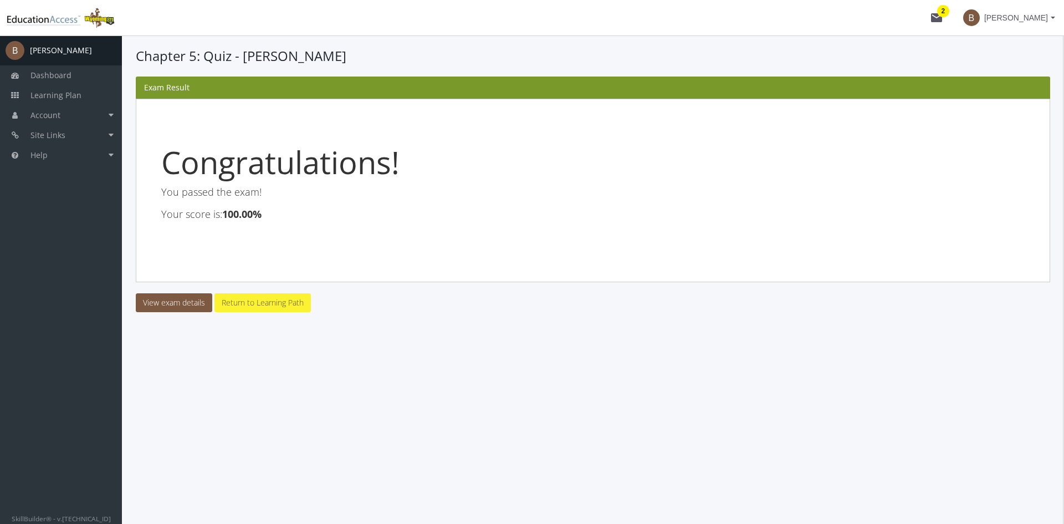
click at [258, 303] on link "Return to Learning Path" at bounding box center [262, 302] width 96 height 19
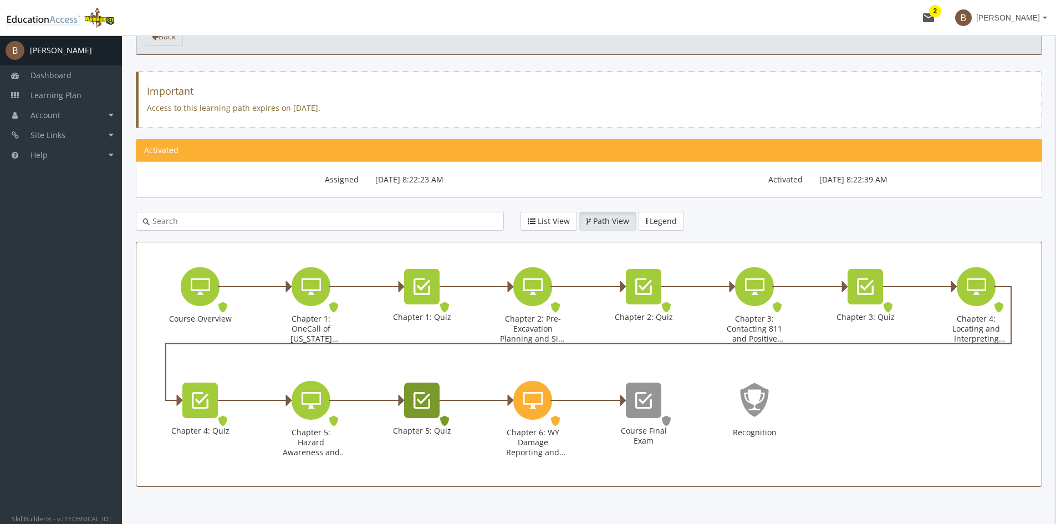
scroll to position [86, 0]
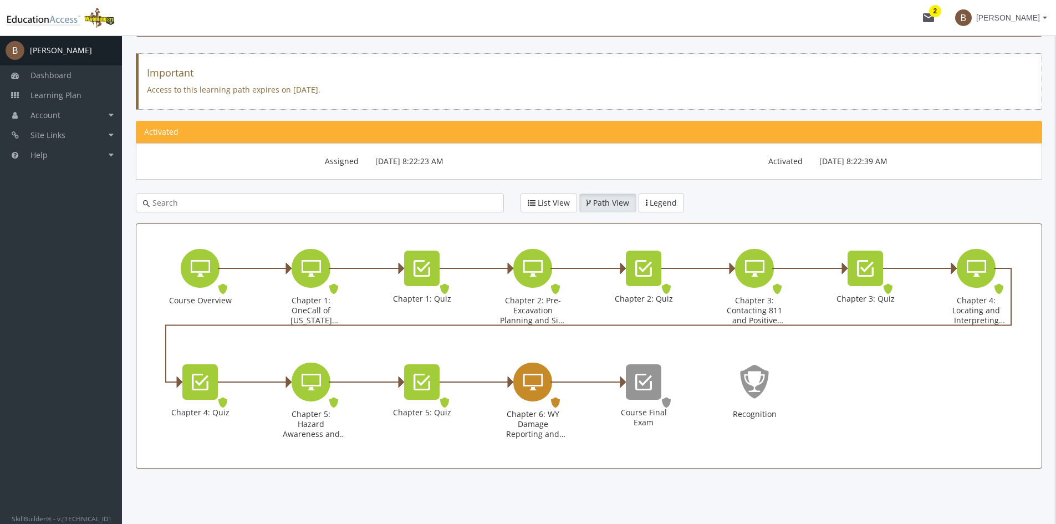
click at [536, 379] on icon "Chapter 6: WY Damage Reporting and Enforcement" at bounding box center [532, 382] width 19 height 22
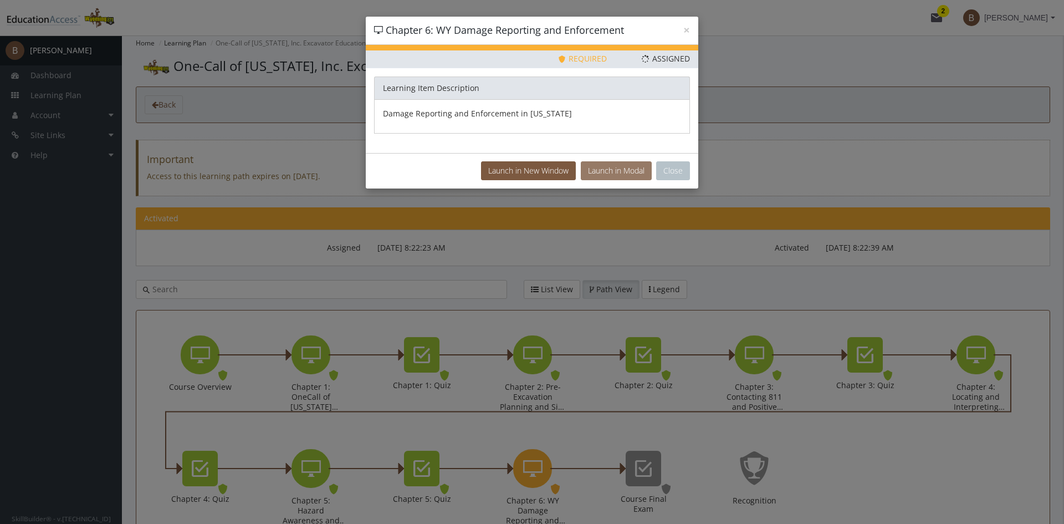
click at [610, 173] on button "Launch in Modal" at bounding box center [616, 170] width 71 height 19
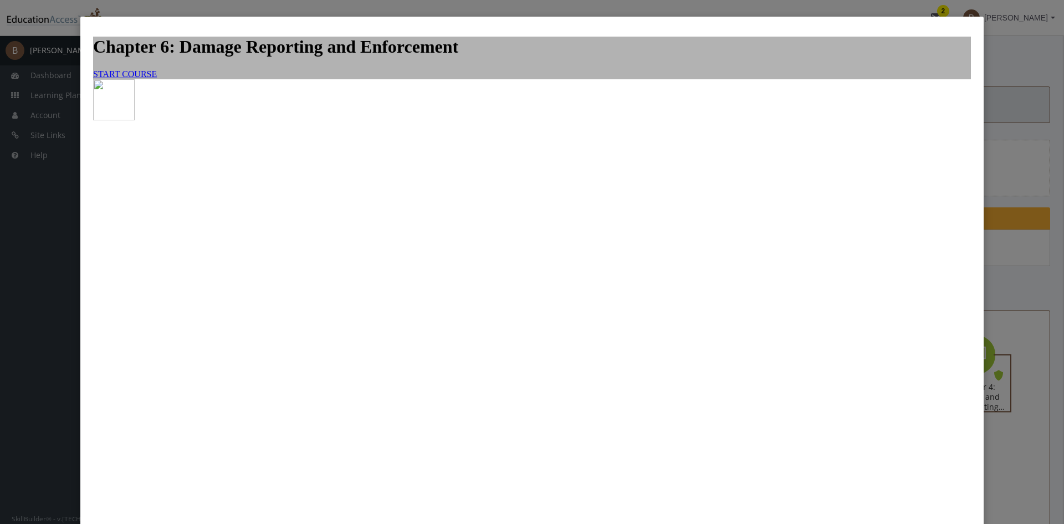
click at [157, 79] on span "START COURSE" at bounding box center [125, 73] width 64 height 9
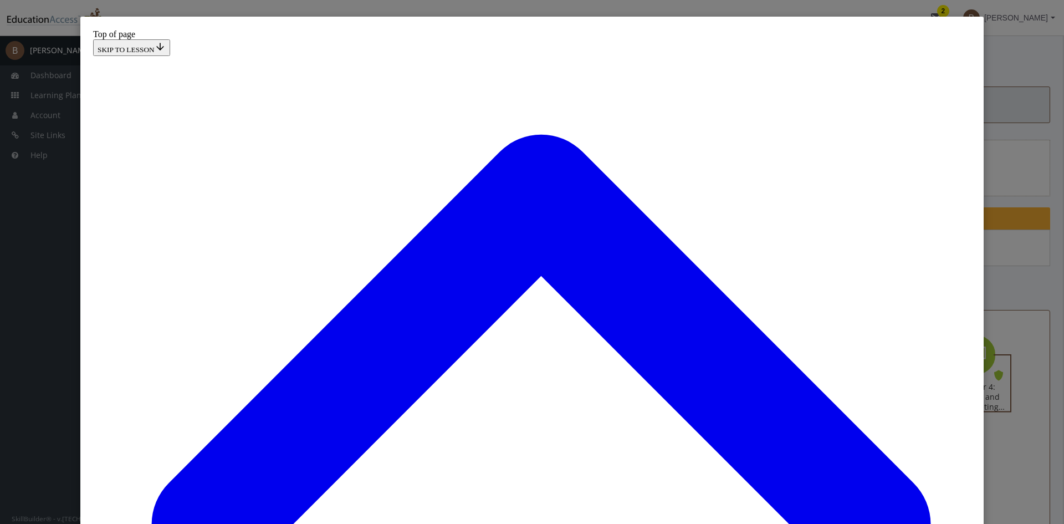
scroll to position [89, 0]
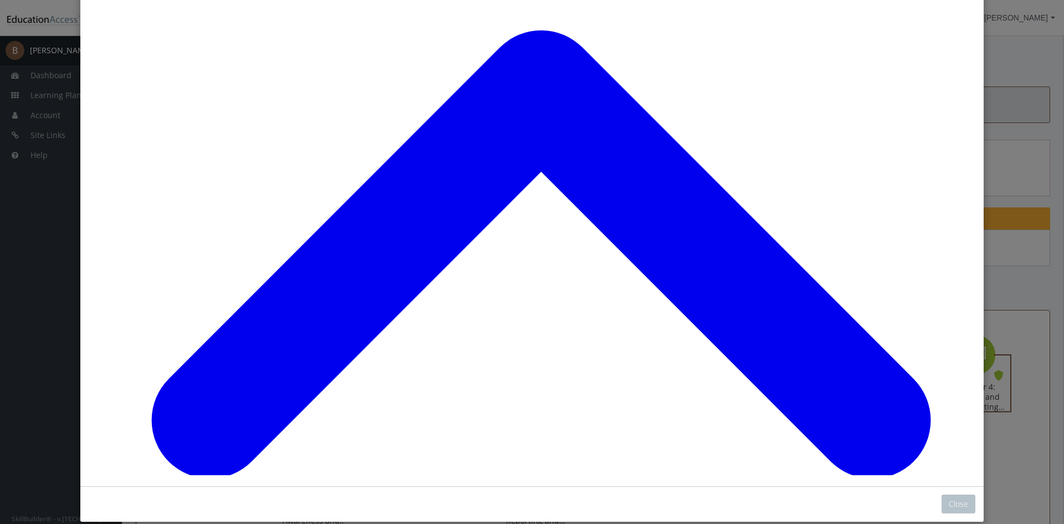
scroll to position [111, 0]
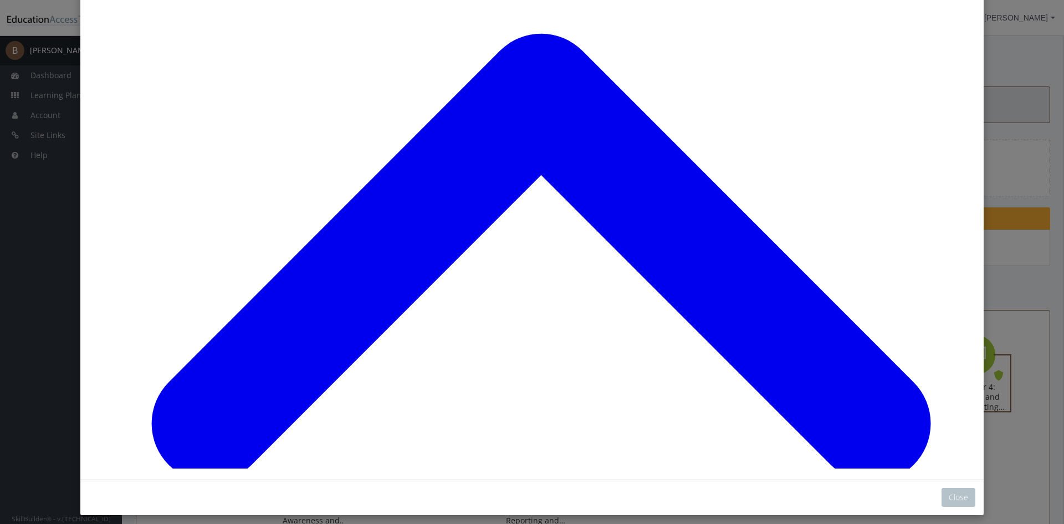
scroll to position [384, 0]
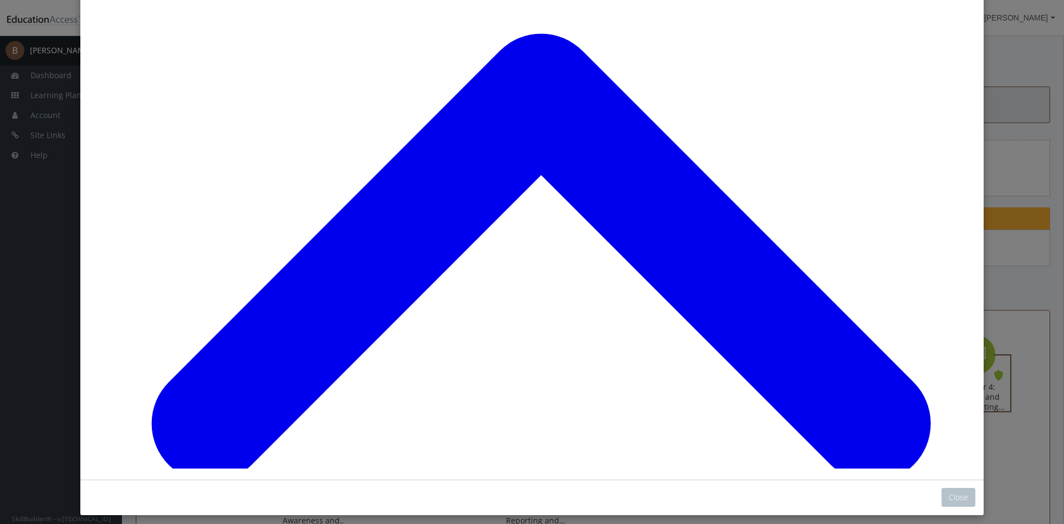
scroll to position [1737, 0]
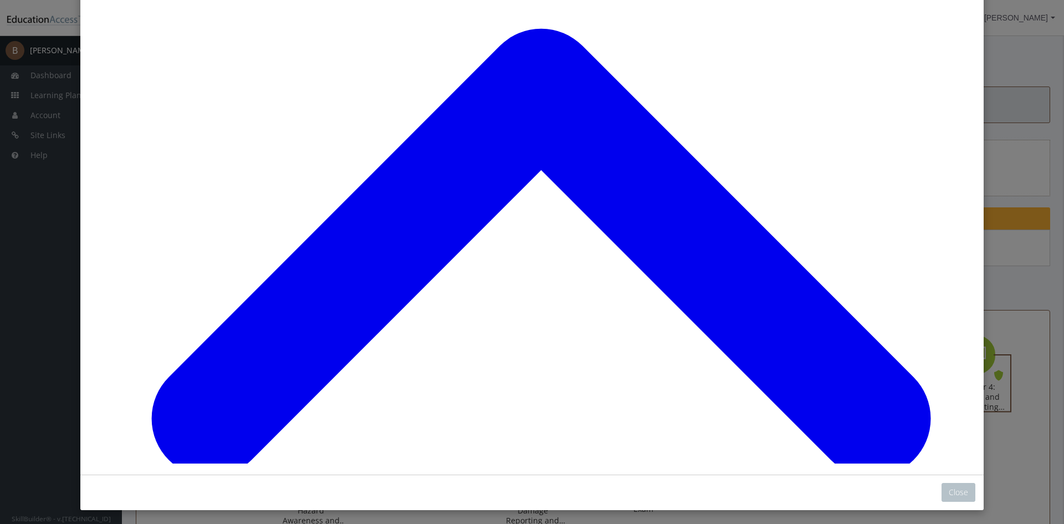
scroll to position [119, 0]
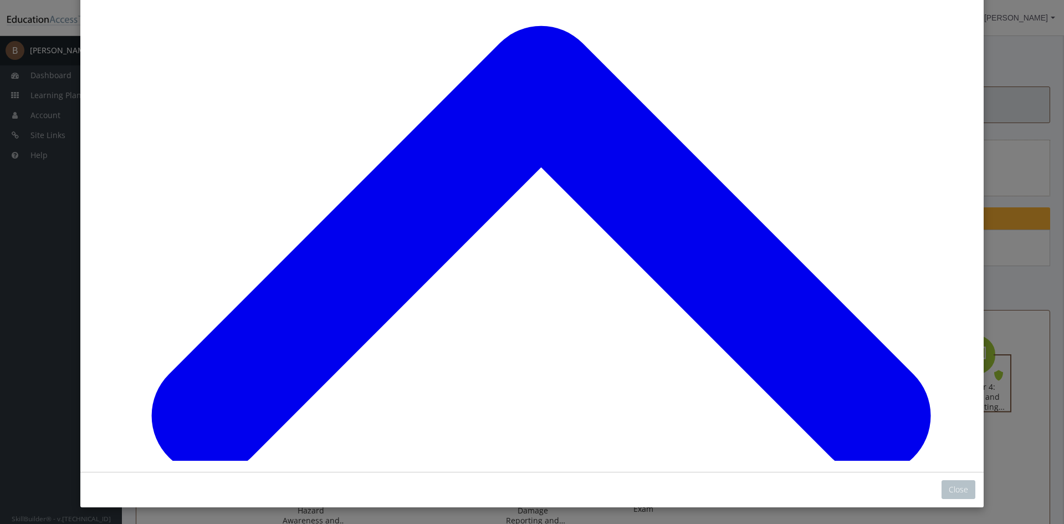
scroll to position [4527, 0]
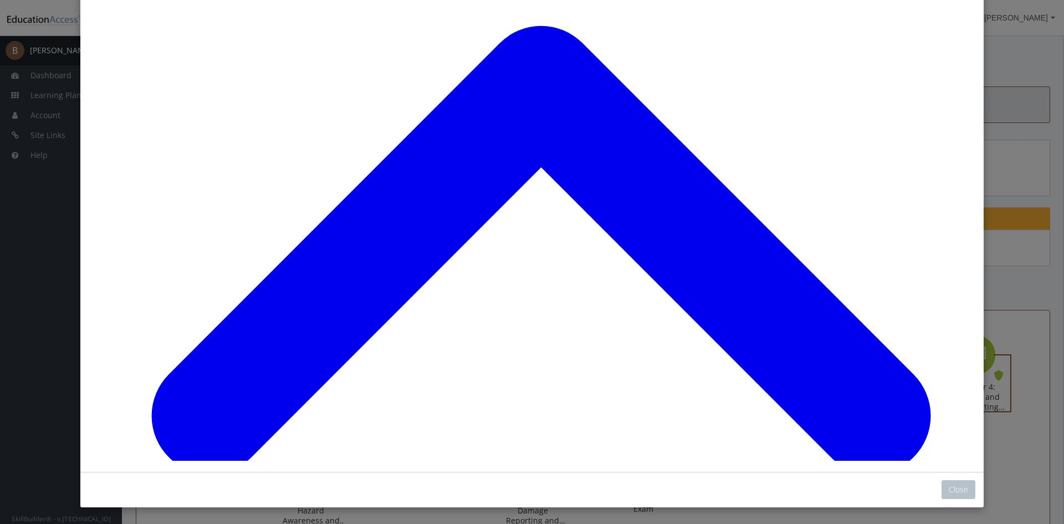
drag, startPoint x: 274, startPoint y: 118, endPoint x: 314, endPoint y: 155, distance: 54.9
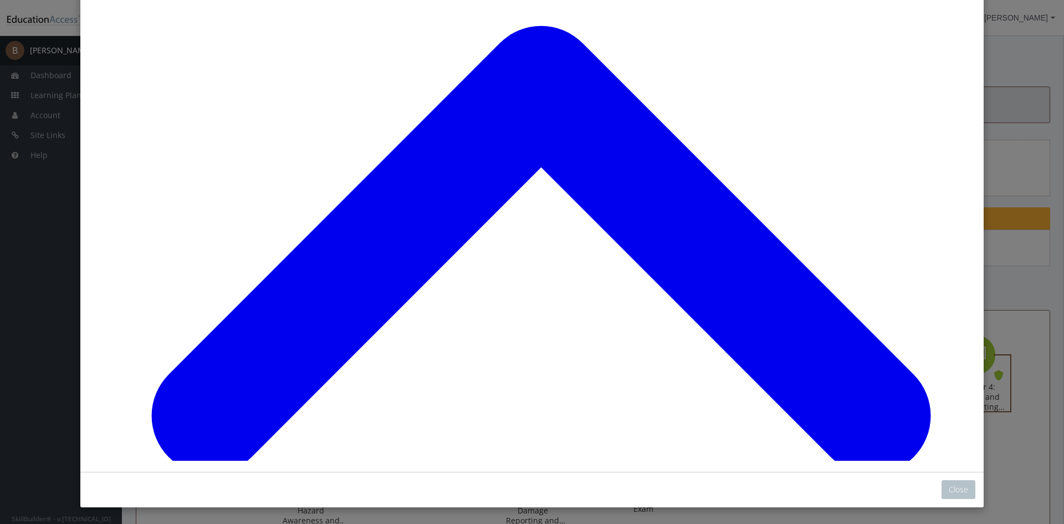
click at [958, 489] on button "Close" at bounding box center [959, 489] width 34 height 19
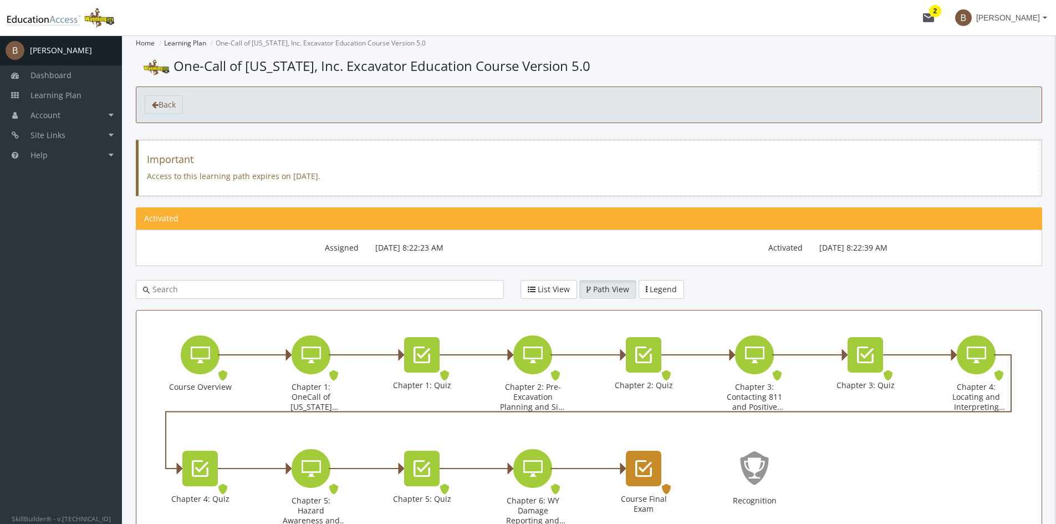
click at [643, 467] on icon "Course Final Exam" at bounding box center [643, 468] width 17 height 22
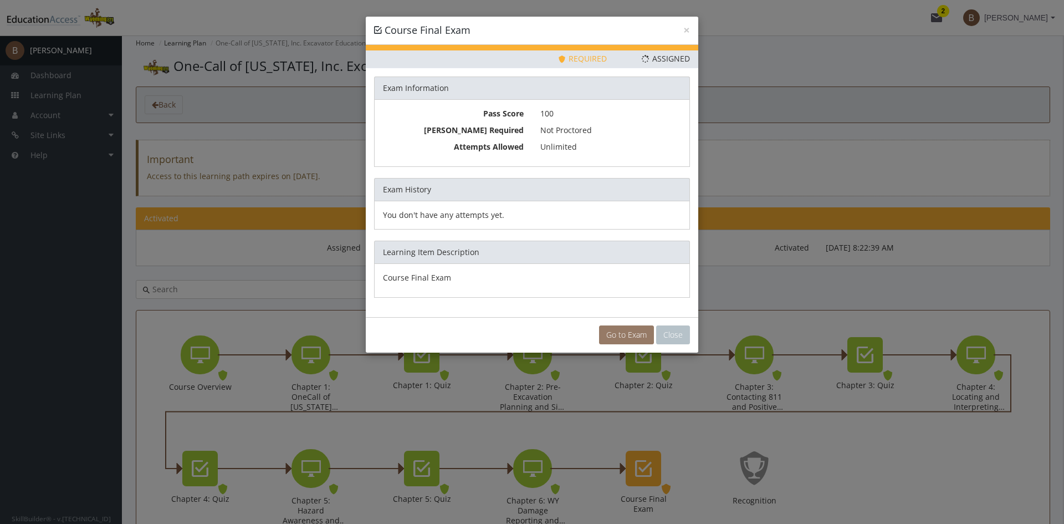
click at [628, 330] on link "Go to Exam" at bounding box center [626, 334] width 55 height 19
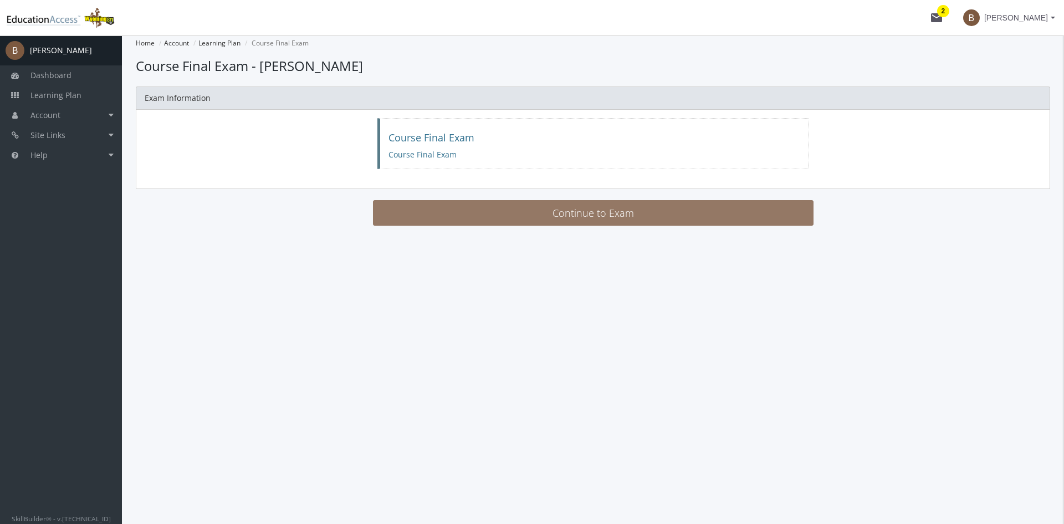
click at [488, 216] on button "Continue to Exam" at bounding box center [593, 212] width 441 height 25
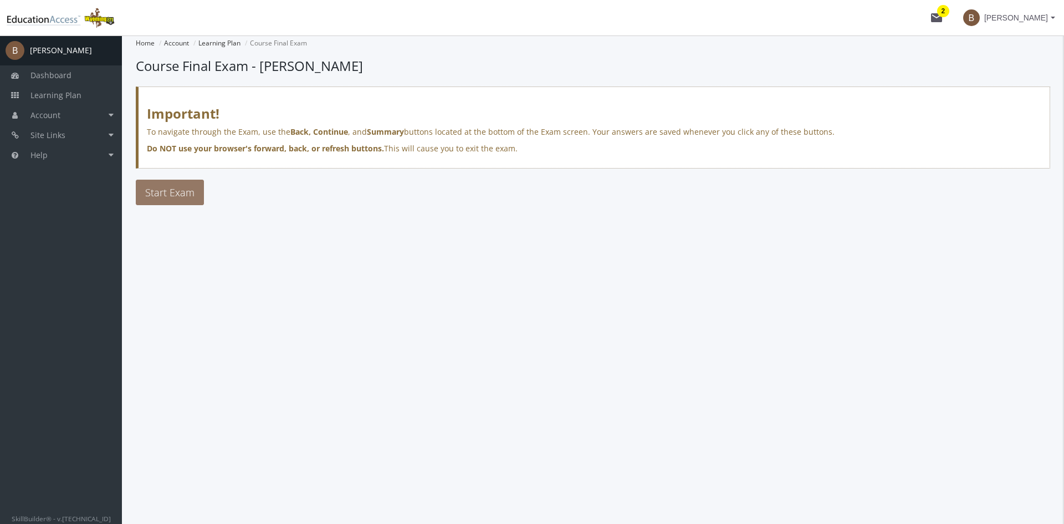
click at [167, 198] on span "Start Exam" at bounding box center [169, 192] width 49 height 13
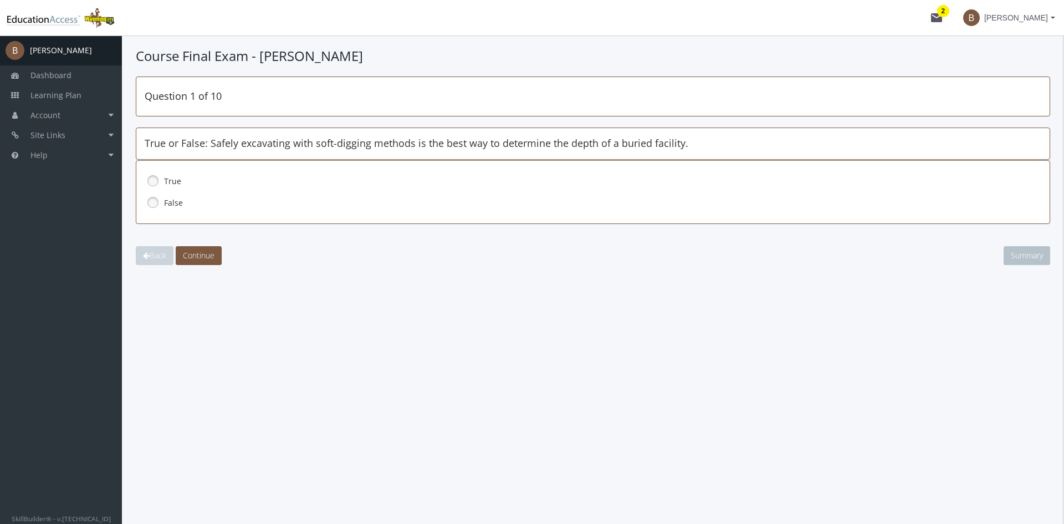
click at [156, 178] on link at bounding box center [153, 180] width 17 height 17
click at [210, 252] on span "Continue" at bounding box center [199, 255] width 32 height 11
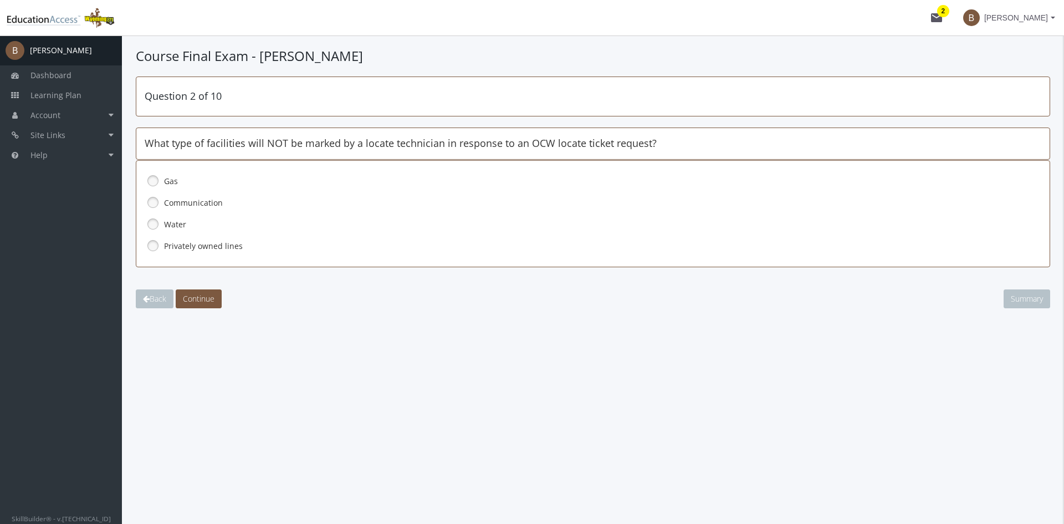
click at [148, 244] on link at bounding box center [153, 245] width 17 height 17
click at [211, 299] on span "Continue" at bounding box center [199, 298] width 32 height 11
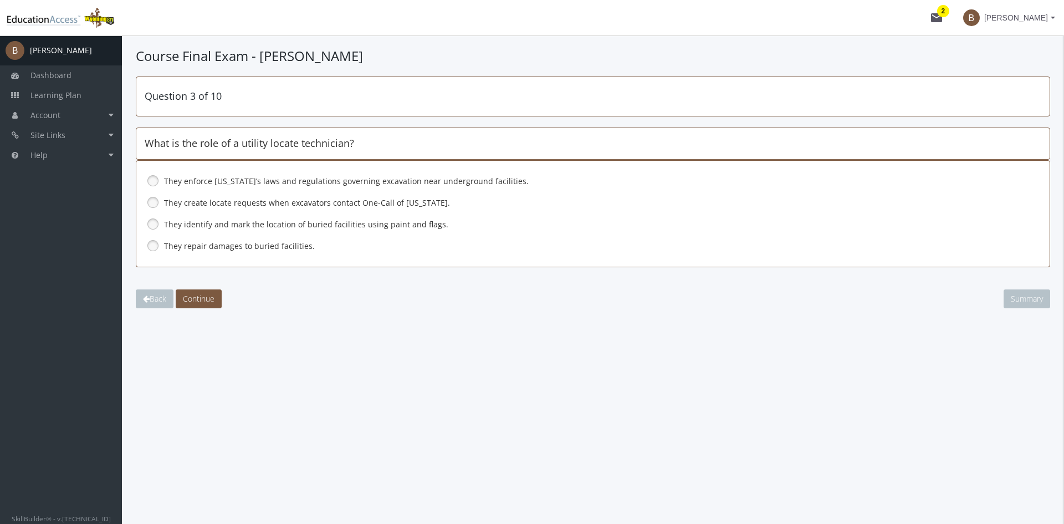
click at [152, 224] on link at bounding box center [153, 224] width 17 height 17
click at [202, 294] on span "Continue" at bounding box center [199, 298] width 32 height 11
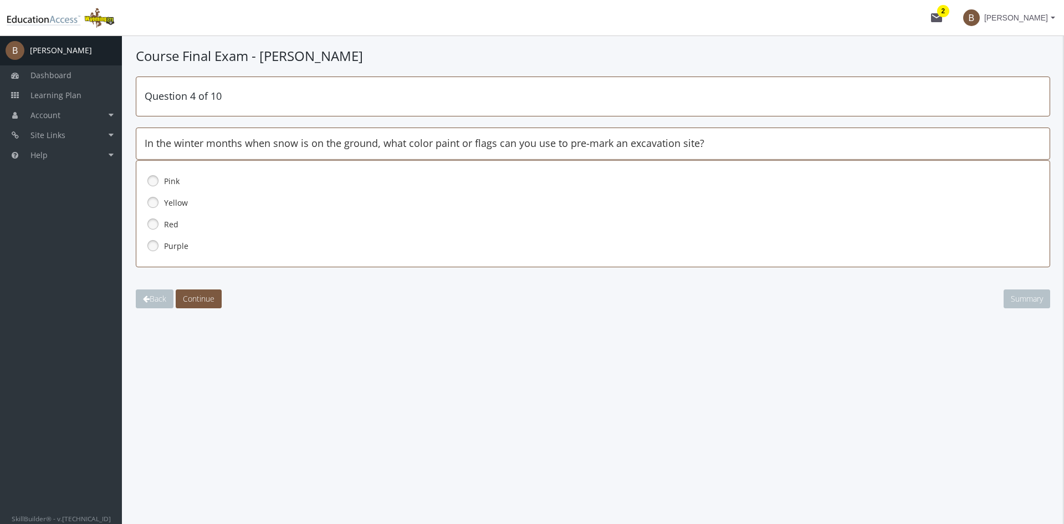
click at [151, 178] on link at bounding box center [153, 180] width 17 height 17
click at [205, 297] on span "Continue" at bounding box center [199, 298] width 32 height 11
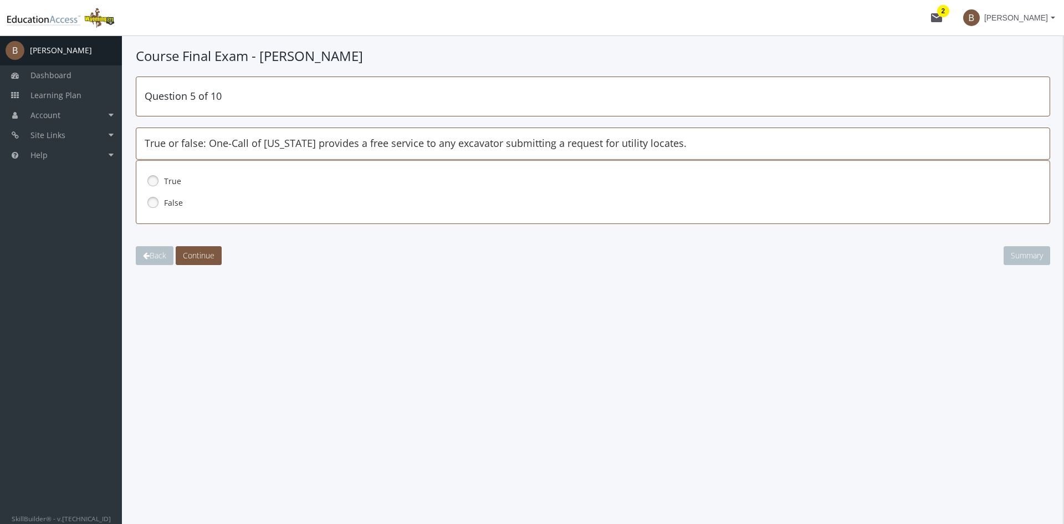
click at [152, 183] on link at bounding box center [153, 180] width 17 height 17
click at [209, 261] on button "Continue" at bounding box center [199, 255] width 46 height 19
drag, startPoint x: 150, startPoint y: 203, endPoint x: 156, endPoint y: 209, distance: 8.7
click at [150, 203] on link at bounding box center [153, 202] width 17 height 17
click at [206, 260] on button "Continue" at bounding box center [199, 255] width 46 height 19
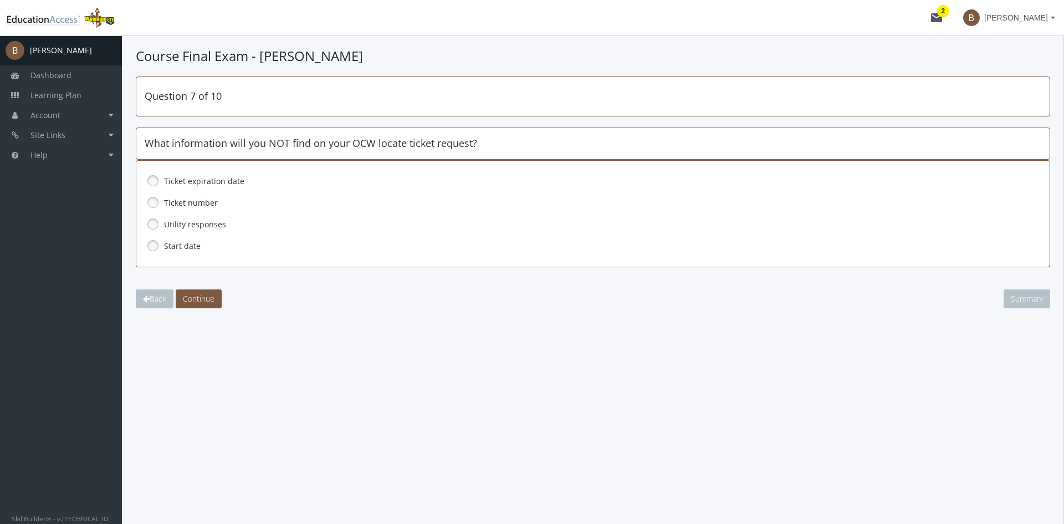
click at [150, 222] on link at bounding box center [153, 224] width 17 height 17
click at [203, 293] on span "Continue" at bounding box center [199, 298] width 32 height 11
click at [149, 247] on link at bounding box center [153, 245] width 17 height 17
click at [209, 299] on span "Continue" at bounding box center [199, 298] width 32 height 11
click at [154, 205] on link at bounding box center [153, 202] width 17 height 17
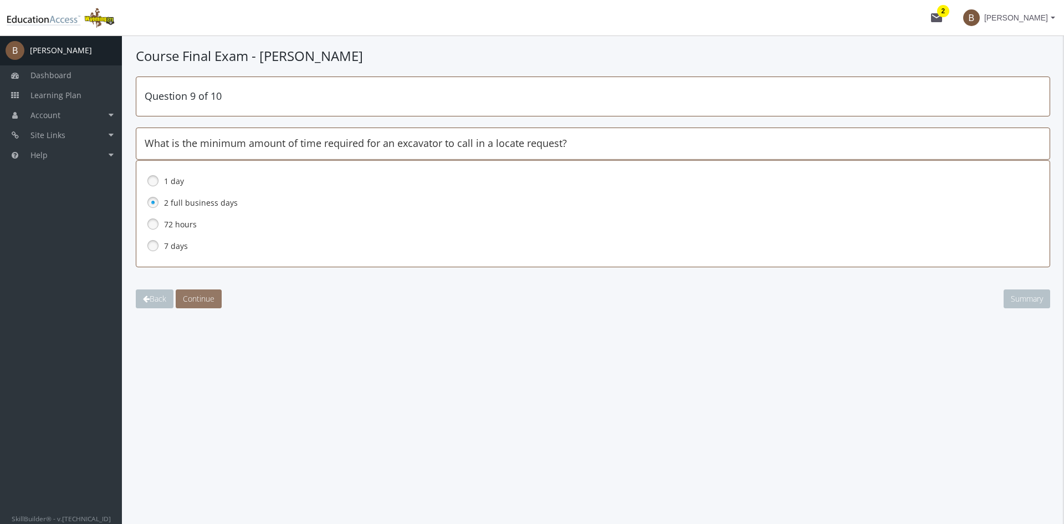
click at [196, 297] on span "Continue" at bounding box center [199, 298] width 32 height 11
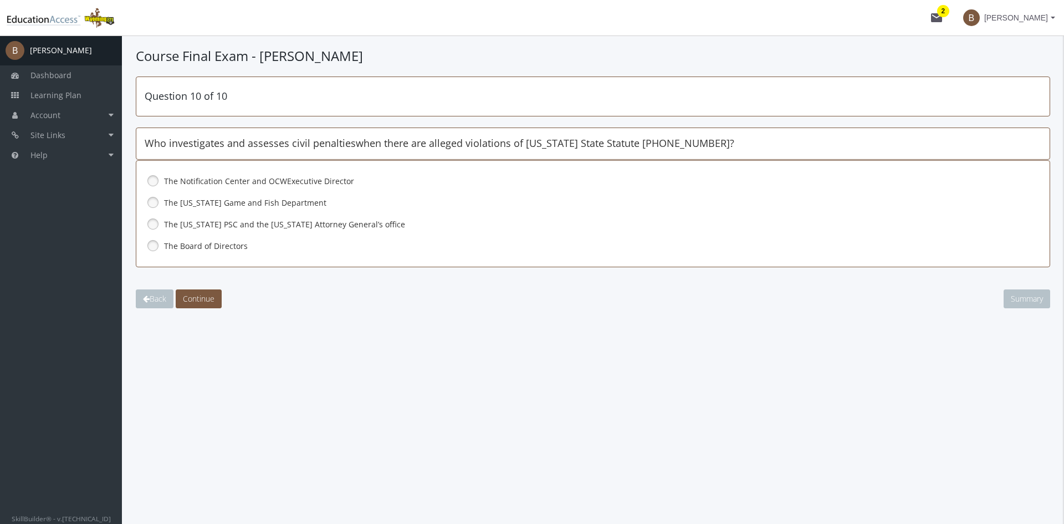
click at [150, 177] on link at bounding box center [153, 180] width 17 height 17
click at [199, 293] on span "Continue" at bounding box center [199, 298] width 32 height 11
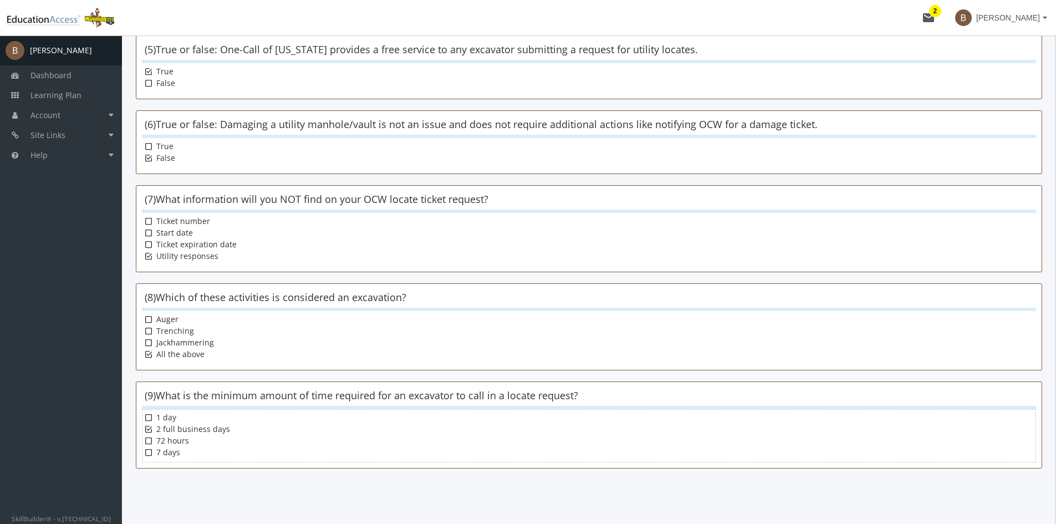
scroll to position [612, 0]
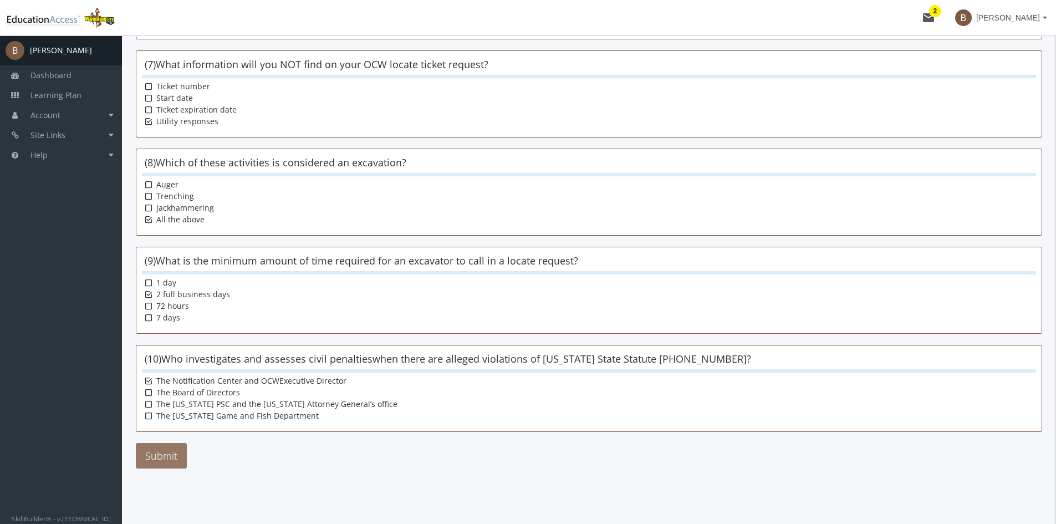
click at [154, 459] on button "Submit" at bounding box center [161, 455] width 51 height 25
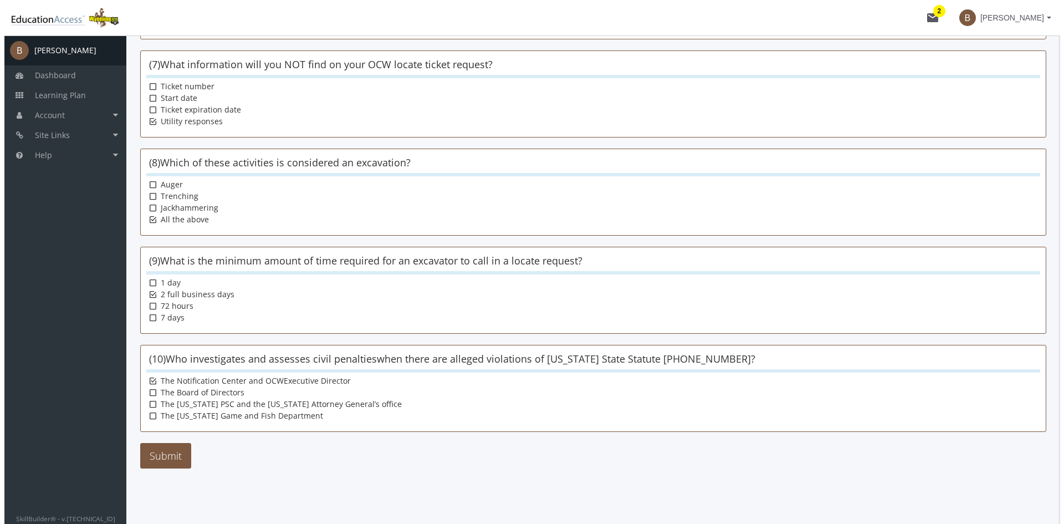
scroll to position [0, 0]
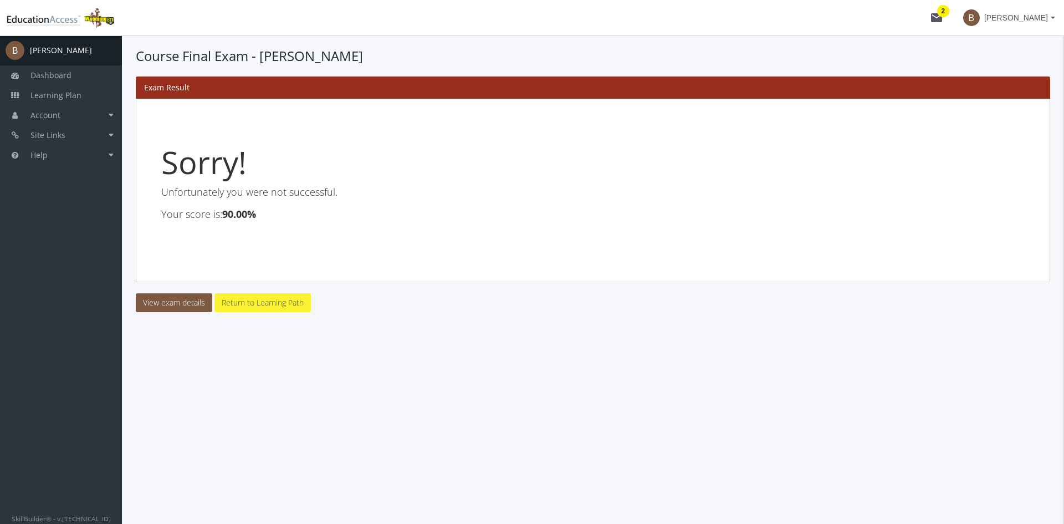
click at [252, 305] on link "Return to Learning Path" at bounding box center [262, 302] width 96 height 19
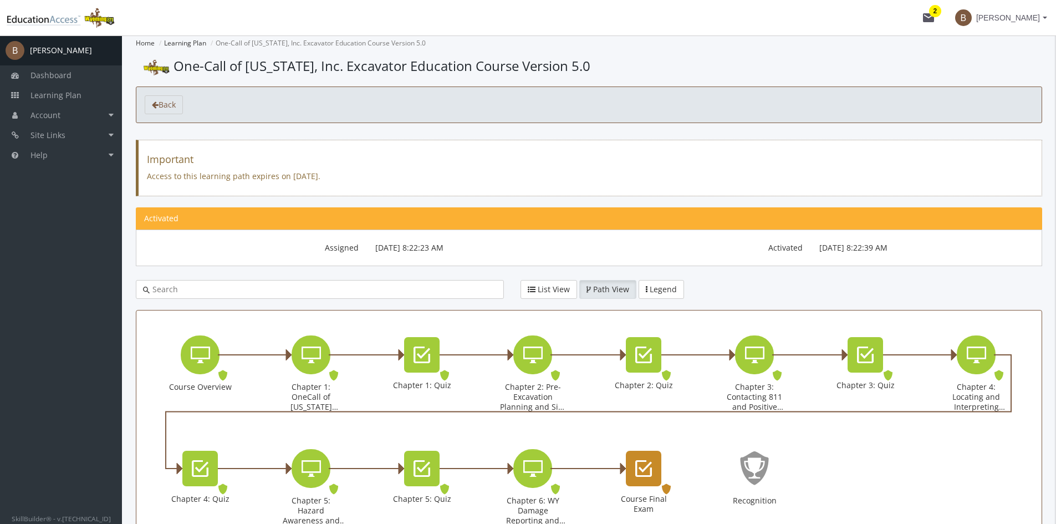
click at [644, 462] on icon "Course Final Exam" at bounding box center [643, 468] width 17 height 22
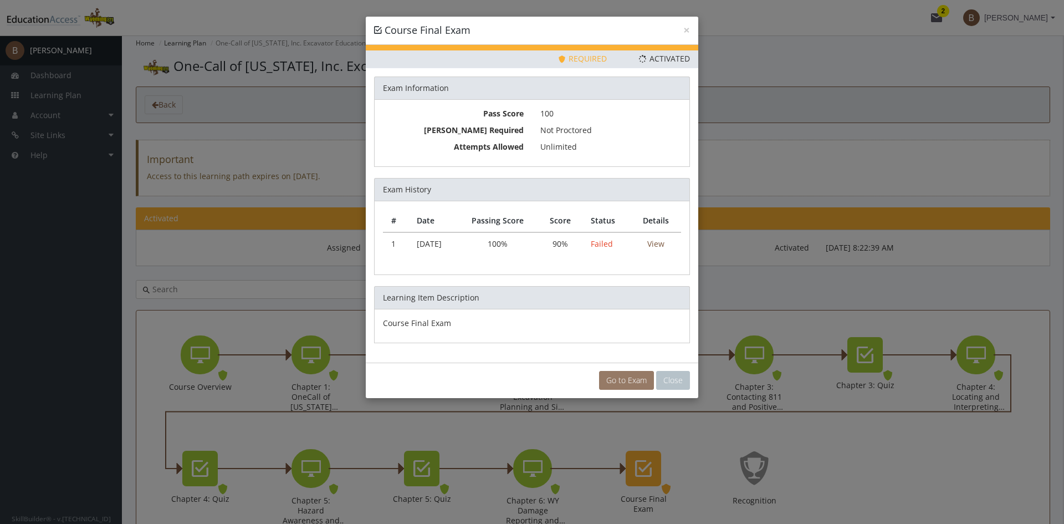
click at [628, 377] on link "Go to Exam" at bounding box center [626, 380] width 55 height 19
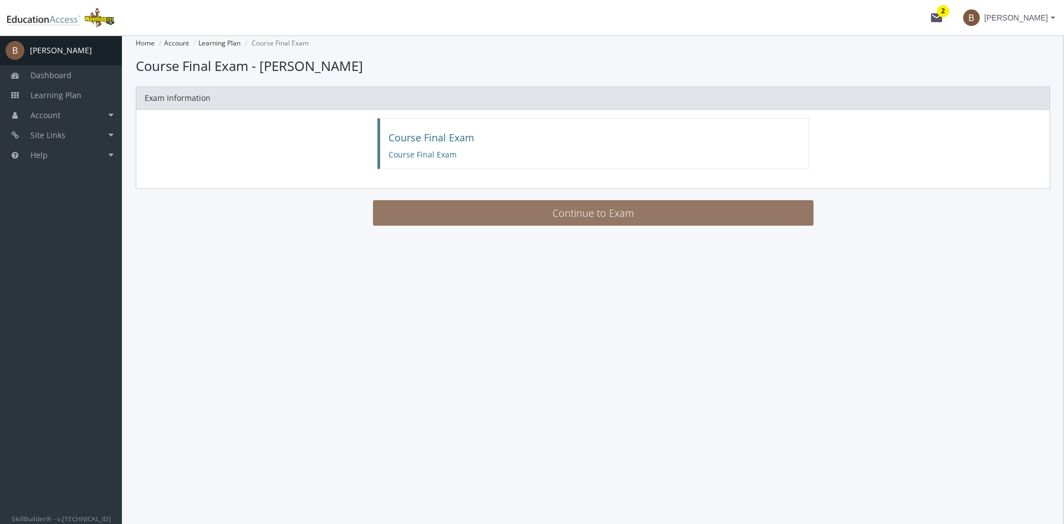
click at [427, 206] on button "Continue to Exam" at bounding box center [593, 212] width 441 height 25
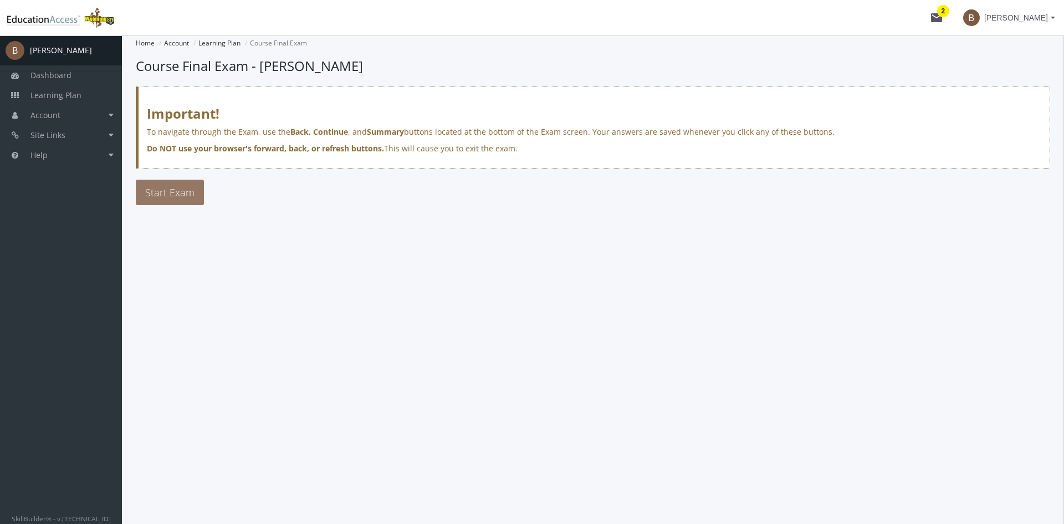
click at [172, 185] on button "Start Exam" at bounding box center [170, 192] width 68 height 25
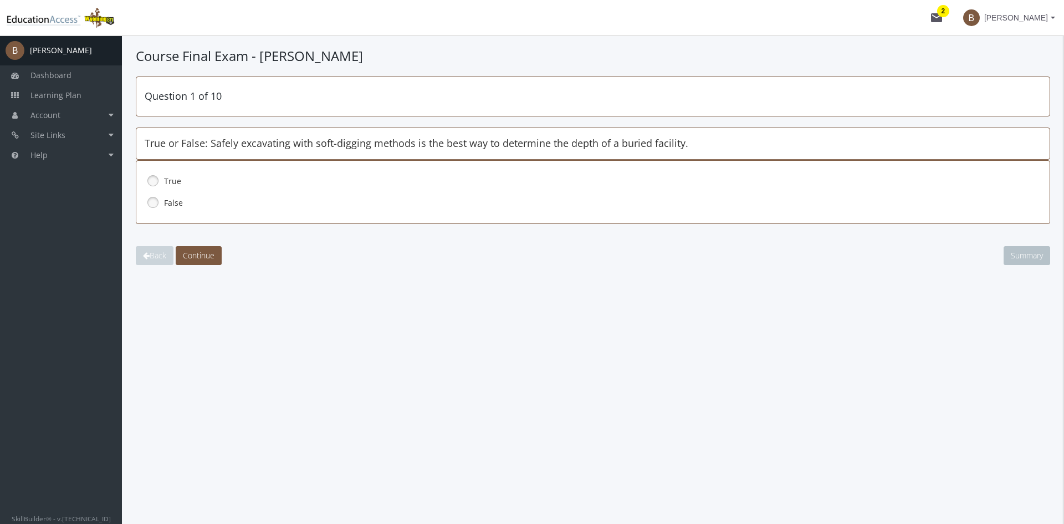
click at [153, 181] on link at bounding box center [153, 180] width 17 height 17
click at [198, 254] on span "Continue" at bounding box center [199, 255] width 32 height 11
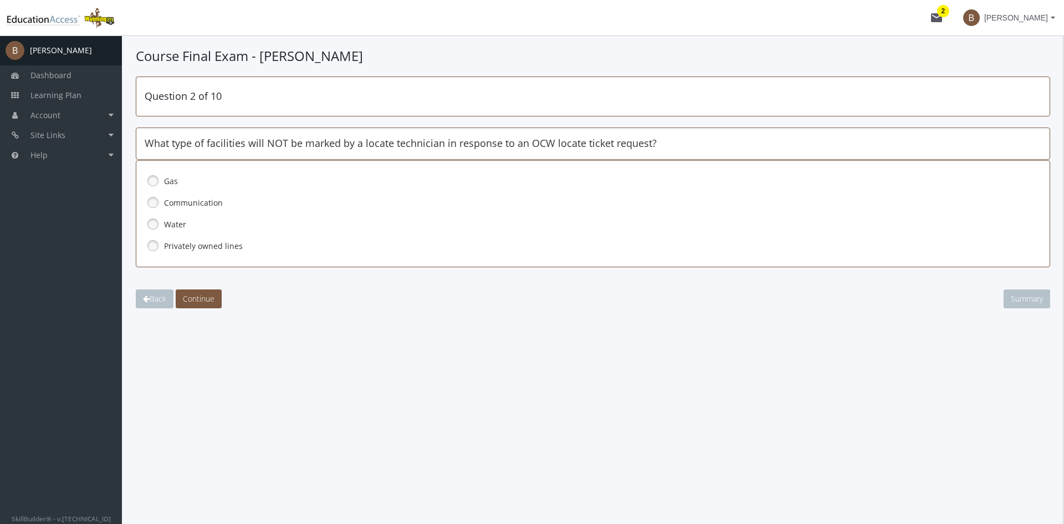
click at [156, 242] on link at bounding box center [153, 245] width 17 height 17
click at [208, 297] on span "Continue" at bounding box center [199, 298] width 32 height 11
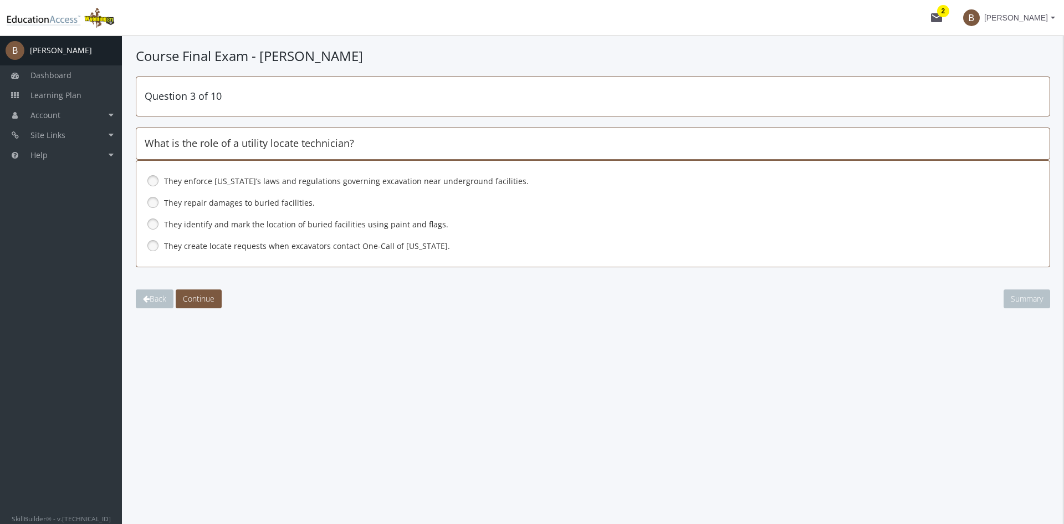
click at [153, 224] on link at bounding box center [153, 224] width 17 height 17
click at [205, 300] on span "Continue" at bounding box center [199, 298] width 32 height 11
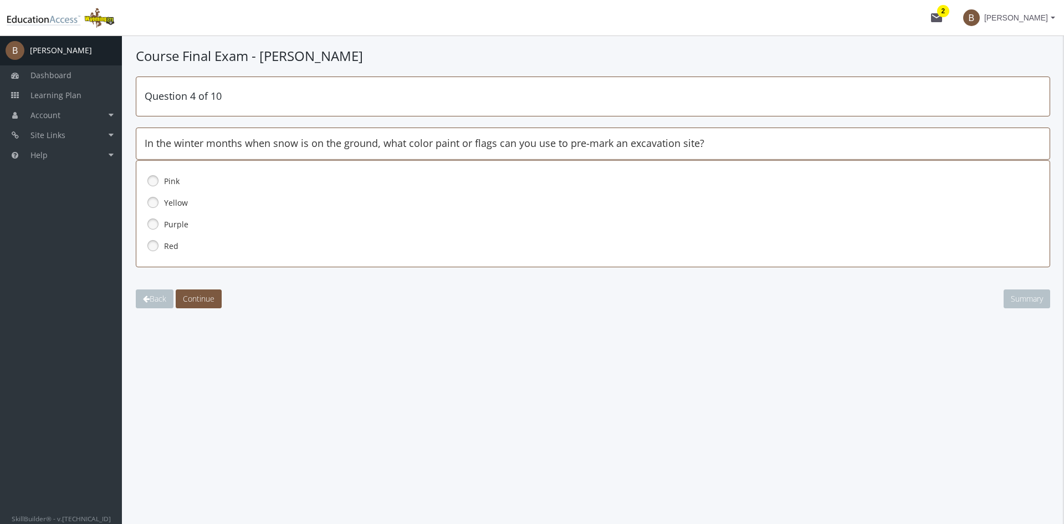
click at [151, 177] on link at bounding box center [153, 180] width 17 height 17
click at [208, 302] on span "Continue" at bounding box center [199, 298] width 32 height 11
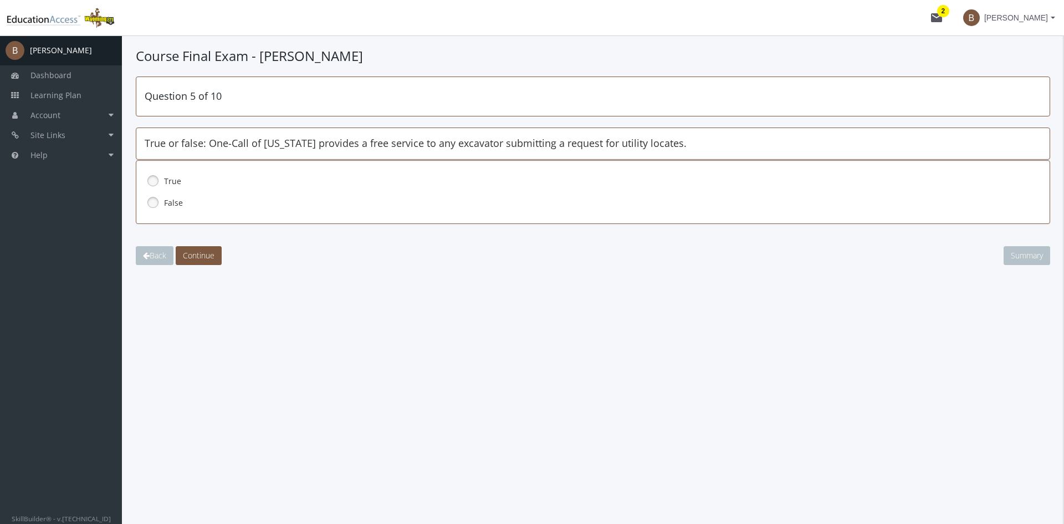
click at [153, 182] on link at bounding box center [153, 180] width 17 height 17
click at [212, 255] on span "Continue" at bounding box center [199, 255] width 32 height 11
click at [153, 206] on link at bounding box center [153, 202] width 17 height 17
click at [214, 255] on span "Continue" at bounding box center [199, 255] width 32 height 11
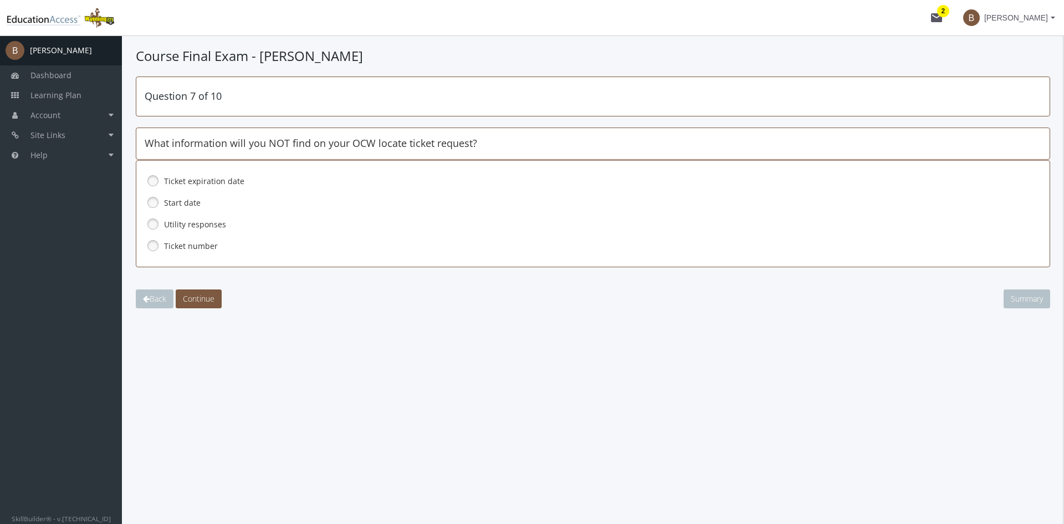
click at [149, 225] on link at bounding box center [153, 224] width 17 height 17
click at [206, 298] on span "Continue" at bounding box center [199, 298] width 32 height 11
click at [151, 248] on link at bounding box center [153, 245] width 17 height 17
click at [207, 300] on span "Continue" at bounding box center [199, 298] width 32 height 11
click at [155, 203] on link at bounding box center [153, 202] width 17 height 17
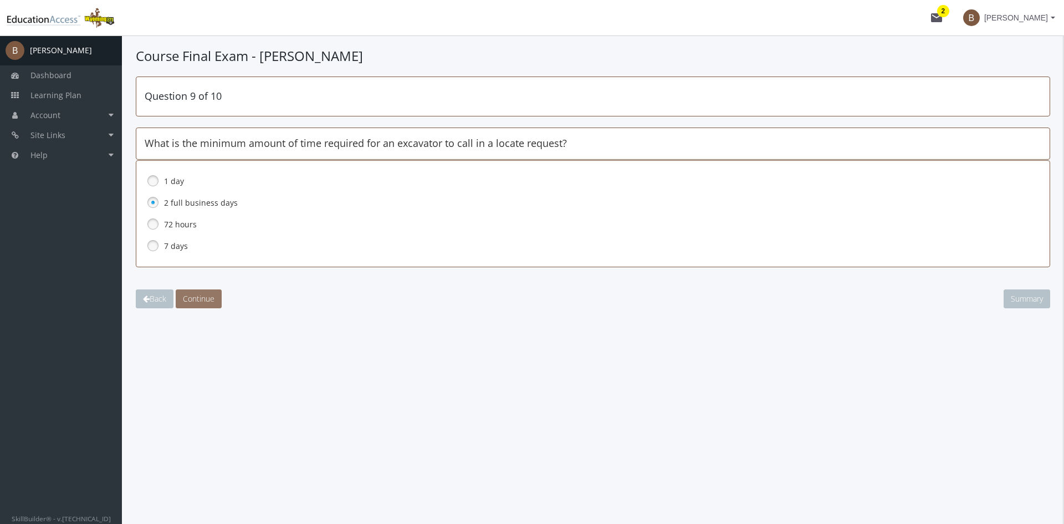
click at [205, 299] on span "Continue" at bounding box center [199, 298] width 32 height 11
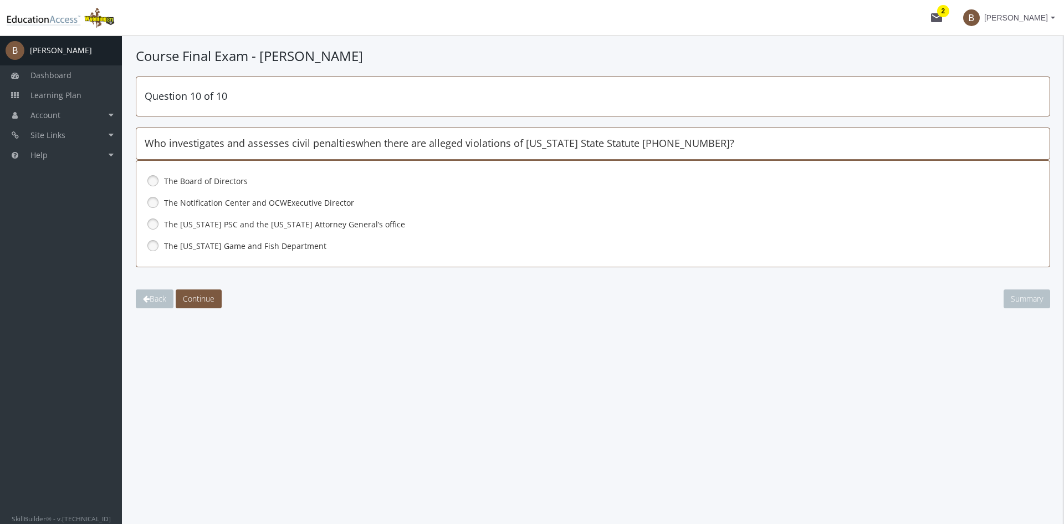
click at [160, 226] on link at bounding box center [153, 224] width 17 height 17
click at [202, 300] on span "Continue" at bounding box center [199, 298] width 32 height 11
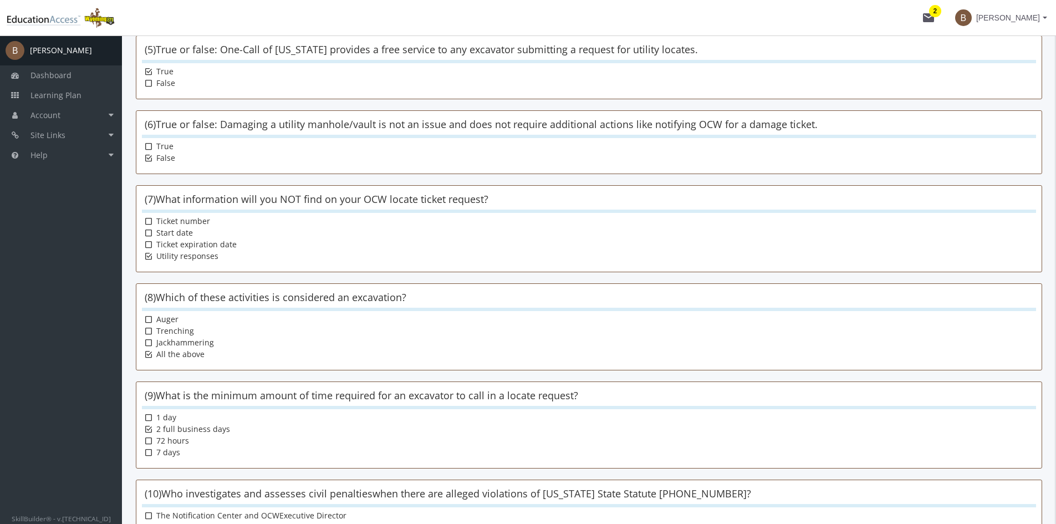
scroll to position [612, 0]
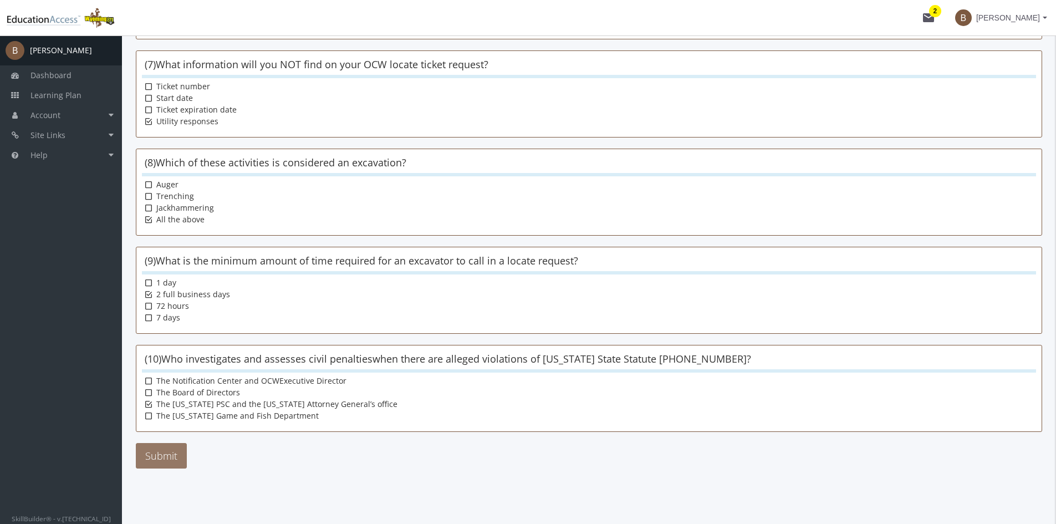
click at [171, 459] on button "Submit" at bounding box center [161, 455] width 51 height 25
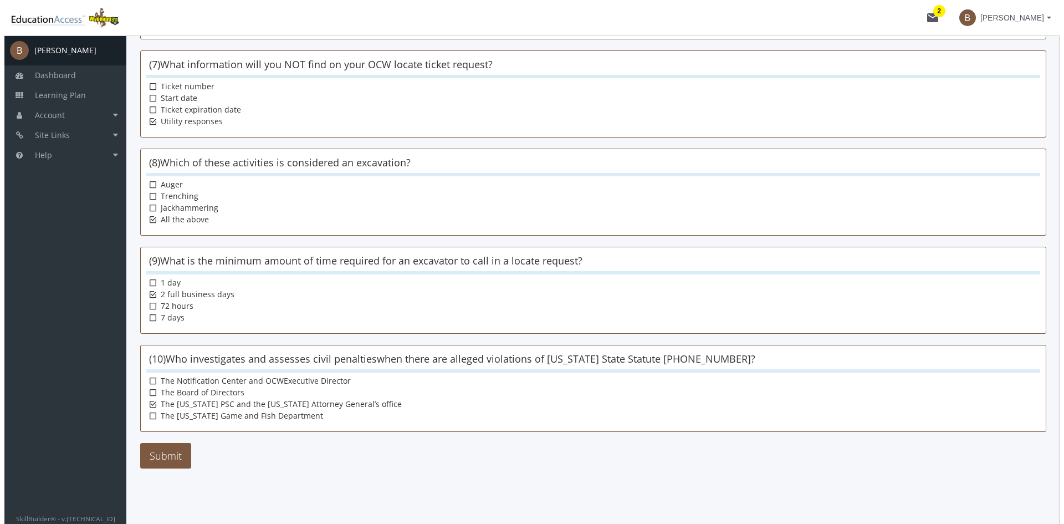
scroll to position [0, 0]
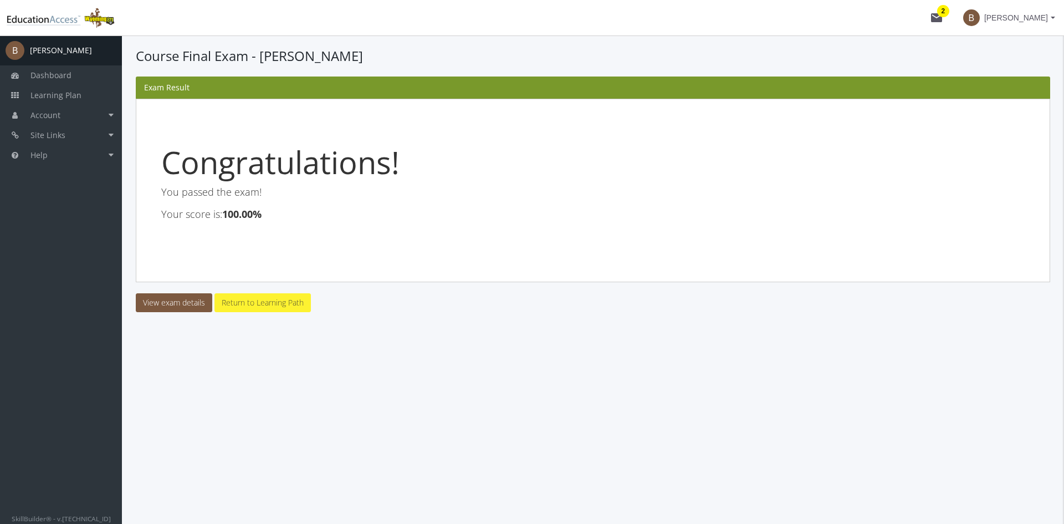
click at [264, 305] on link "Return to Learning Path" at bounding box center [262, 302] width 96 height 19
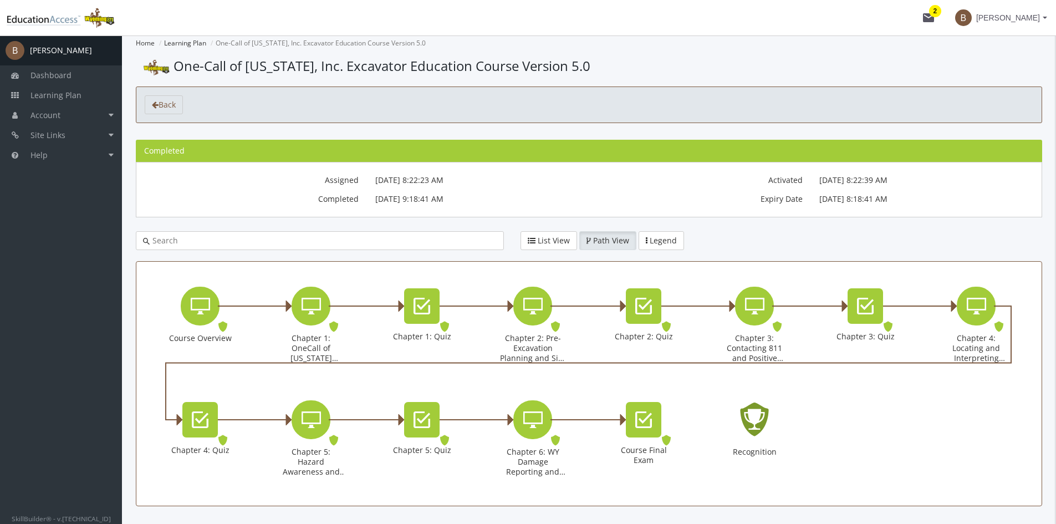
drag, startPoint x: 726, startPoint y: 410, endPoint x: 762, endPoint y: 436, distance: 44.5
click at [738, 420] on div "Recognition" at bounding box center [754, 440] width 67 height 80
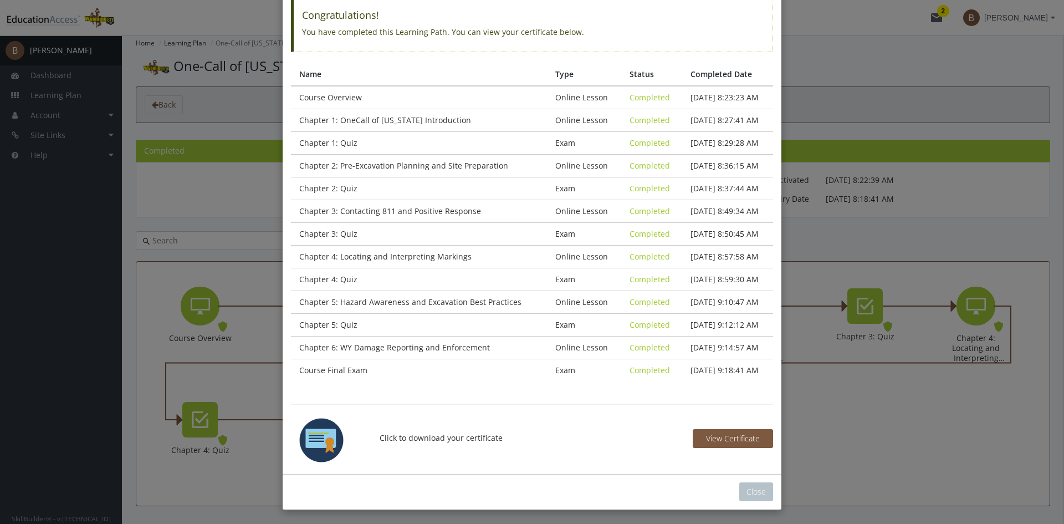
scroll to position [83, 0]
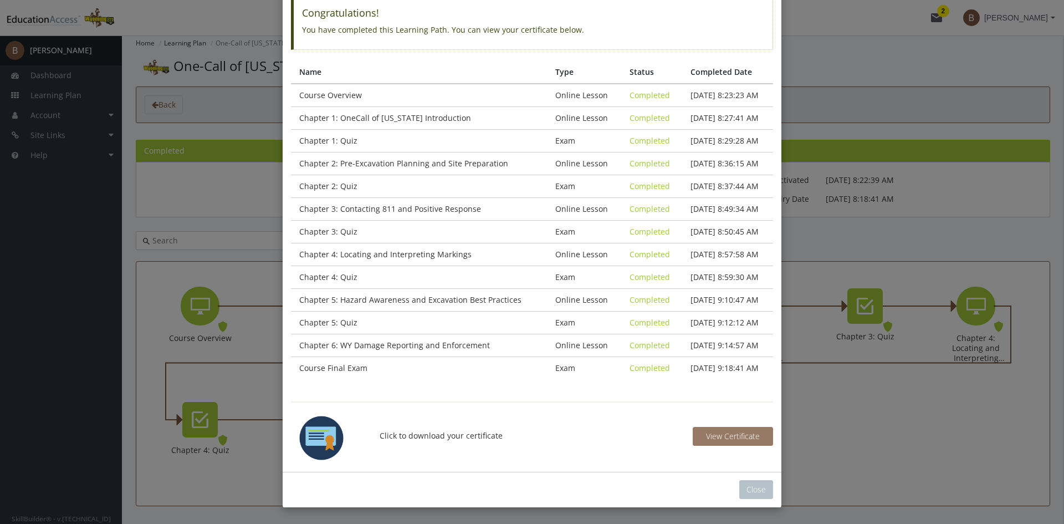
click at [737, 442] on button "View Certificate" at bounding box center [733, 436] width 80 height 19
